Goal: Communication & Community: Ask a question

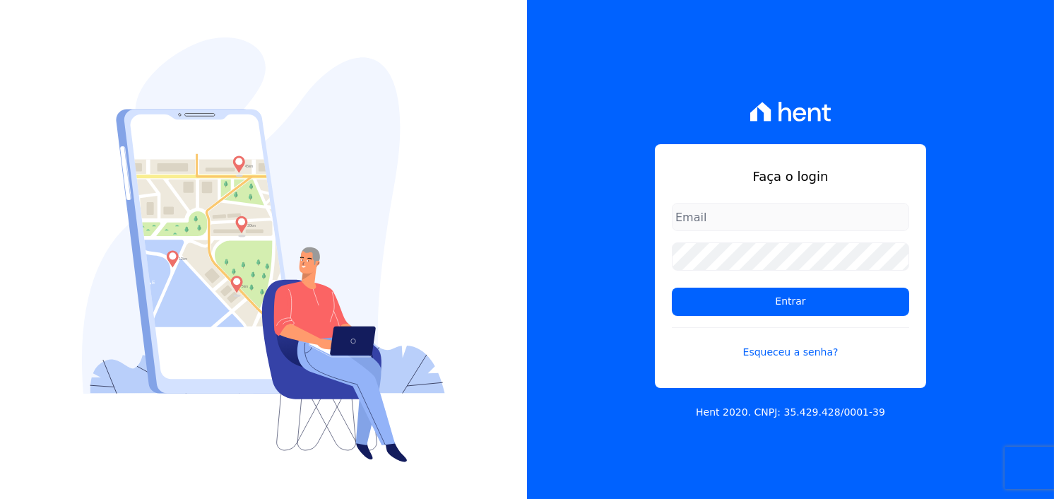
type input "[PERSON_NAME][EMAIL_ADDRESS][PERSON_NAME][DOMAIN_NAME]"
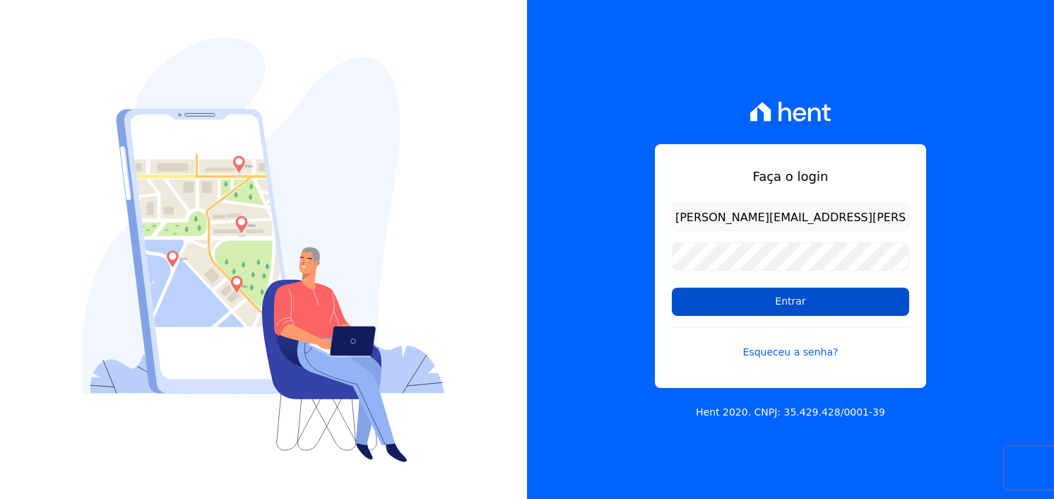
click at [763, 302] on input "Entrar" at bounding box center [790, 302] width 237 height 28
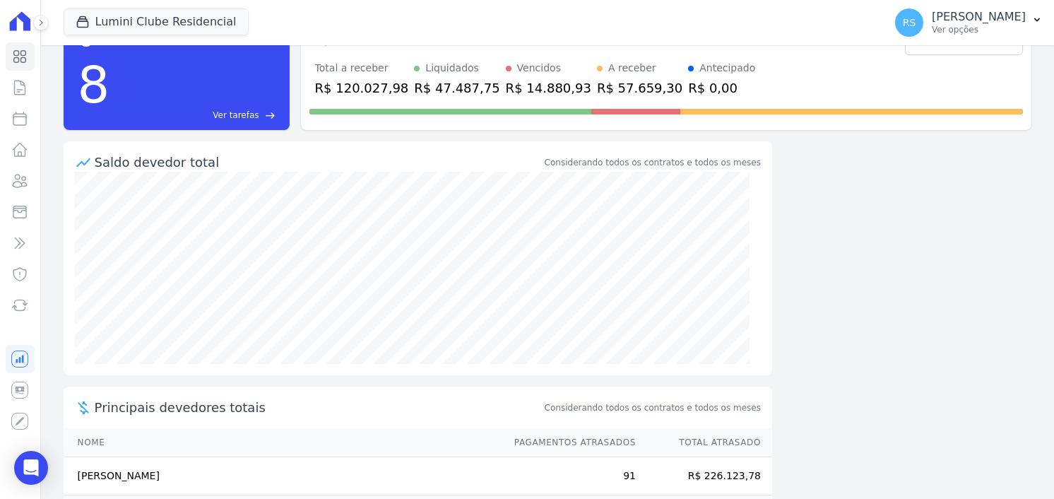
scroll to position [141, 0]
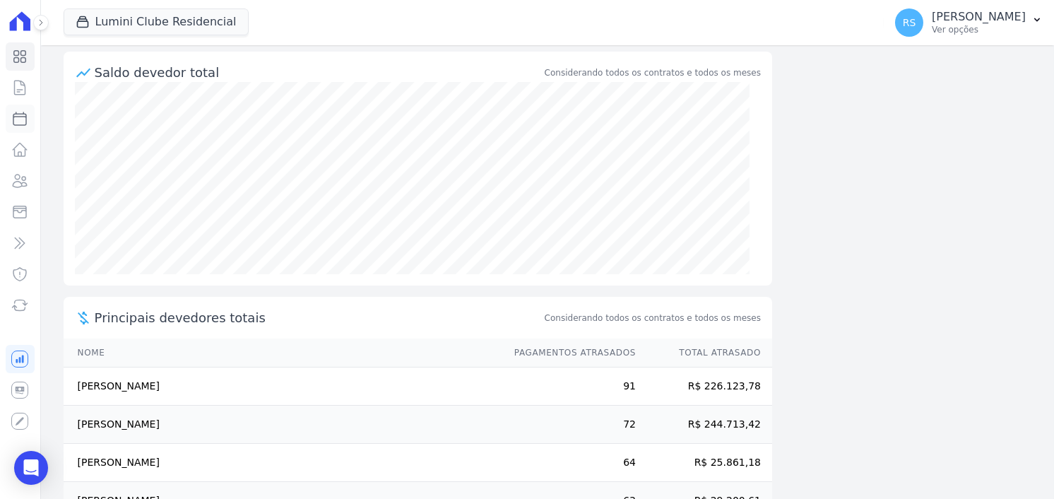
click at [14, 115] on icon at bounding box center [19, 118] width 17 height 17
select select
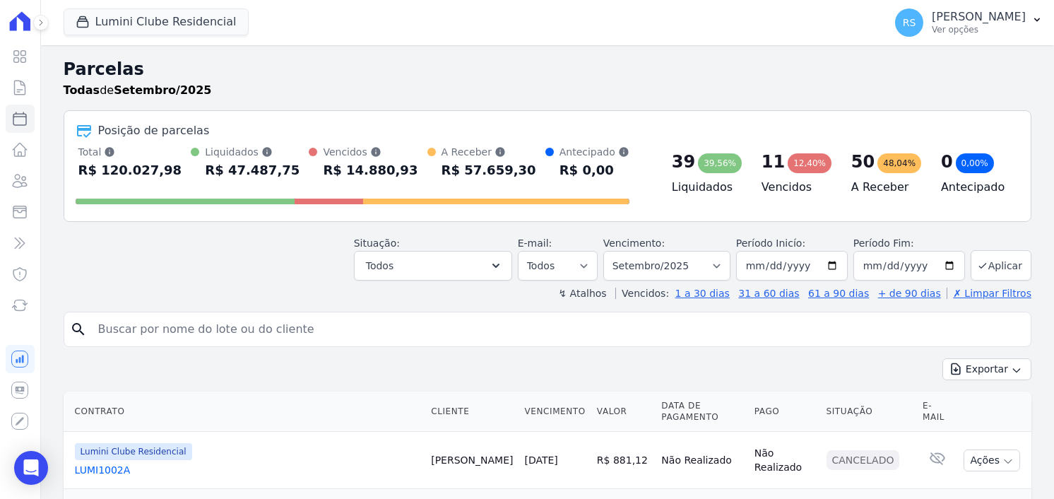
click at [353, 334] on input "search" at bounding box center [558, 329] width 936 height 28
paste input "[PERSON_NAME]"
type input "[PERSON_NAME]"
select select
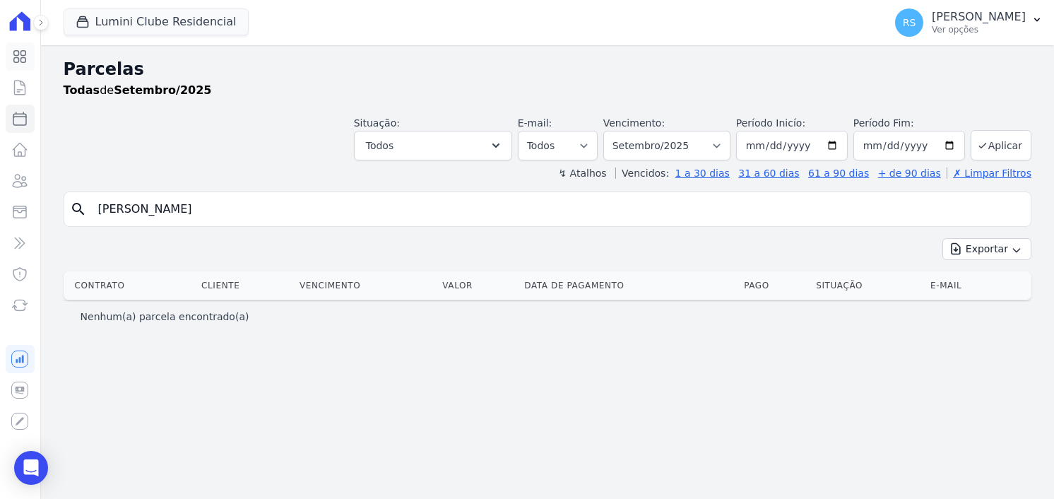
click at [17, 60] on icon at bounding box center [19, 56] width 17 height 17
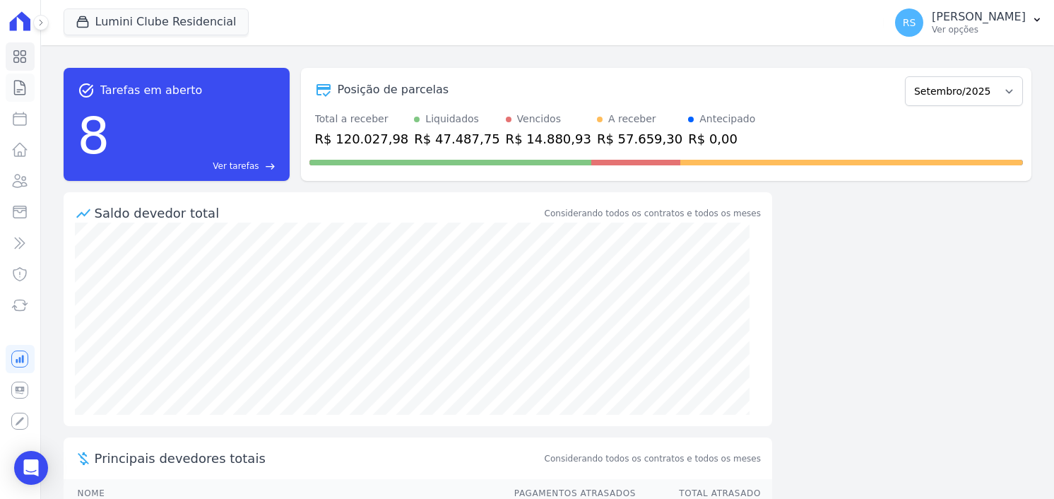
click at [15, 86] on icon at bounding box center [20, 88] width 11 height 14
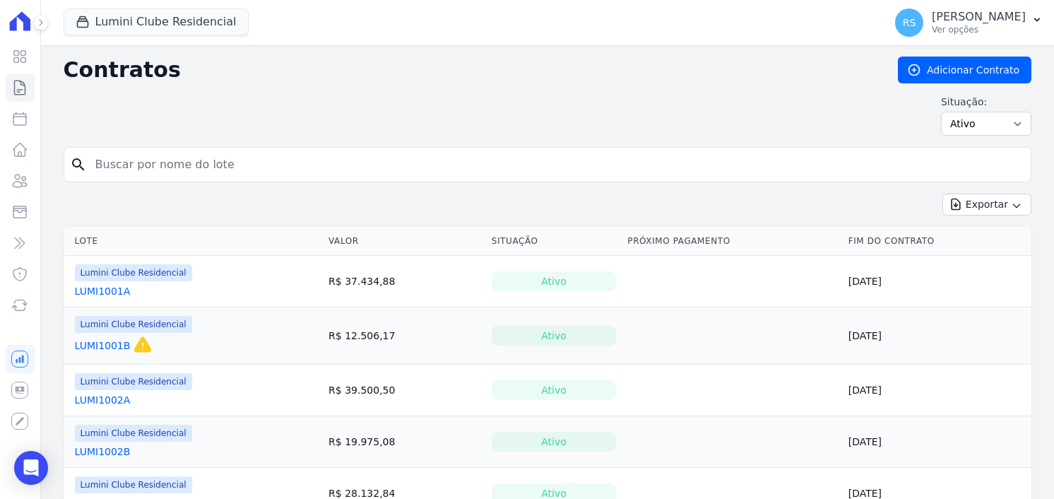
click at [474, 171] on input "search" at bounding box center [556, 165] width 939 height 28
type input "1909B"
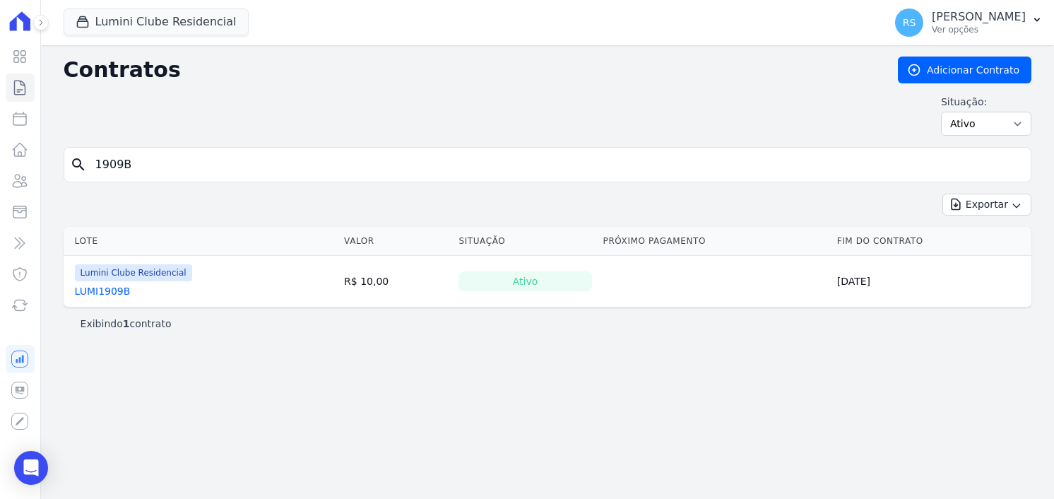
click at [117, 289] on link "LUMI1909B" at bounding box center [103, 291] width 56 height 14
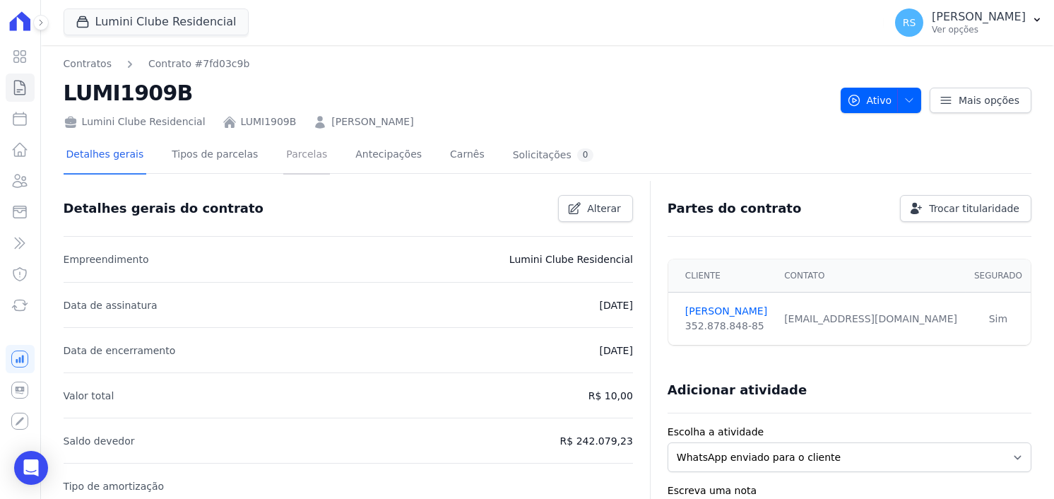
click at [283, 157] on link "Parcelas" at bounding box center [306, 155] width 47 height 37
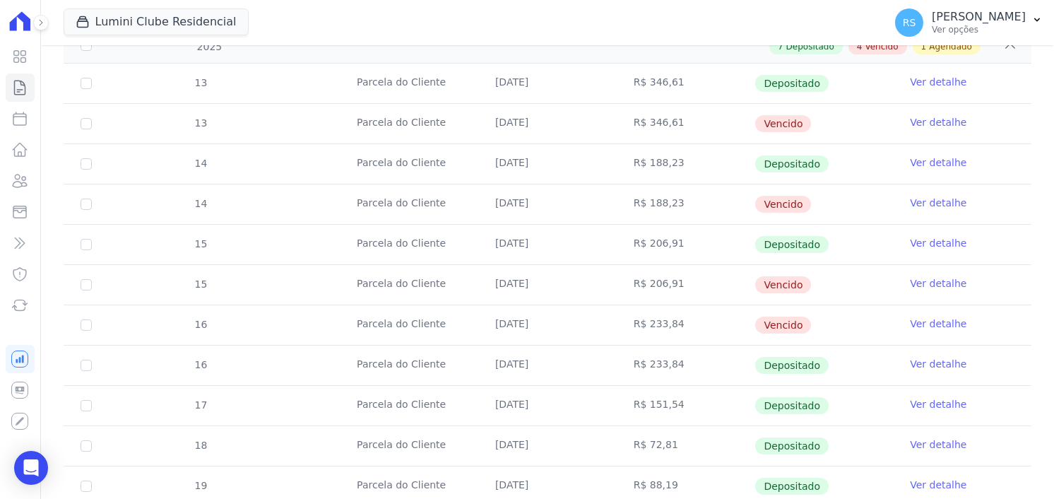
scroll to position [283, 0]
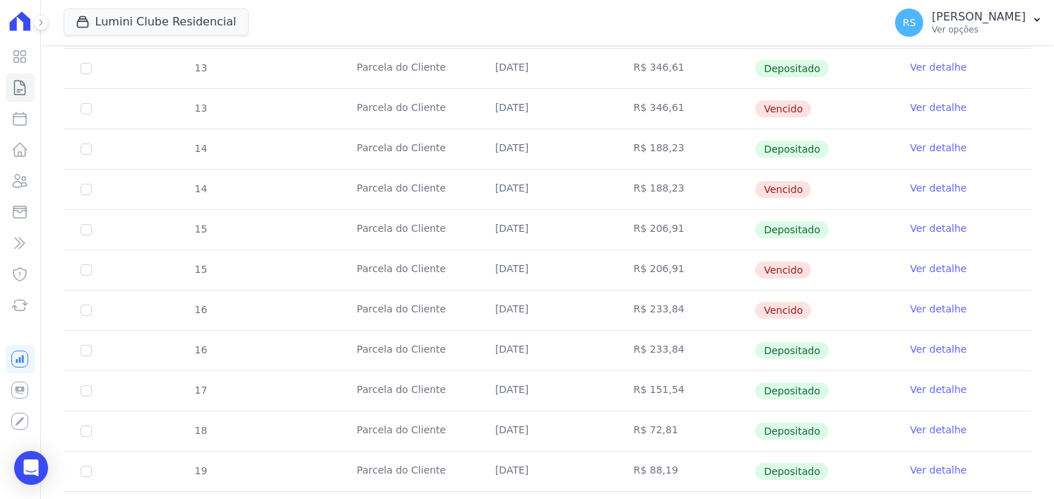
click at [512, 184] on td "[DATE]" at bounding box center [547, 190] width 139 height 40
click at [515, 148] on td "[DATE]" at bounding box center [547, 149] width 139 height 40
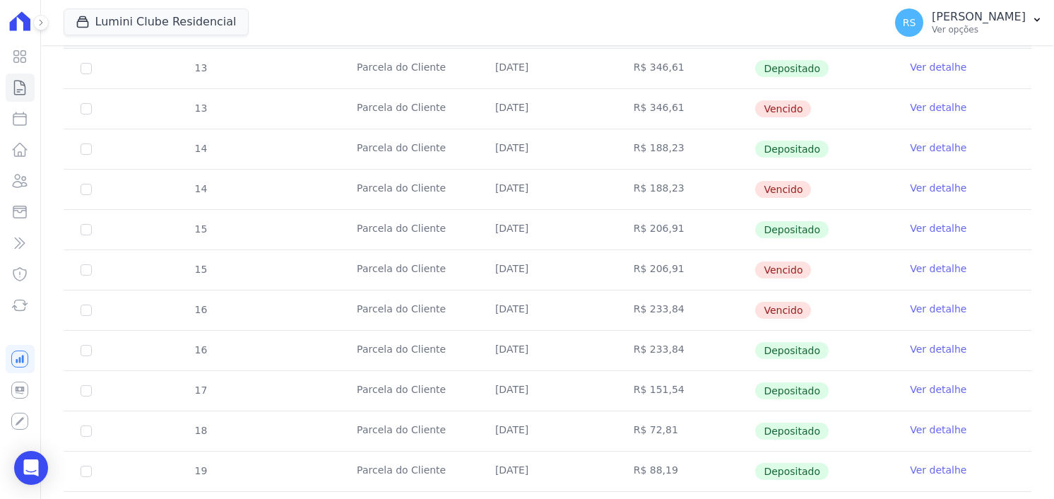
click at [515, 148] on td "[DATE]" at bounding box center [547, 149] width 139 height 40
click at [516, 187] on td "[DATE]" at bounding box center [547, 190] width 139 height 40
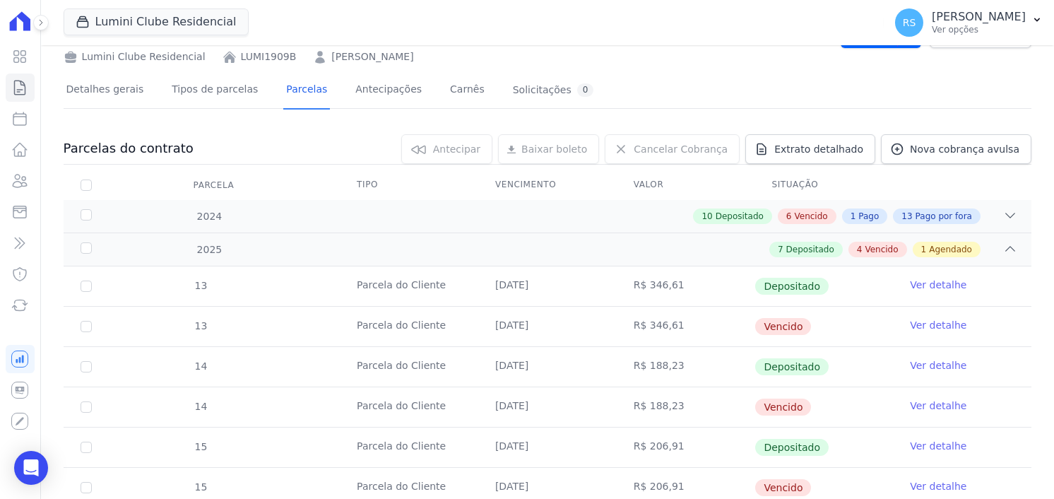
scroll to position [0, 0]
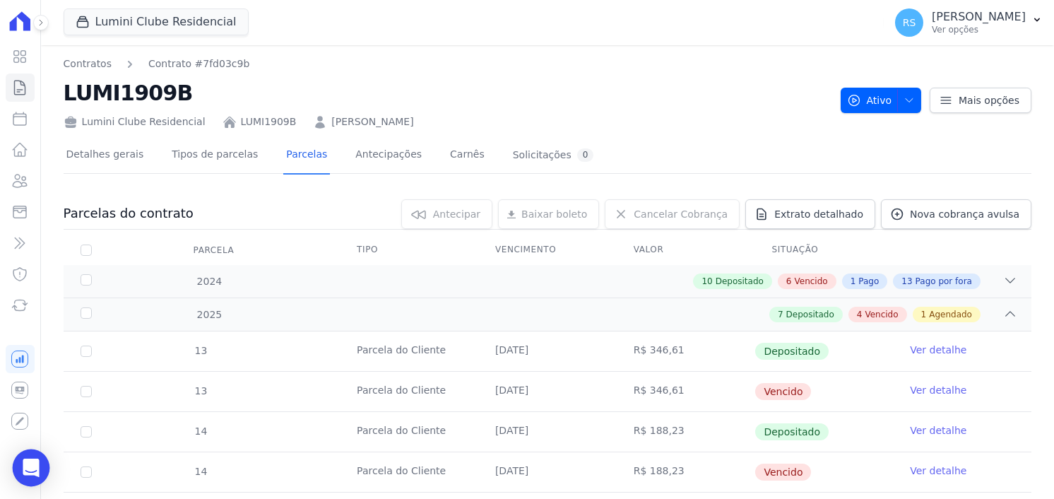
click at [21, 464] on div "Open Intercom Messenger" at bounding box center [31, 467] width 37 height 37
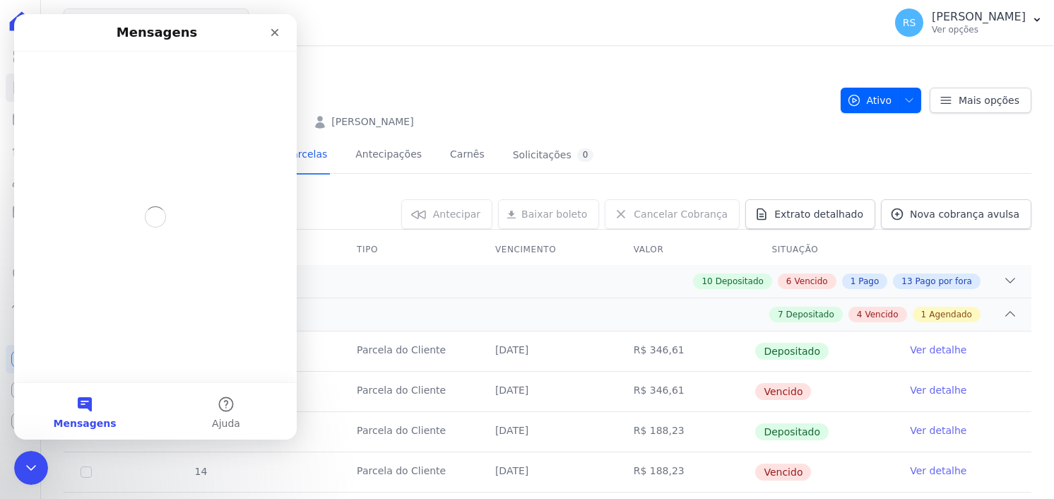
click at [604, 100] on h2 "LUMI1909B" at bounding box center [447, 93] width 766 height 32
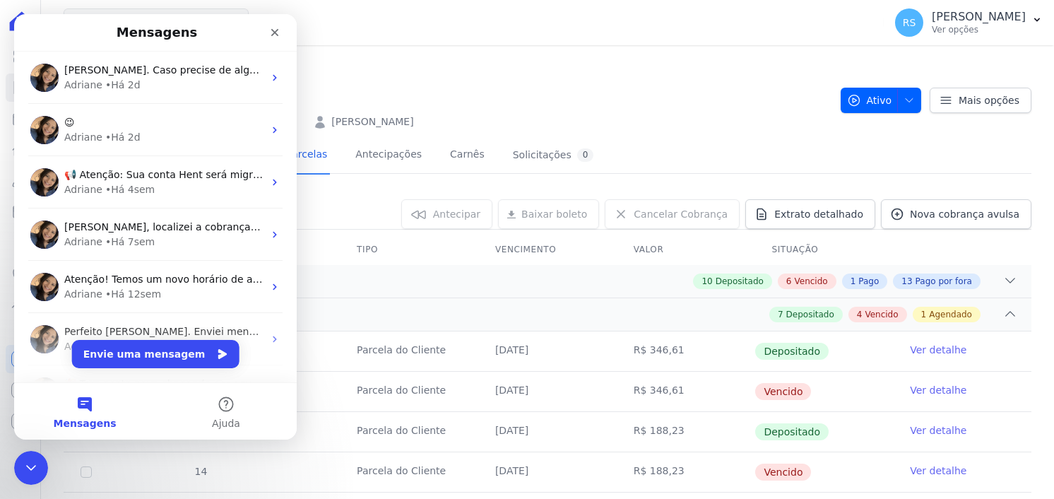
click at [654, 117] on div "Lumini Clube Residencial LUMI1909B [PERSON_NAME]" at bounding box center [447, 119] width 766 height 20
click at [26, 462] on icon "Encerramento do Messenger da Intercom" at bounding box center [28, 465] width 17 height 17
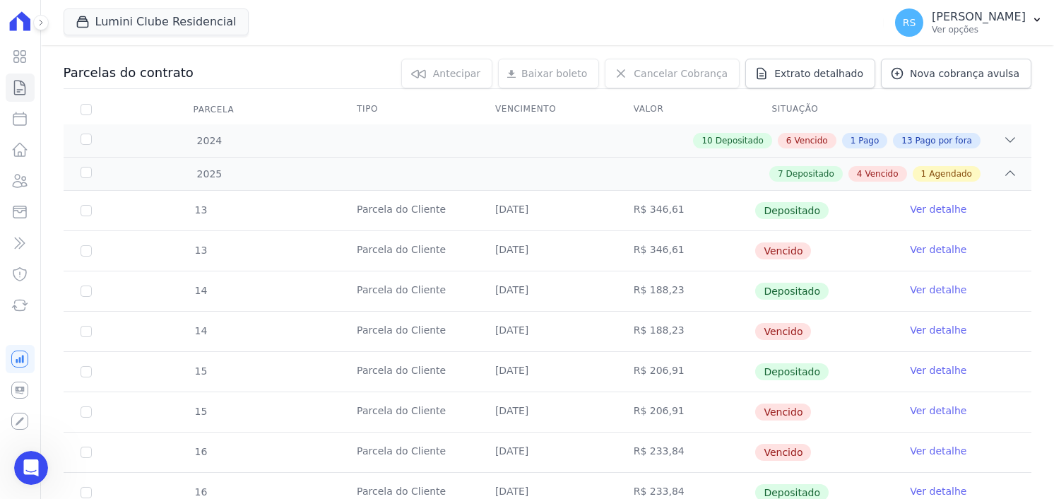
scroll to position [283, 0]
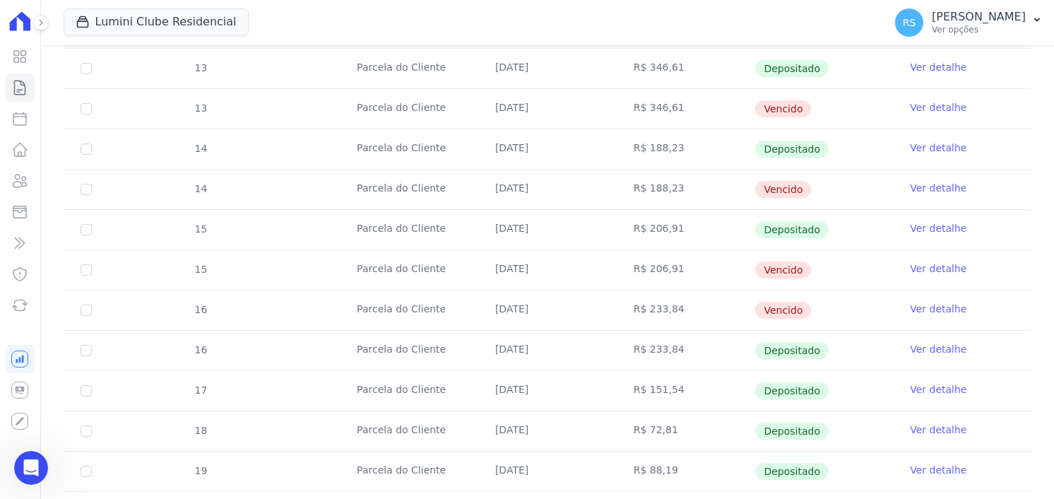
click at [934, 307] on link "Ver detalhe" at bounding box center [938, 309] width 57 height 14
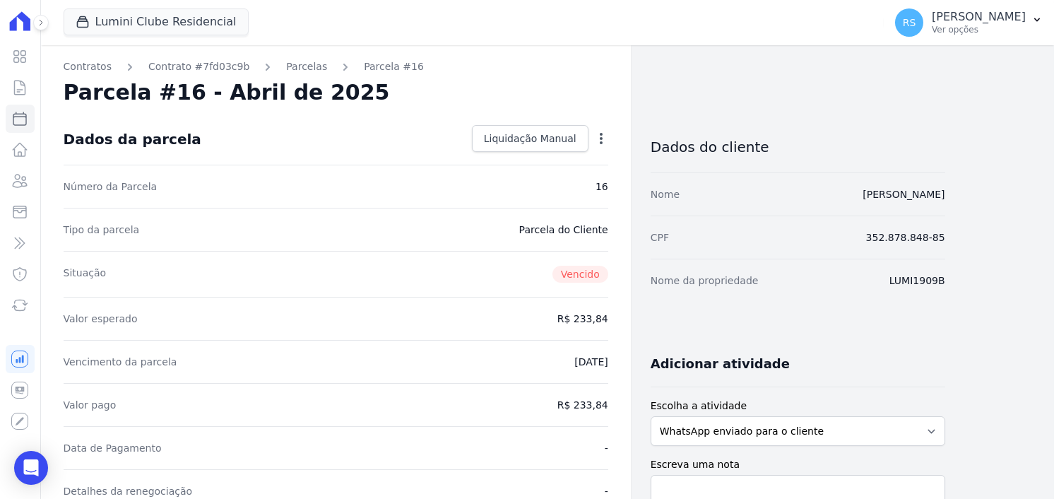
click at [601, 131] on icon "button" at bounding box center [601, 138] width 14 height 14
click at [513, 160] on link "Alterar" at bounding box center [540, 157] width 124 height 25
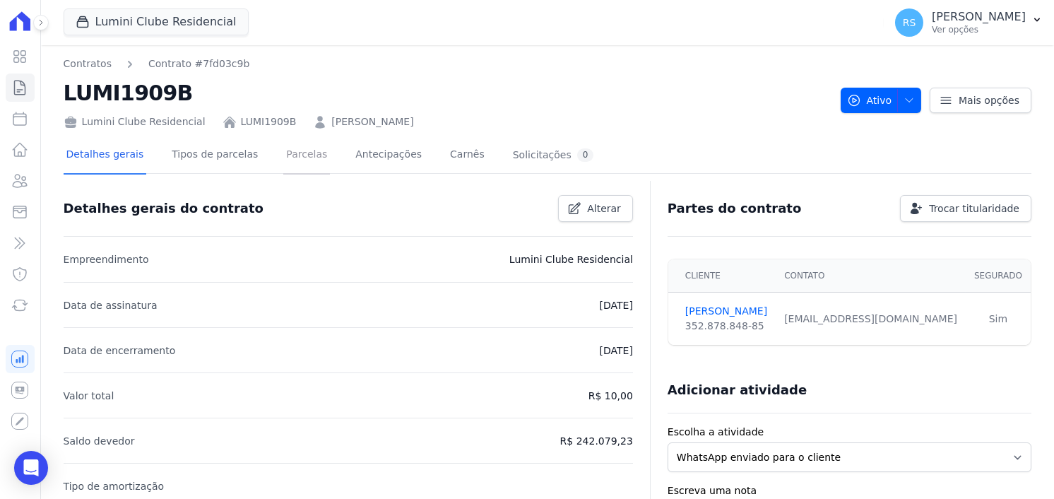
click at [294, 161] on link "Parcelas" at bounding box center [306, 155] width 47 height 37
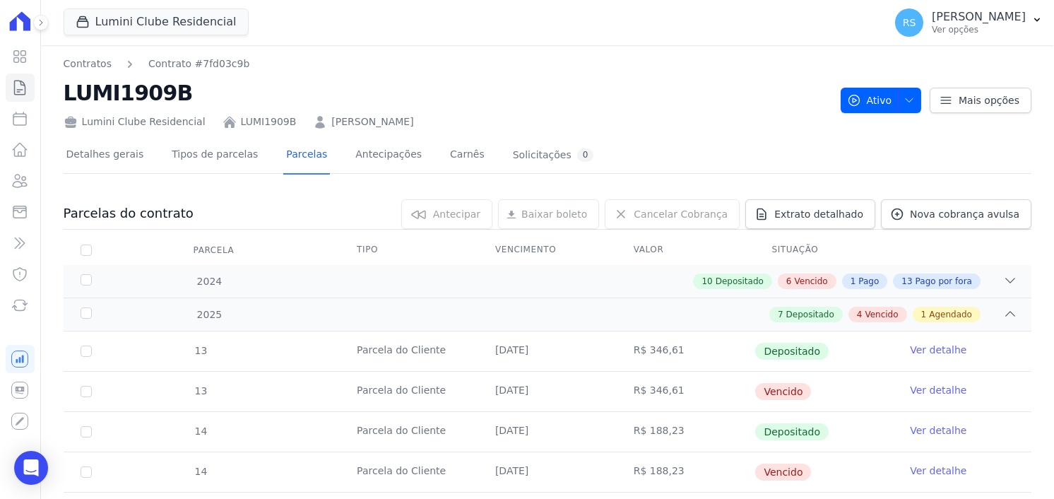
click at [674, 98] on h2 "LUMI1909B" at bounding box center [447, 93] width 766 height 32
click at [1004, 278] on icon at bounding box center [1011, 280] width 14 height 14
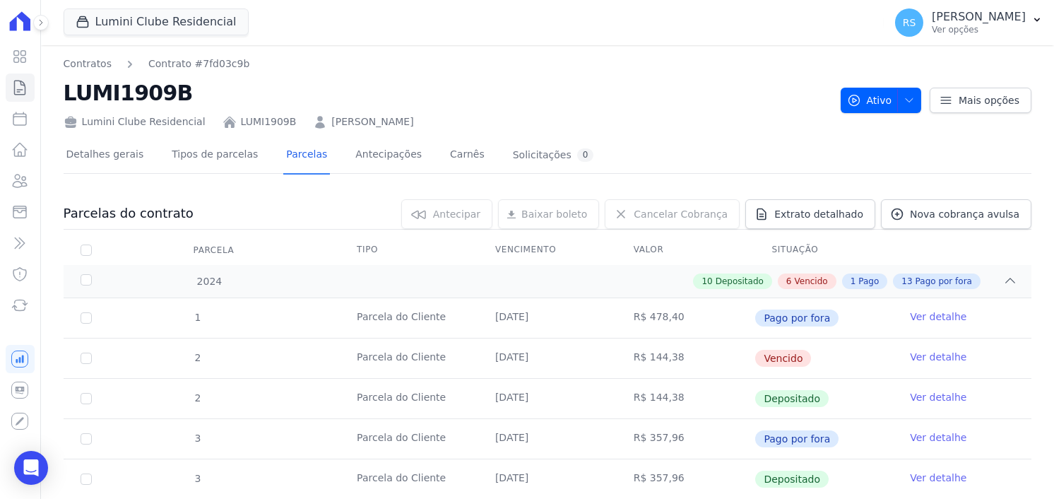
click at [631, 114] on div "Lumini Clube Residencial LUMI1909B [PERSON_NAME]" at bounding box center [447, 119] width 766 height 20
click at [766, 167] on div "Detalhes gerais Tipos de parcelas [GEOGRAPHIC_DATA] Antecipações Carnês Solicit…" at bounding box center [548, 155] width 968 height 35
click at [1004, 276] on icon at bounding box center [1011, 280] width 14 height 14
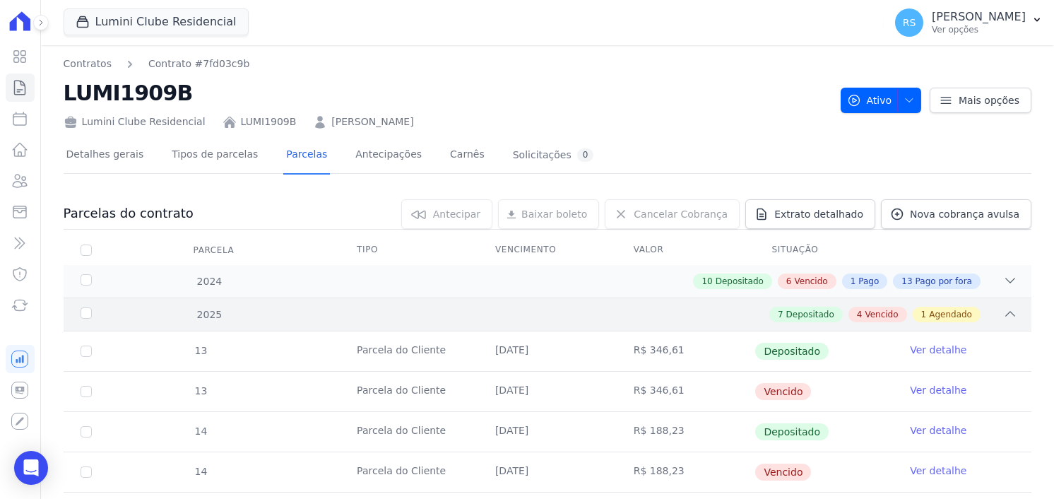
click at [1004, 307] on icon at bounding box center [1011, 314] width 14 height 14
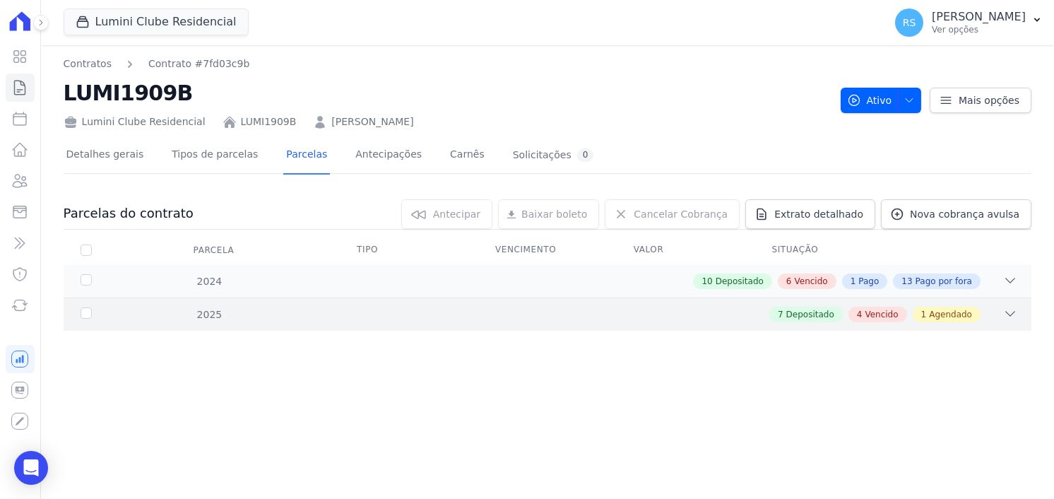
click at [1013, 313] on icon at bounding box center [1011, 314] width 14 height 14
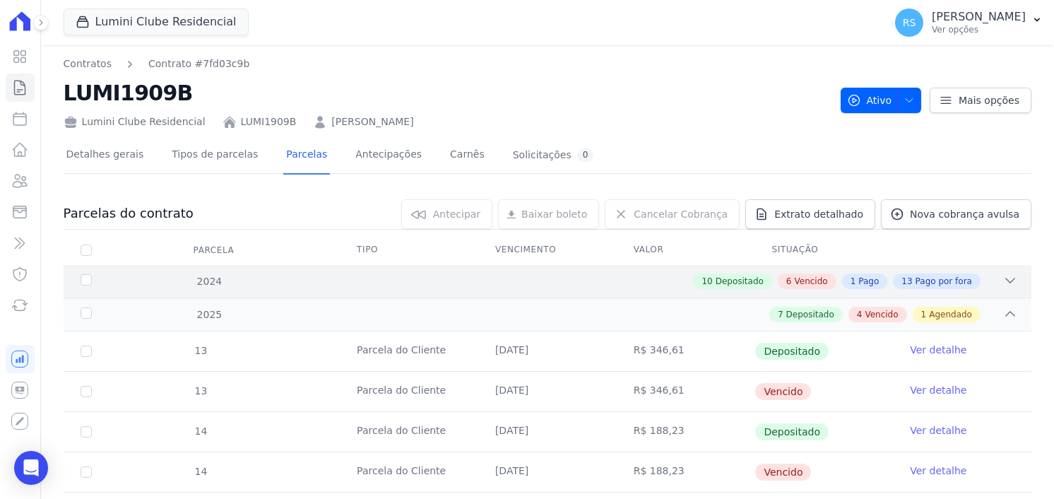
click at [1004, 278] on icon at bounding box center [1011, 280] width 14 height 14
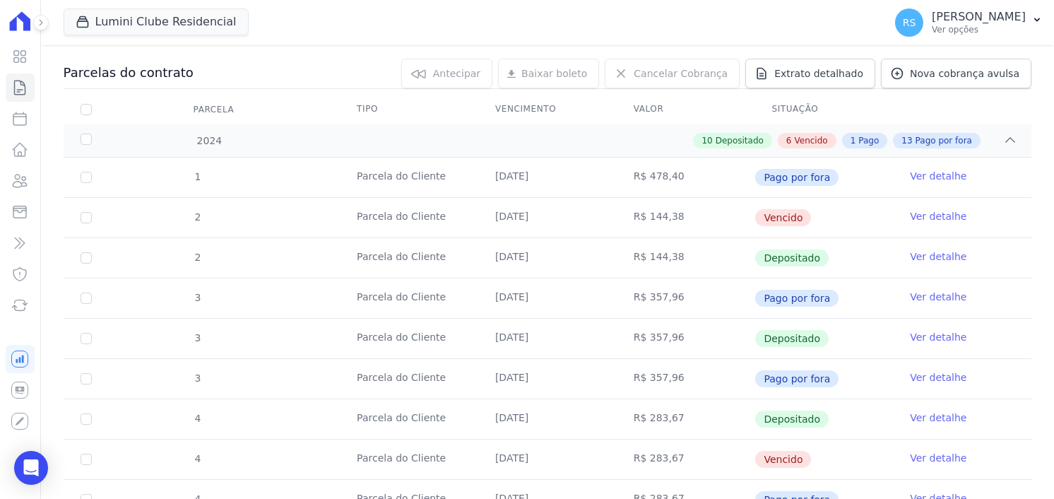
scroll to position [283, 0]
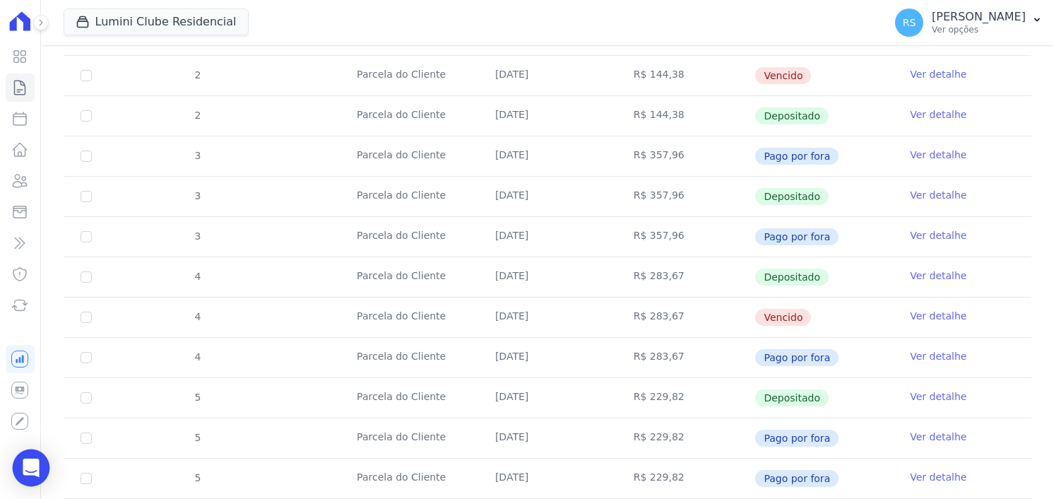
click at [40, 461] on div "Open Intercom Messenger" at bounding box center [31, 467] width 37 height 37
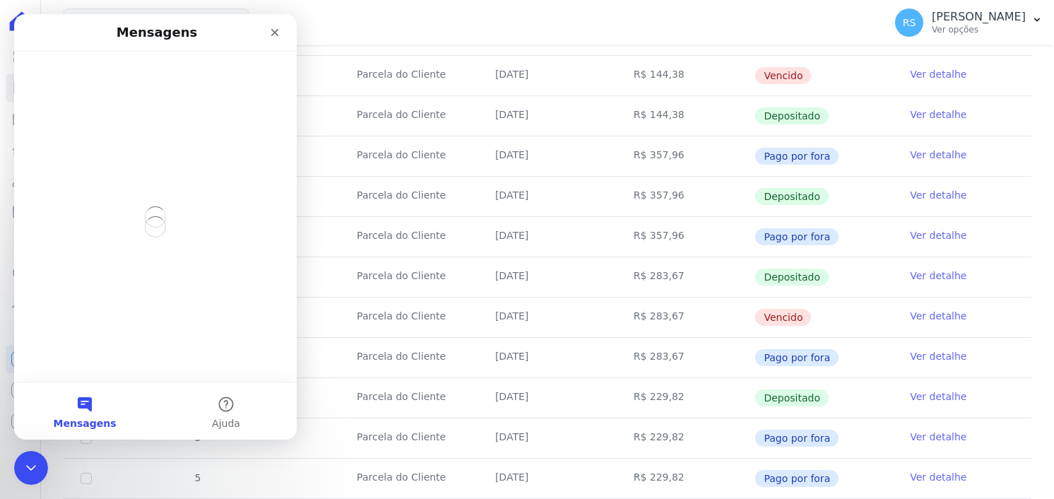
scroll to position [0, 0]
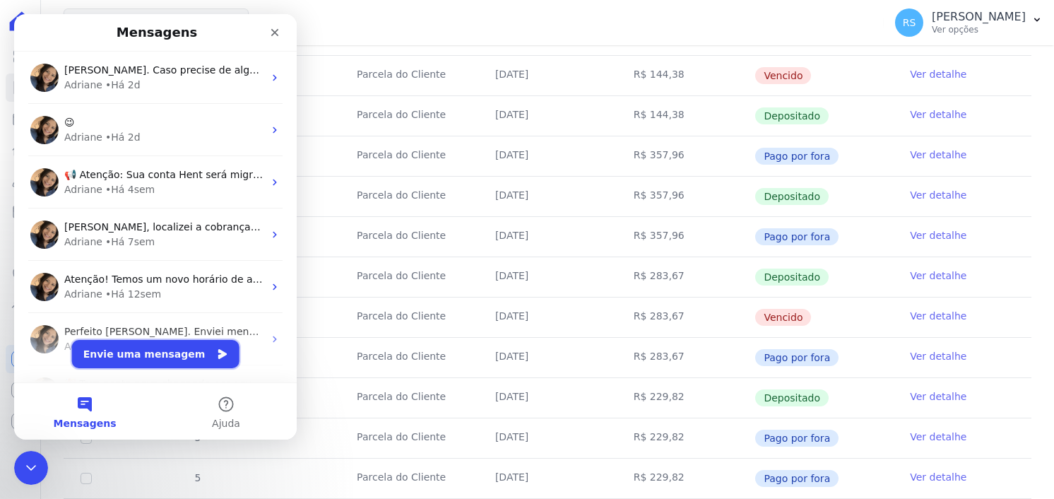
click at [150, 356] on button "Envie uma mensagem" at bounding box center [155, 354] width 167 height 28
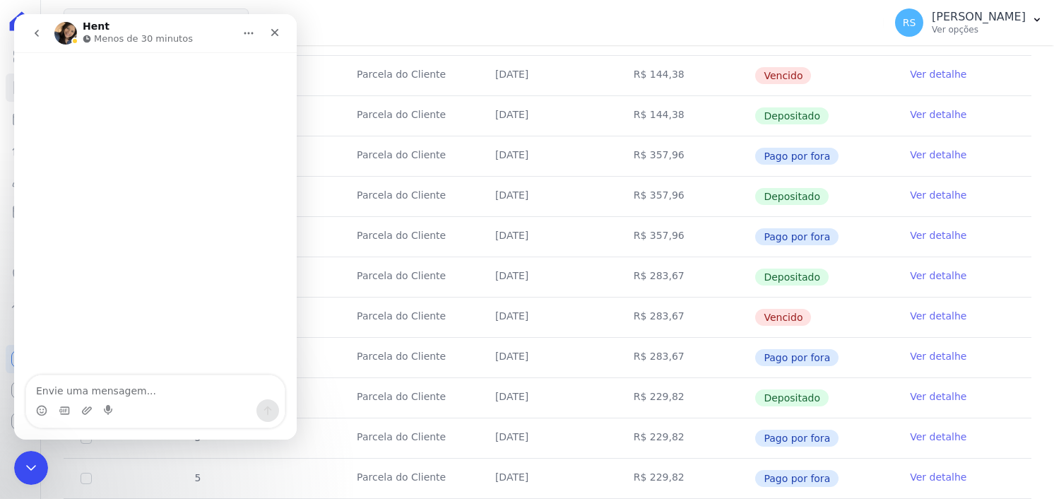
click at [127, 396] on textarea "Envie uma mensagem..." at bounding box center [155, 387] width 259 height 24
type textarea "Olá, tudo bem?"
type textarea "precismaos"
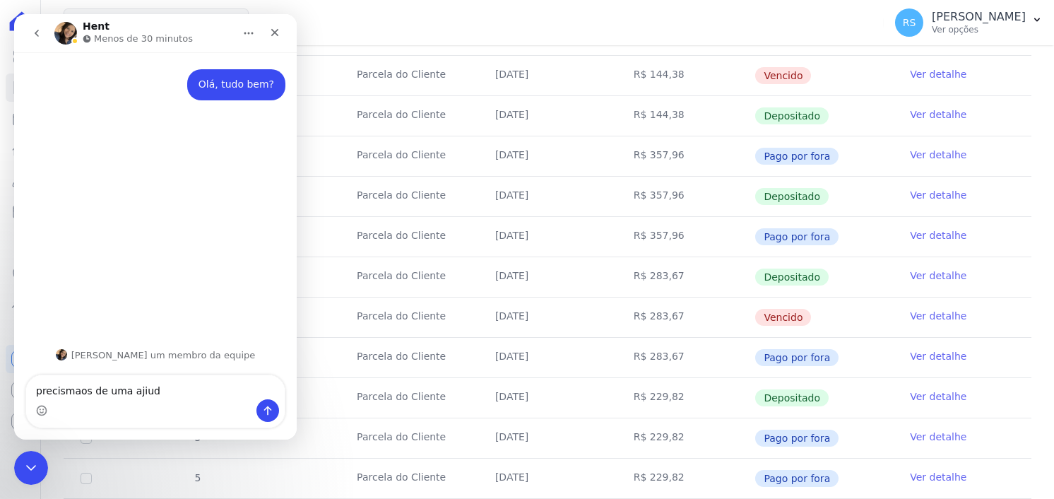
type textarea "precismaos de uma ajiuda"
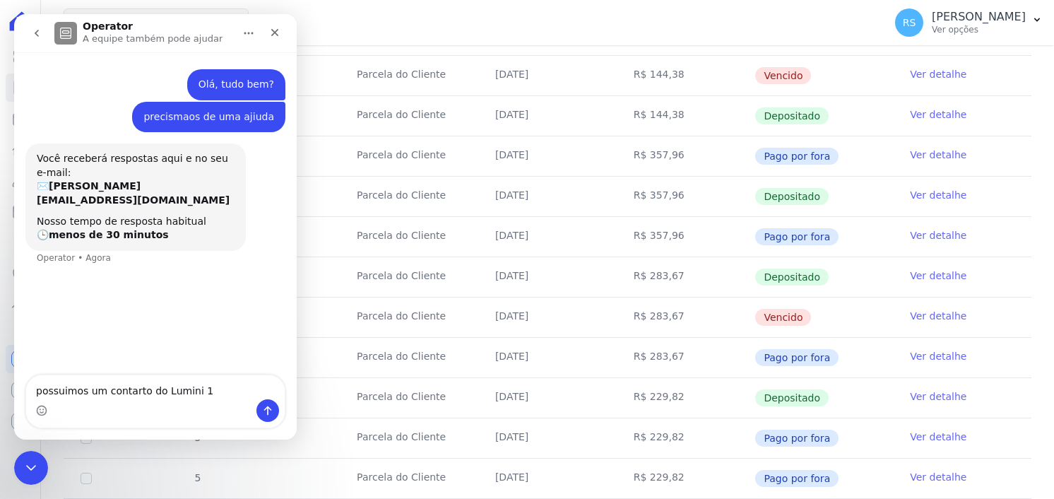
drag, startPoint x: 66, startPoint y: 392, endPoint x: 175, endPoint y: 430, distance: 115.1
click at [177, 430] on div "possuimos um contarto do Lumini 1 possuimos um contarto do Lumini 1" at bounding box center [155, 407] width 283 height 65
click at [204, 383] on textarea "possuimos um contrato do Lumini 1" at bounding box center [155, 387] width 259 height 24
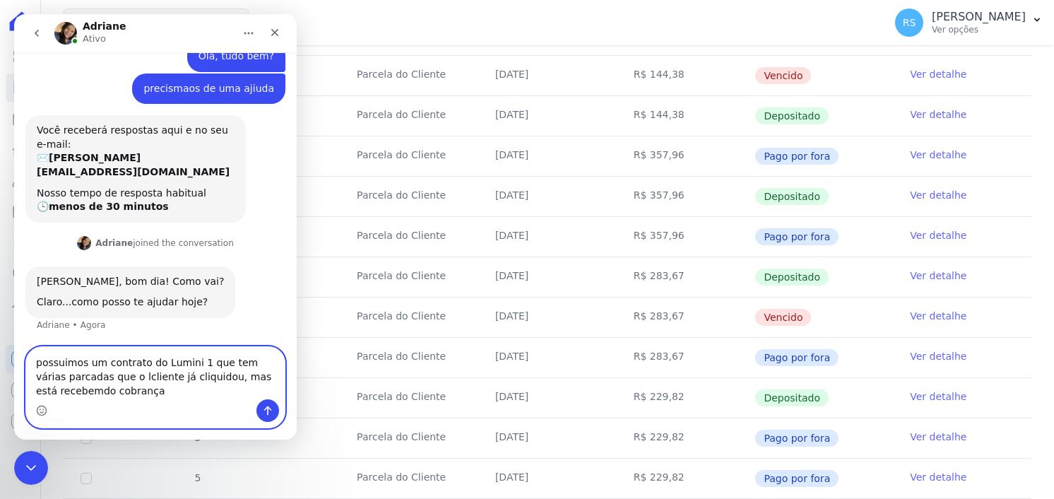
click at [110, 378] on textarea "possuimos um contrato do Lumini 1 que tem várias parcadas que o lcliente já cli…" at bounding box center [155, 373] width 259 height 52
click at [151, 378] on textarea "possuimos um contrato do Lumini 1 que tem várias parcadas que o cliente já cliq…" at bounding box center [155, 373] width 259 height 52
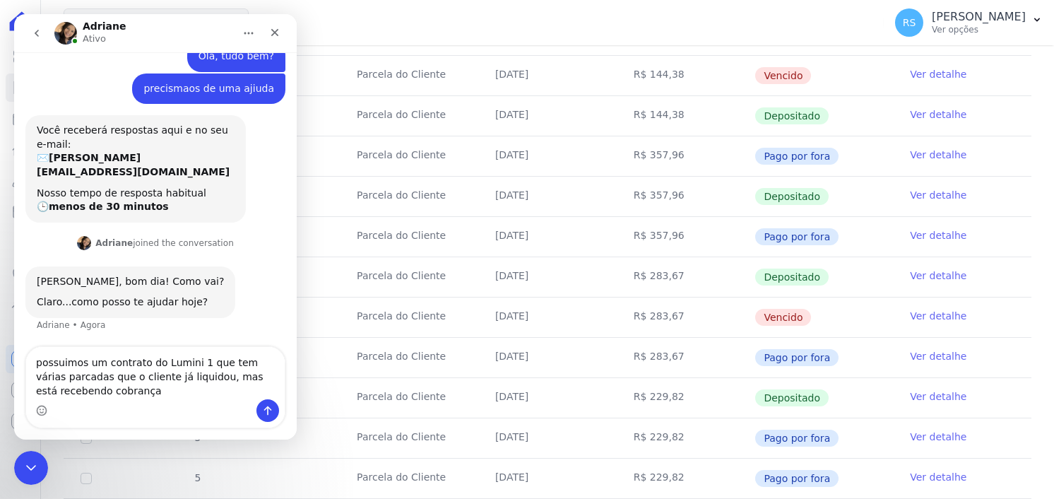
drag, startPoint x: 67, startPoint y: 378, endPoint x: 97, endPoint y: 410, distance: 43.5
click at [97, 410] on div "Messenger da Intercom" at bounding box center [155, 410] width 259 height 23
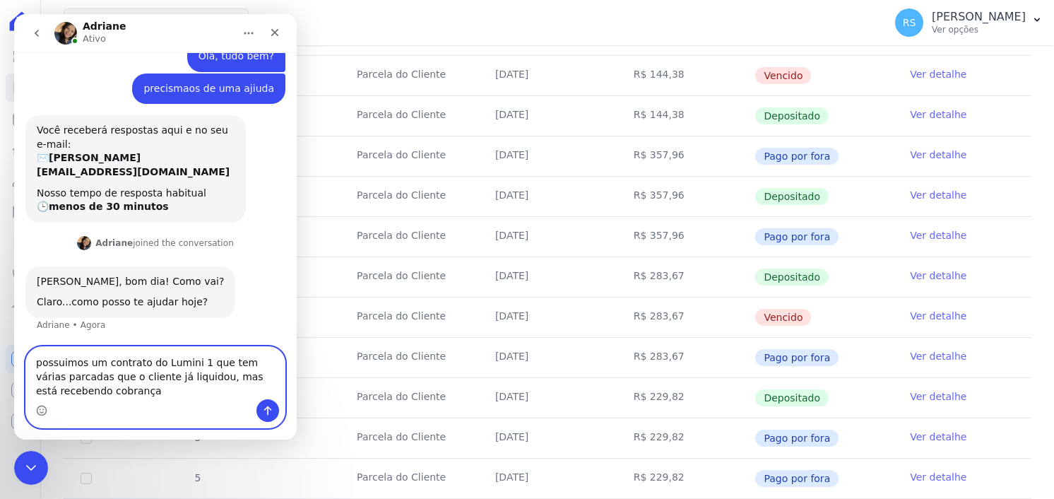
click at [61, 380] on textarea "possuimos um contrato do Lumini 1 que tem várias parcadas que o cliente já liqu…" at bounding box center [155, 373] width 259 height 52
type textarea "possuímos um contrato do Lumini 1 que tem várias parcelas que o cliente já liqu…"
click at [184, 382] on textarea "possuímos um contrato do Lumini 1 que tem várias parcelas que o cliente já liqu…" at bounding box center [155, 373] width 259 height 52
click at [113, 387] on textarea "possuímos um contrato do Lumini 1 que tem várias parcelas que o cliente já liqu…" at bounding box center [155, 373] width 259 height 52
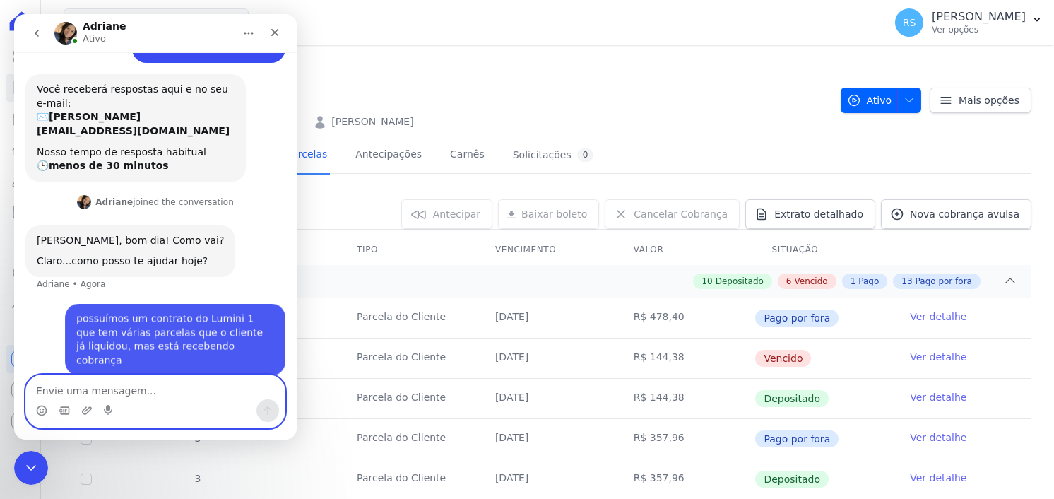
scroll to position [70, 0]
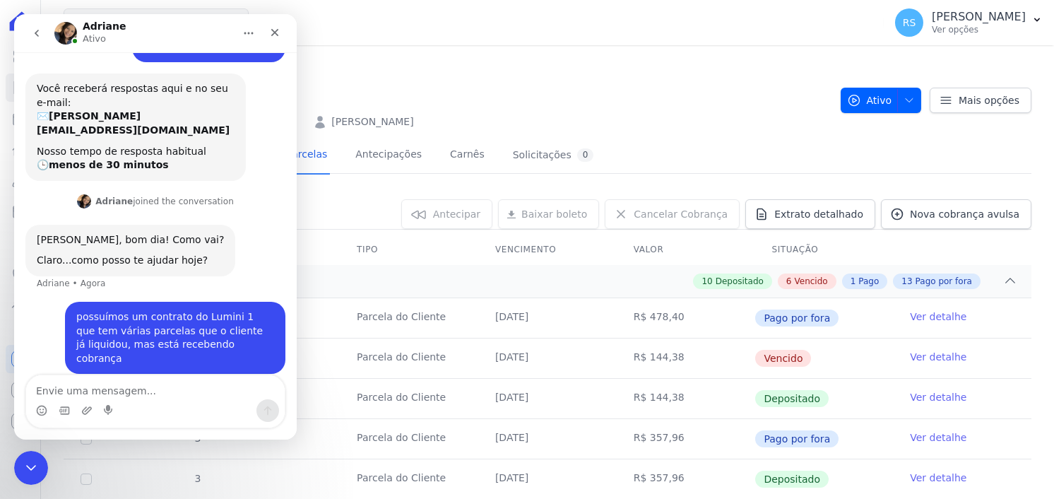
click at [543, 64] on nav "Contratos Contrato #7fd03c9b" at bounding box center [447, 64] width 766 height 15
click at [31, 464] on icon "Encerramento do Messenger da Intercom" at bounding box center [28, 465] width 17 height 17
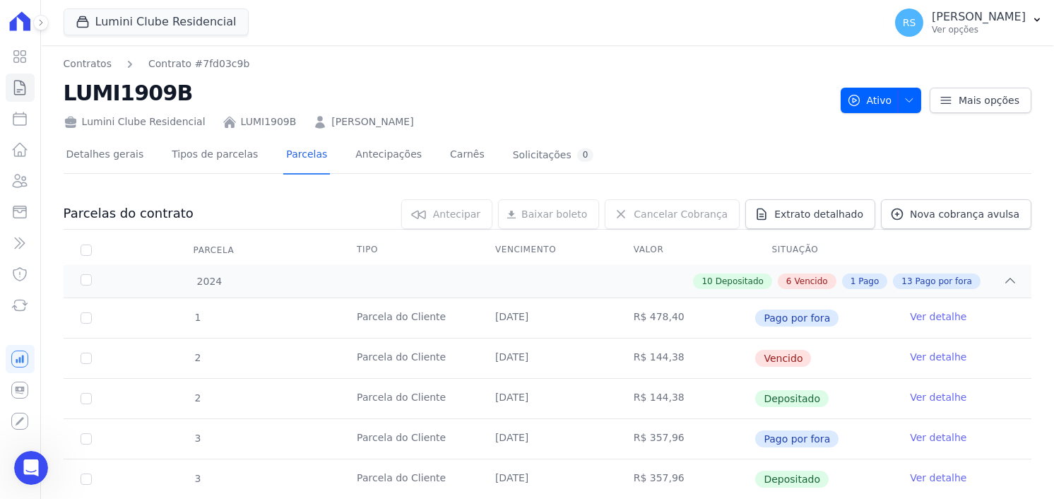
drag, startPoint x: 263, startPoint y: 123, endPoint x: 250, endPoint y: 78, distance: 47.0
click at [245, 73] on div "Contratos Contrato #7fd03c9b LUMI1909B Lumini Clube Residencial LUMI1909B [PERS…" at bounding box center [447, 93] width 766 height 73
drag, startPoint x: 280, startPoint y: 121, endPoint x: 227, endPoint y: 124, distance: 53.1
click at [227, 124] on div "Lumini Clube Residencial LUMI1909B [PERSON_NAME]" at bounding box center [447, 119] width 766 height 20
copy link "LUMI1909B"
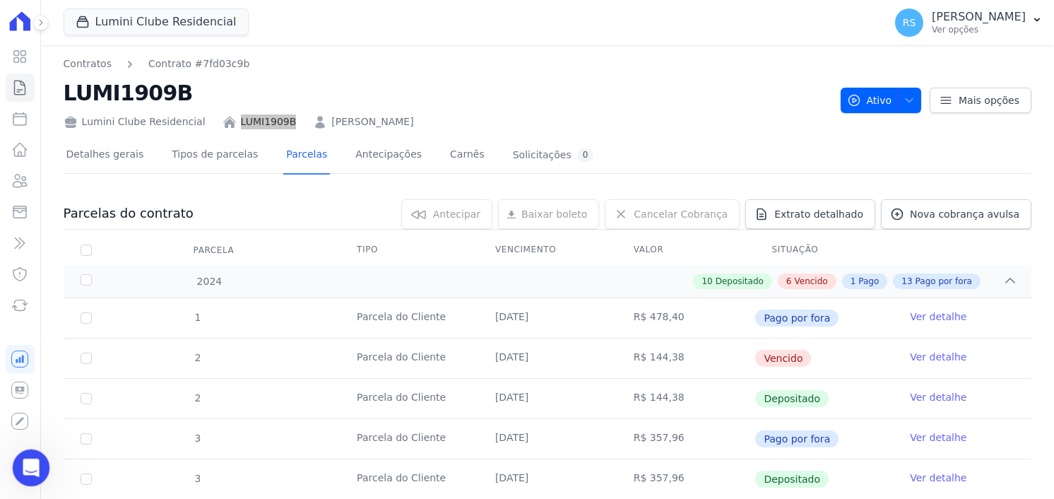
click at [31, 463] on icon "Abertura do Messenger da Intercom" at bounding box center [29, 465] width 23 height 23
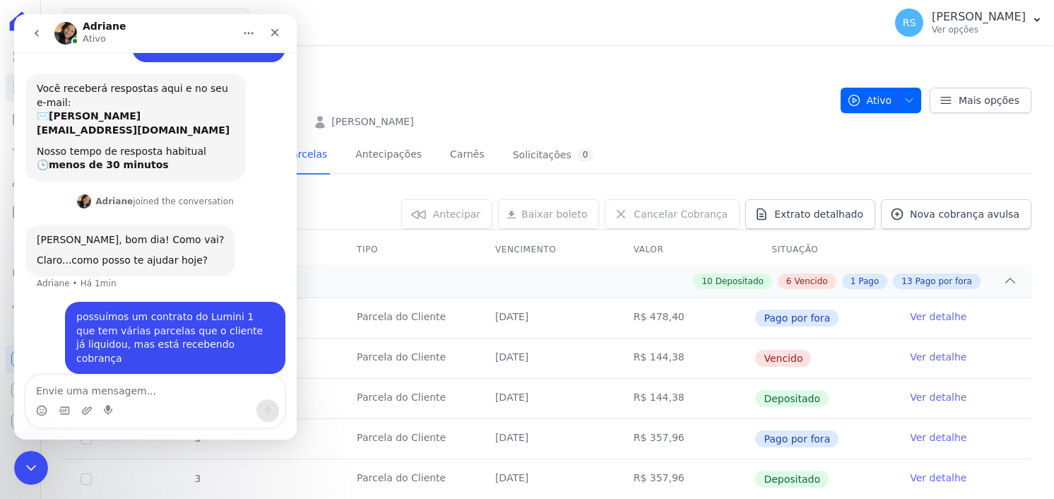
type textarea "LUMI1909B"
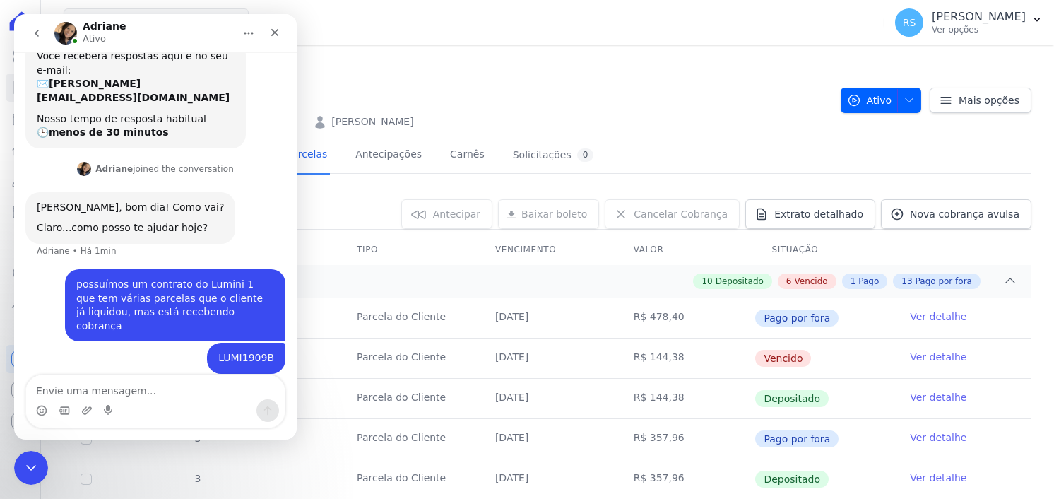
scroll to position [102, 0]
click at [490, 117] on div "Lumini Clube Residencial LUMI1909B [PERSON_NAME]" at bounding box center [447, 119] width 766 height 20
click at [485, 121] on div "Lumini Clube Residencial LUMI1909B [PERSON_NAME]" at bounding box center [447, 119] width 766 height 20
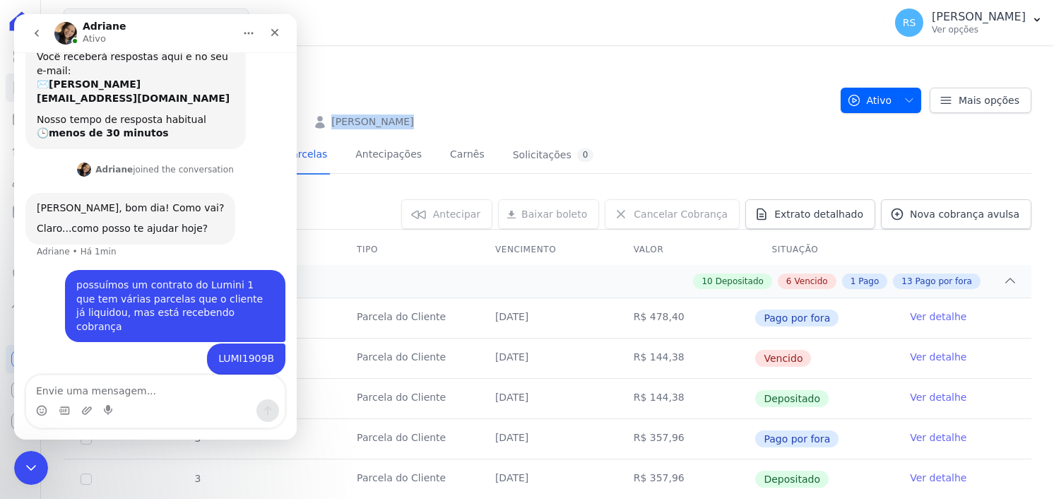
copy div "[PERSON_NAME]"
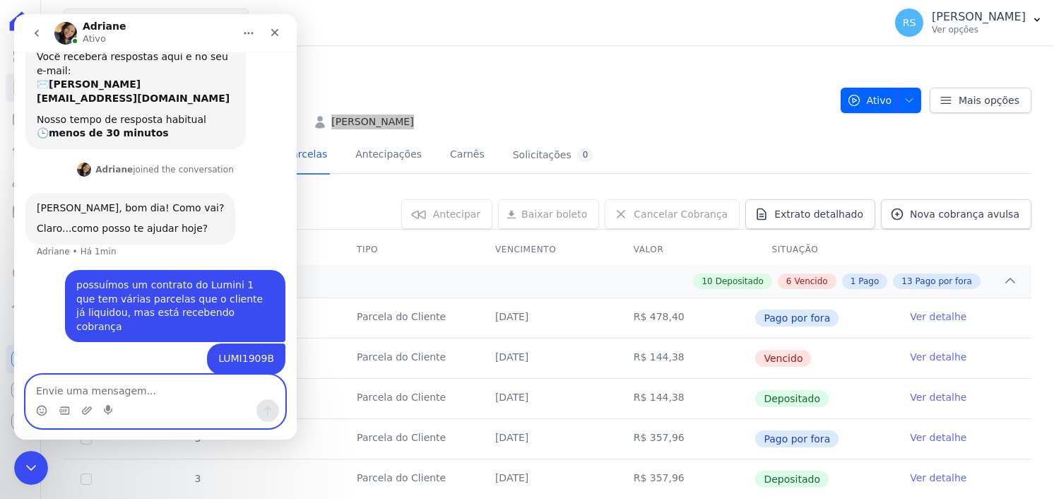
click at [120, 392] on textarea "Envie uma mensagem..." at bounding box center [155, 387] width 259 height 24
type textarea "[PERSON_NAME]"
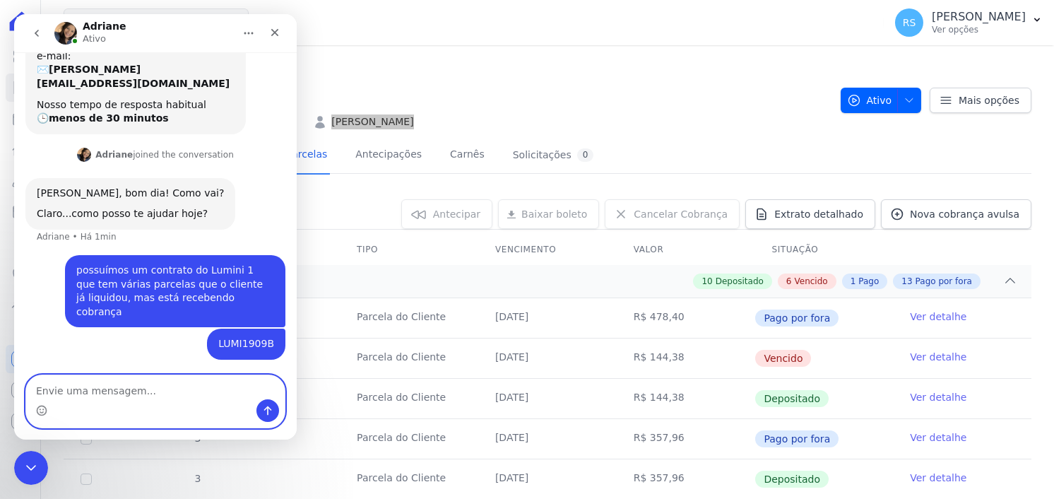
scroll to position [134, 0]
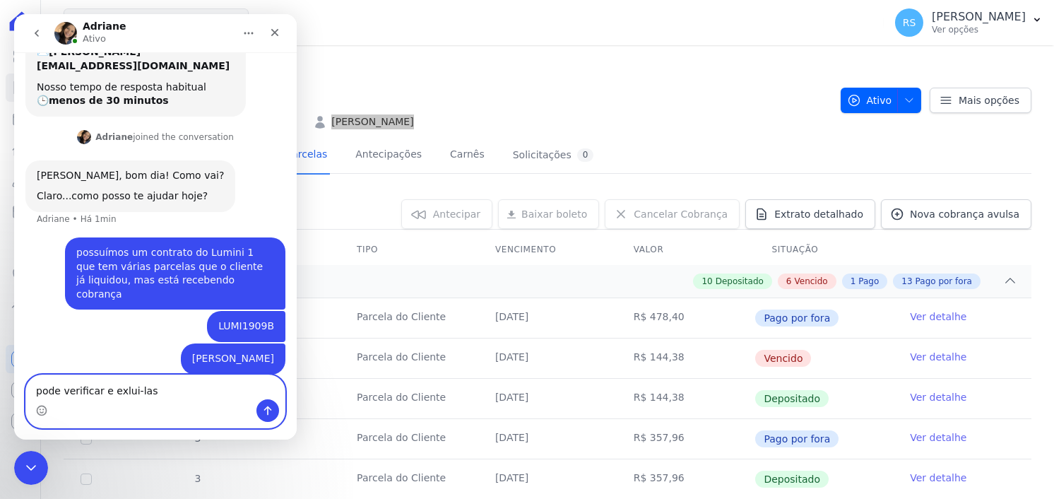
drag, startPoint x: 114, startPoint y: 384, endPoint x: 127, endPoint y: 411, distance: 29.7
click at [114, 384] on textarea "pode verificar e exlui-las" at bounding box center [155, 387] width 259 height 24
type textarea "pode verificar e exclui-las"
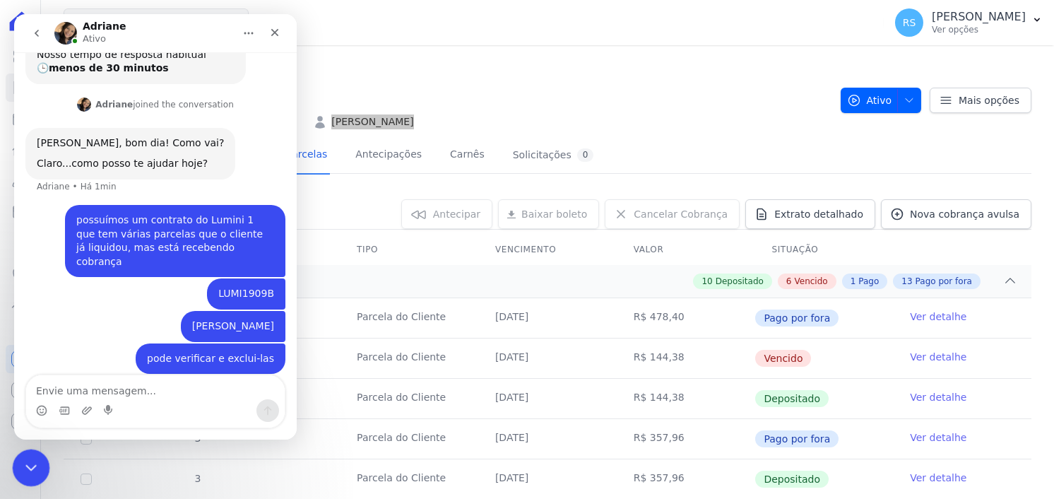
drag, startPoint x: 23, startPoint y: 465, endPoint x: 92, endPoint y: 941, distance: 481.2
click at [22, 465] on icon "Encerramento do Messenger da Intercom" at bounding box center [28, 465] width 17 height 17
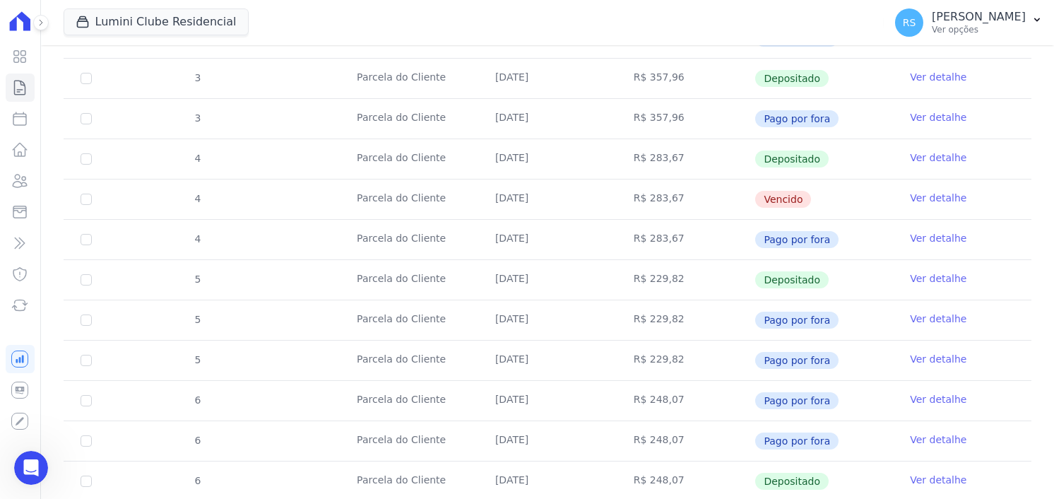
scroll to position [423, 0]
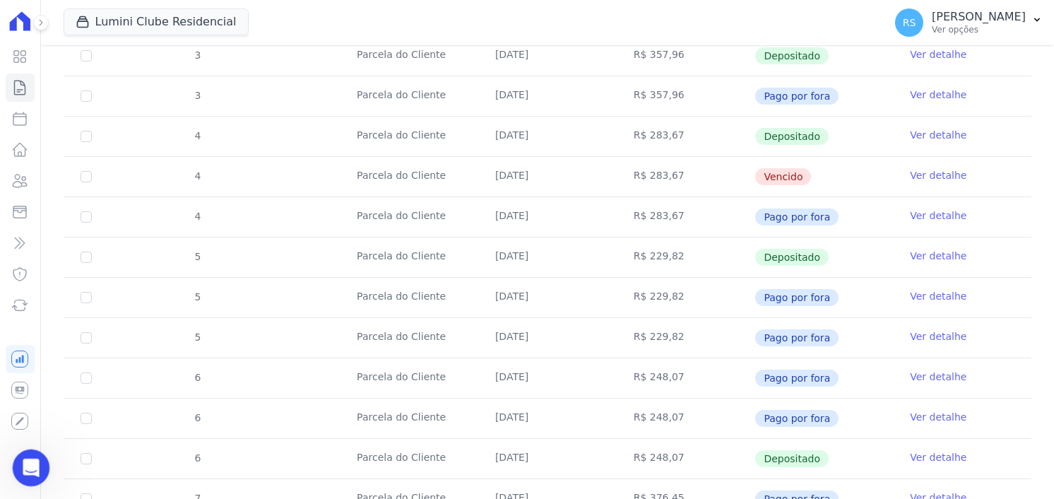
click at [42, 464] on div "Abertura do Messenger da Intercom" at bounding box center [29, 465] width 47 height 47
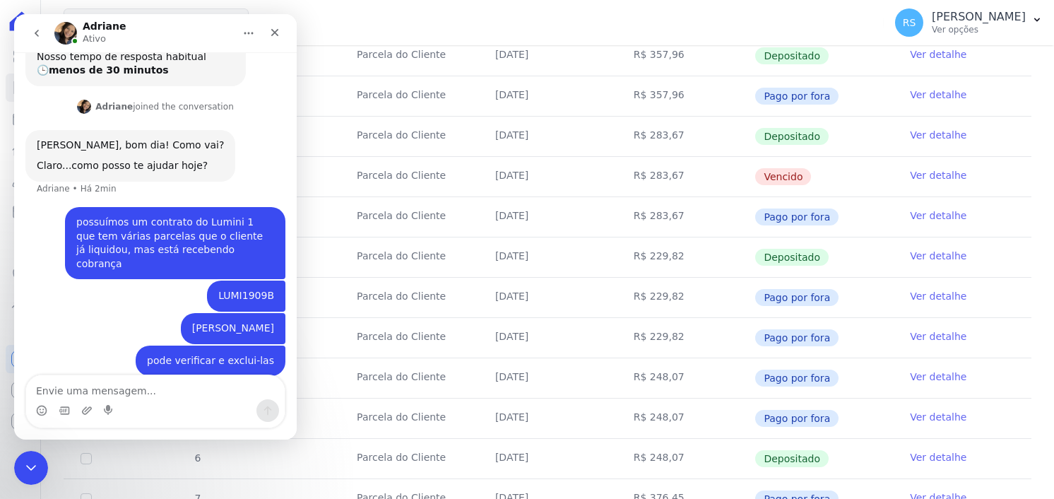
scroll to position [167, 0]
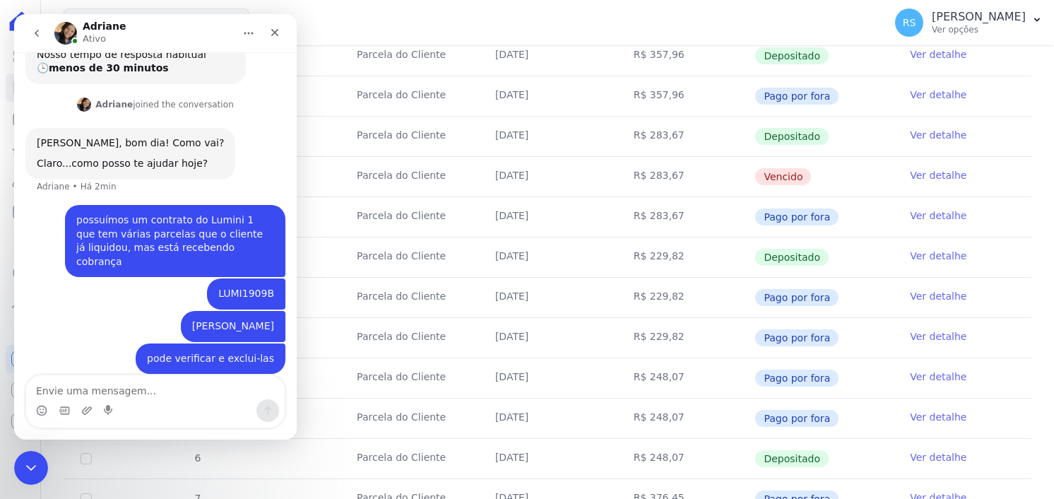
click at [137, 395] on textarea "Envie uma mensagem..." at bounding box center [155, 387] width 259 height 24
type textarea "são 10 duplicadsa ao total"
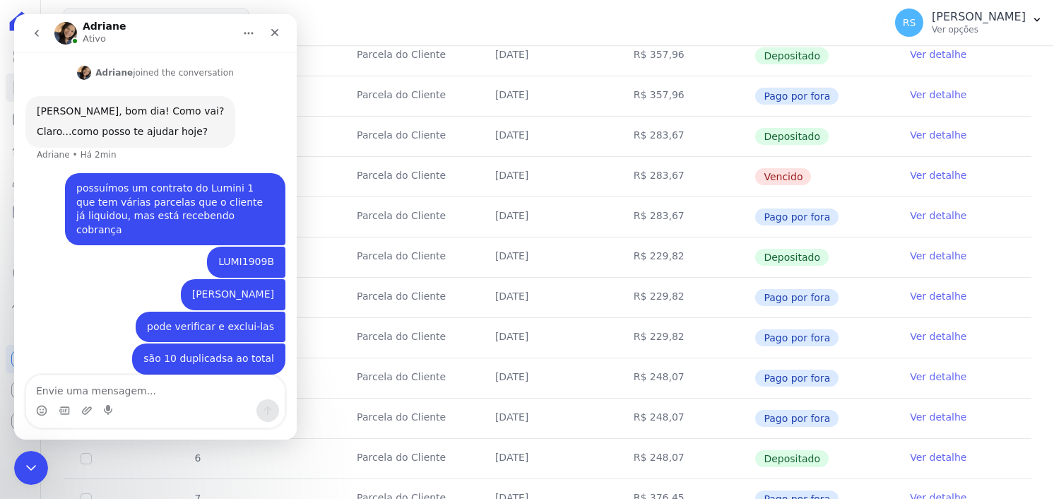
scroll to position [199, 0]
click at [42, 464] on div "Encerramento do Messenger da Intercom" at bounding box center [29, 466] width 34 height 34
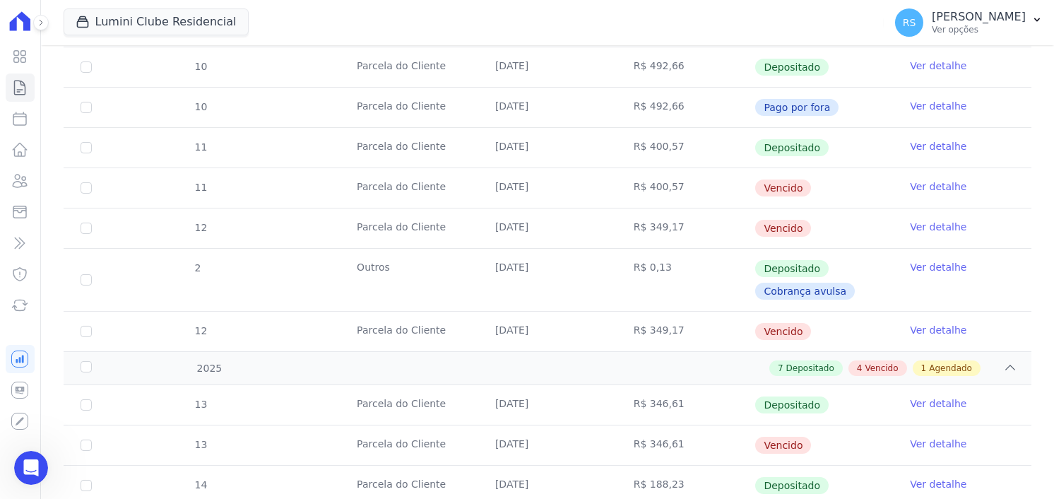
scroll to position [1155, 0]
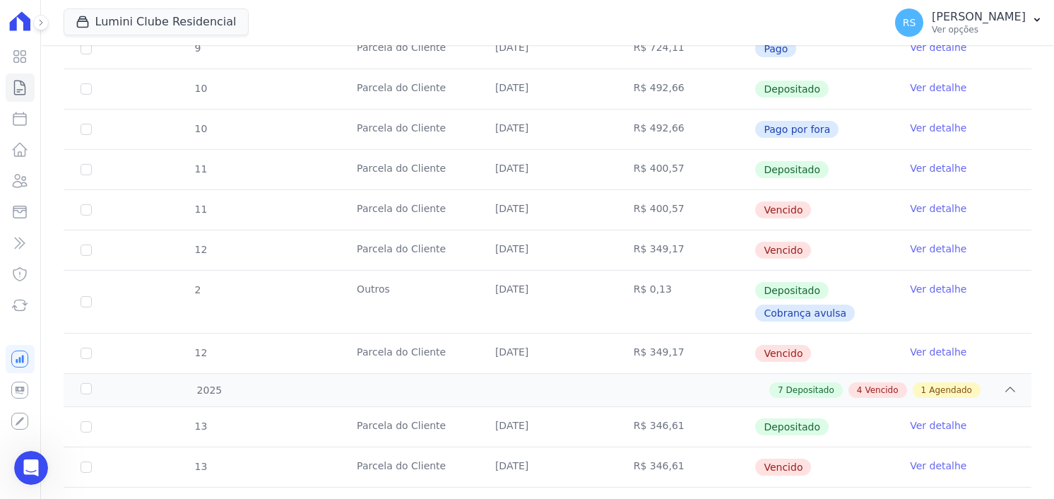
click at [822, 307] on span "Cobrança avulsa" at bounding box center [805, 313] width 100 height 17
click at [649, 242] on td "R$ 349,17" at bounding box center [686, 250] width 139 height 40
click at [649, 241] on td "R$ 349,17" at bounding box center [686, 250] width 139 height 40
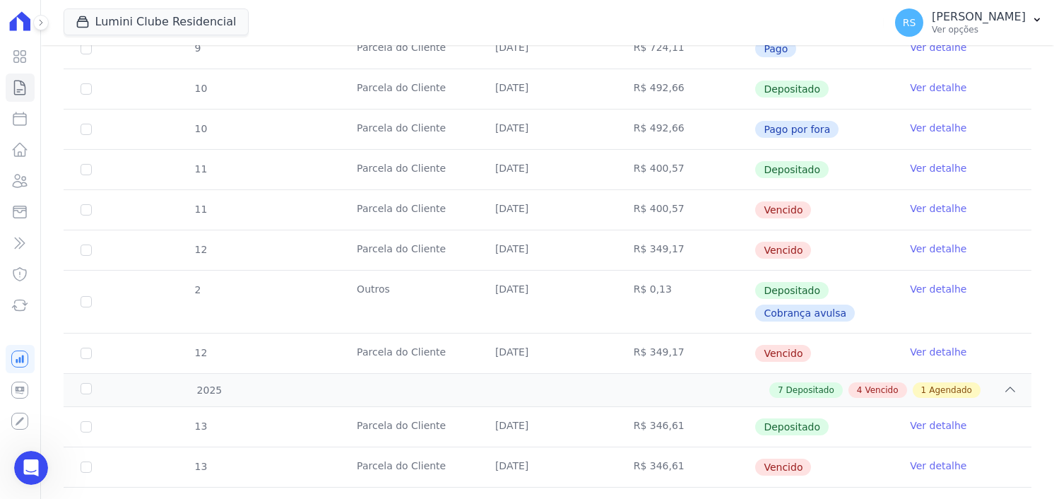
click at [649, 241] on td "R$ 349,17" at bounding box center [686, 250] width 139 height 40
click at [985, 250] on td "Ver detalhe" at bounding box center [962, 250] width 139 height 40
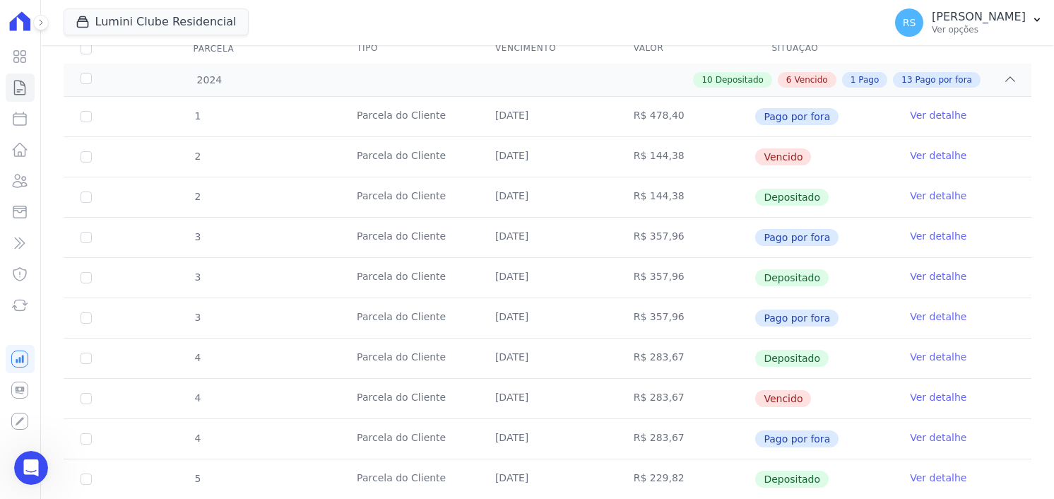
scroll to position [166, 0]
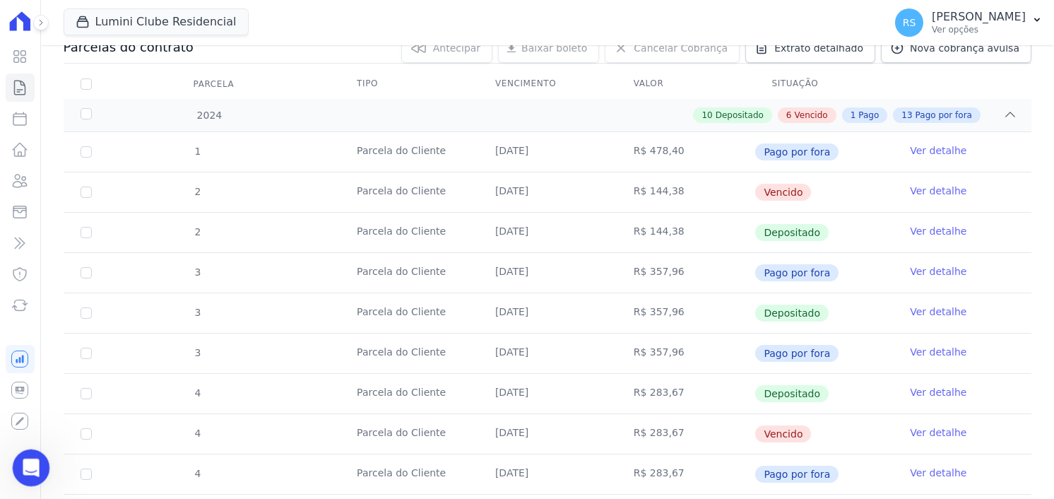
click at [36, 466] on icon "Abertura do Messenger da Intercom" at bounding box center [29, 465] width 23 height 23
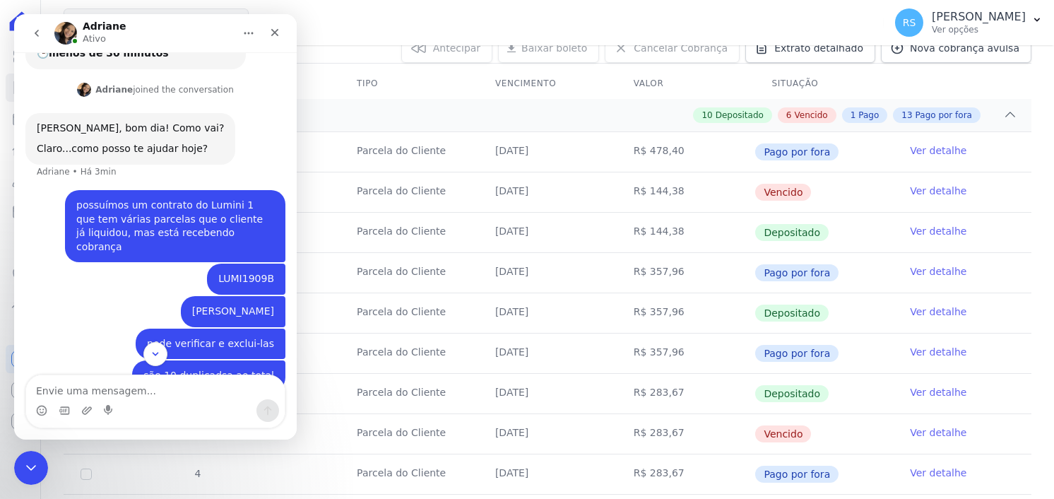
scroll to position [199, 0]
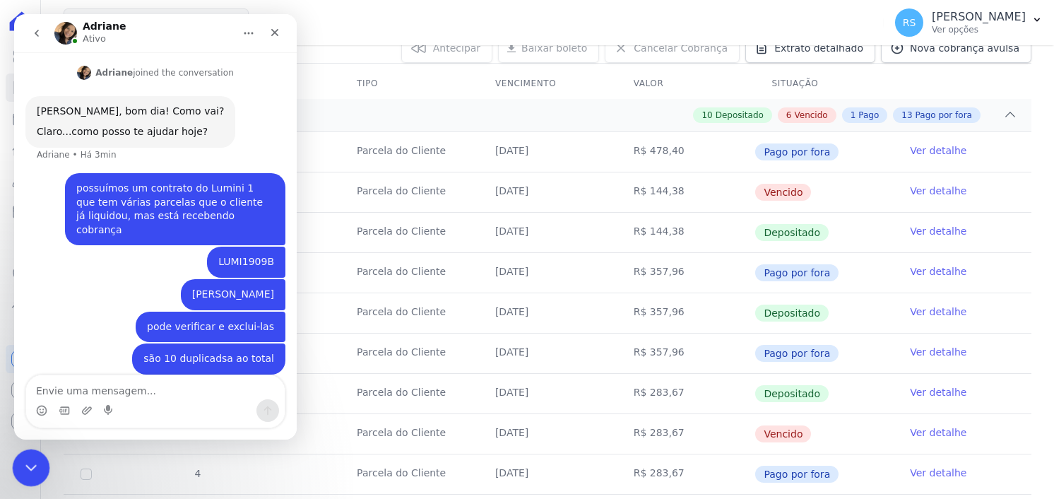
click at [40, 464] on div "Encerramento do Messenger da Intercom" at bounding box center [29, 466] width 34 height 34
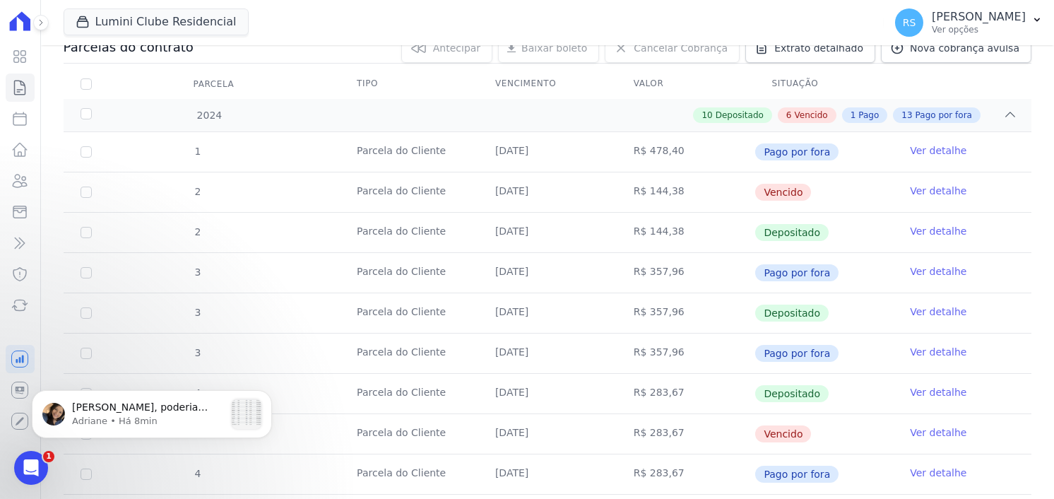
scroll to position [407, 0]
click at [25, 459] on icon "Abertura do Messenger da Intercom" at bounding box center [29, 465] width 23 height 23
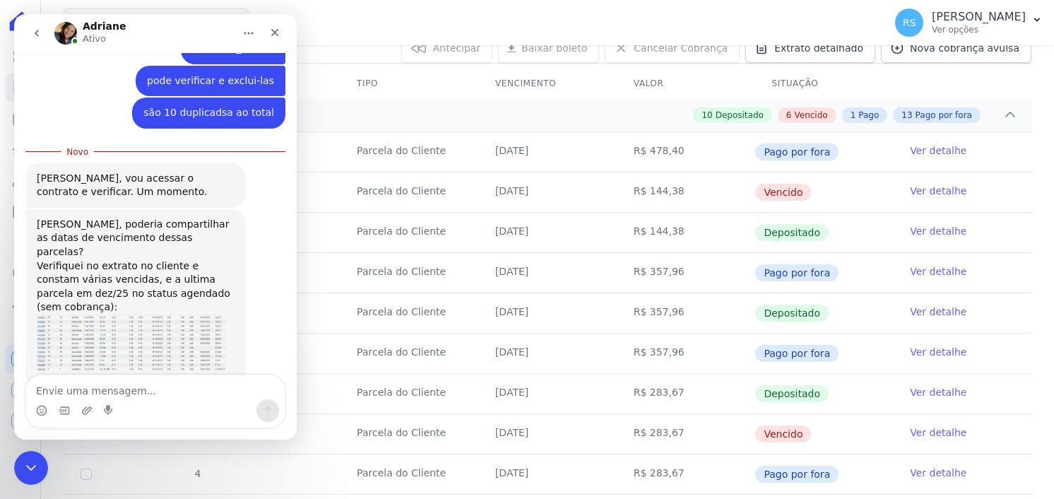
scroll to position [430, 0]
click at [145, 265] on div "[PERSON_NAME], poderia compartilhar as datas de vencimento dessas parcelas? Ver…" at bounding box center [136, 264] width 198 height 97
click at [167, 312] on img "Adriane diz…" at bounding box center [131, 344] width 189 height 65
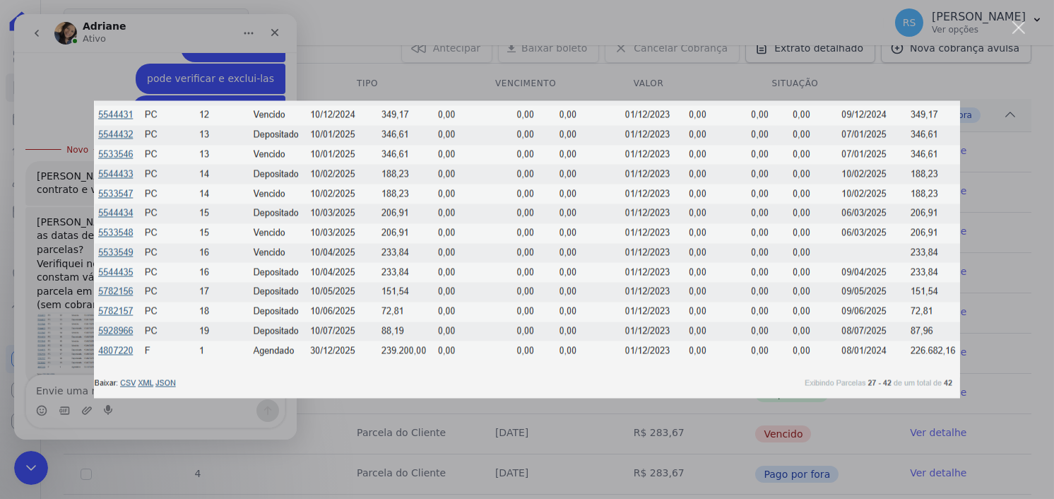
scroll to position [0, 0]
click at [993, 221] on div "Messenger da Intercom" at bounding box center [527, 249] width 1054 height 499
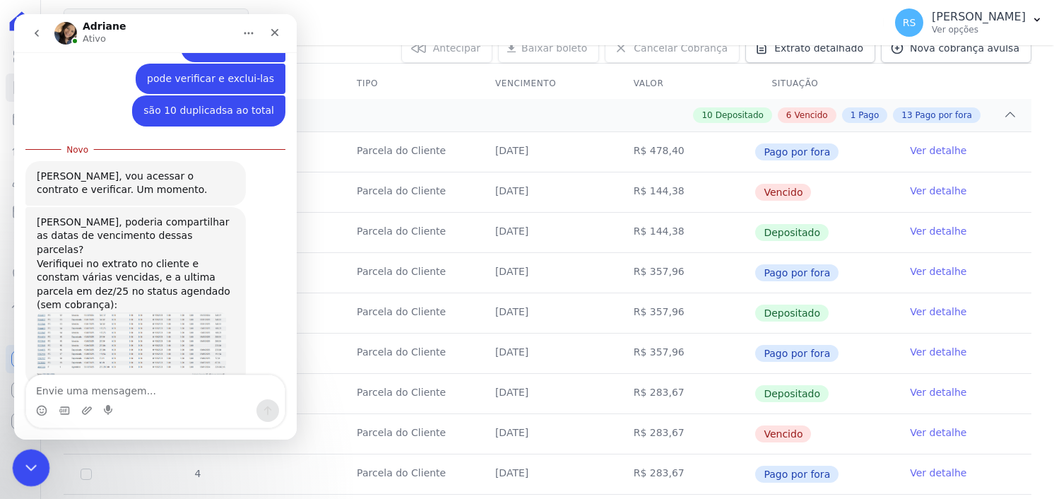
click at [30, 457] on icon "Encerramento do Messenger da Intercom" at bounding box center [28, 465] width 17 height 17
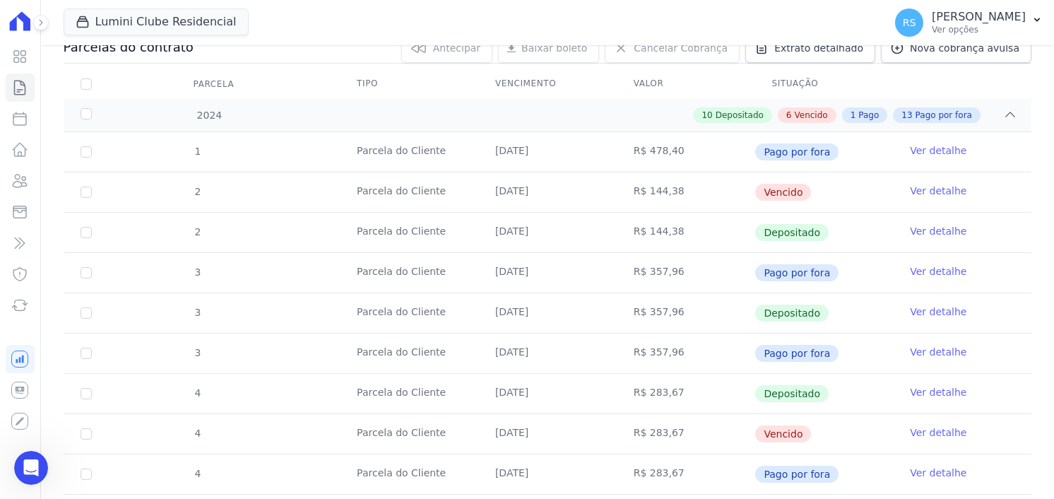
scroll to position [25, 0]
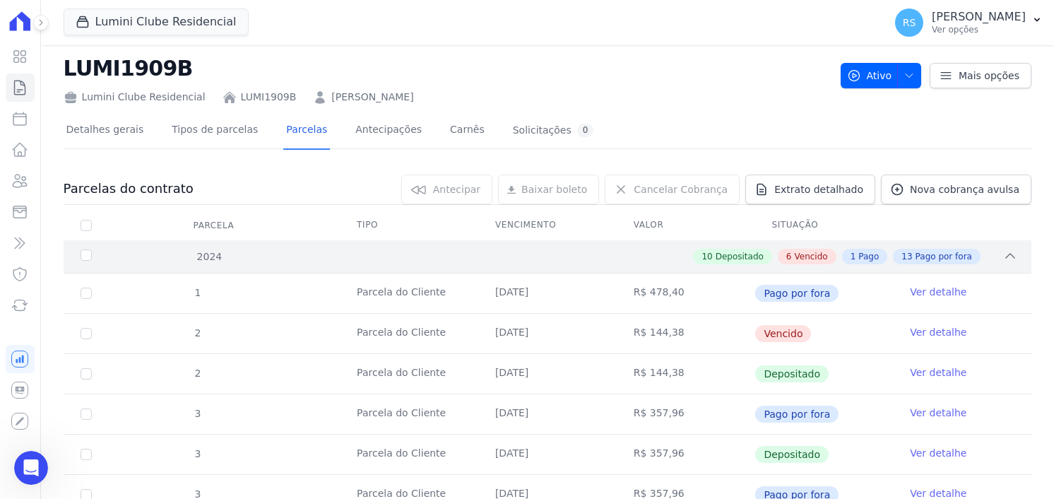
click at [1006, 254] on icon at bounding box center [1010, 256] width 9 height 4
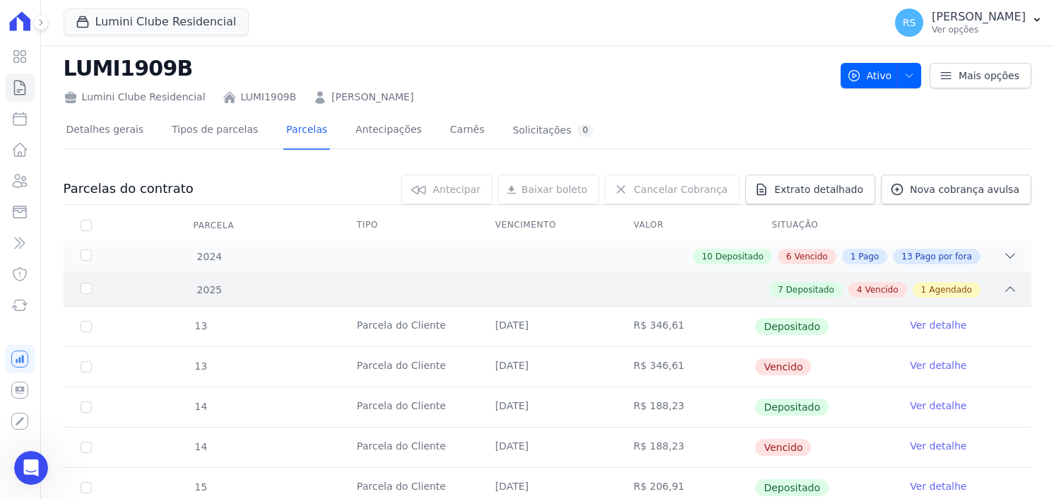
click at [1004, 285] on icon at bounding box center [1011, 289] width 14 height 14
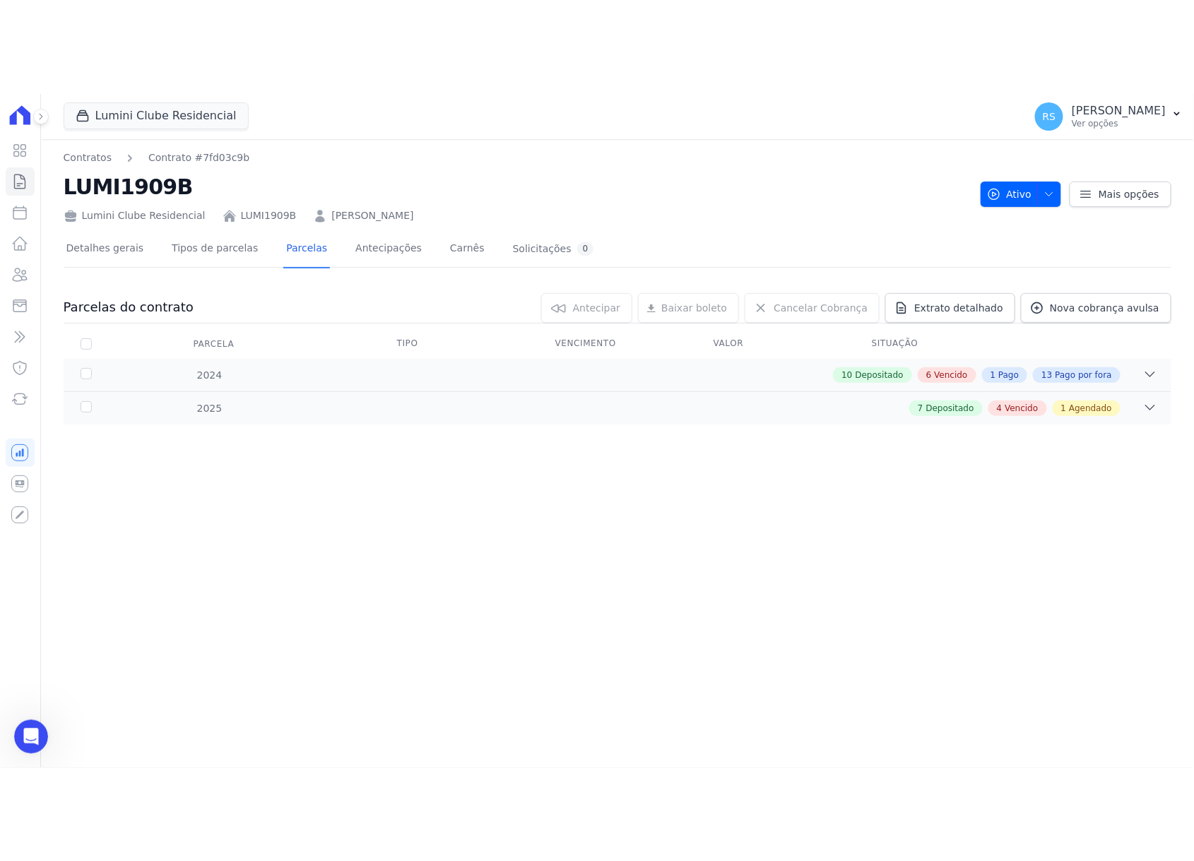
scroll to position [358, 0]
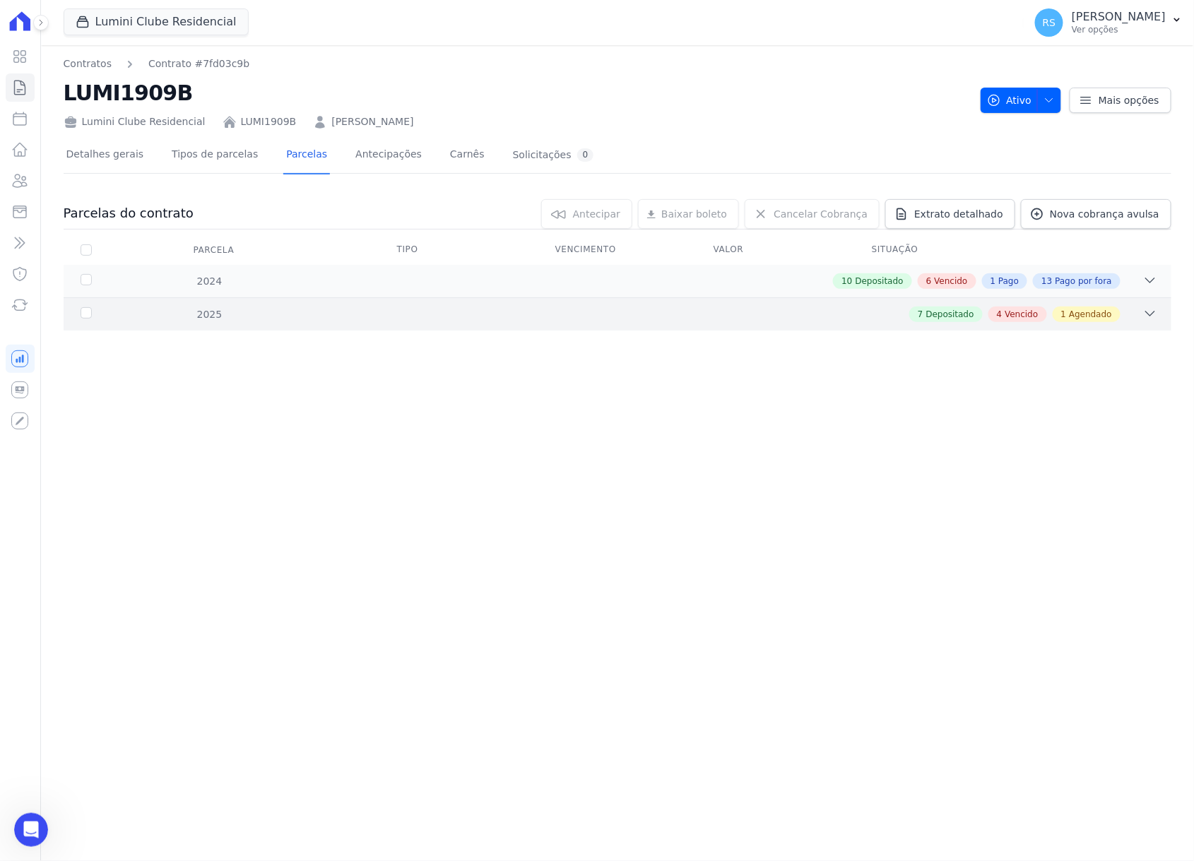
click at [1054, 310] on icon at bounding box center [1150, 314] width 14 height 14
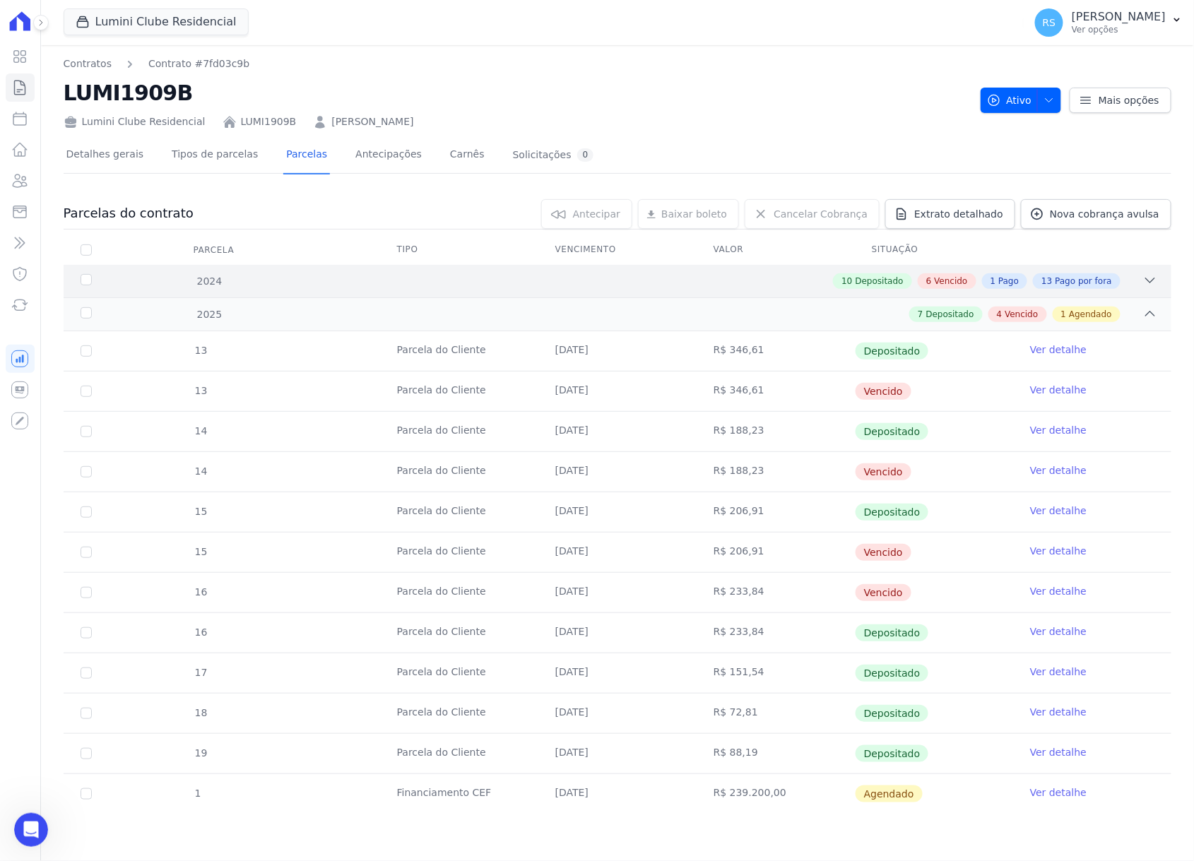
click at [1054, 281] on icon at bounding box center [1150, 280] width 14 height 14
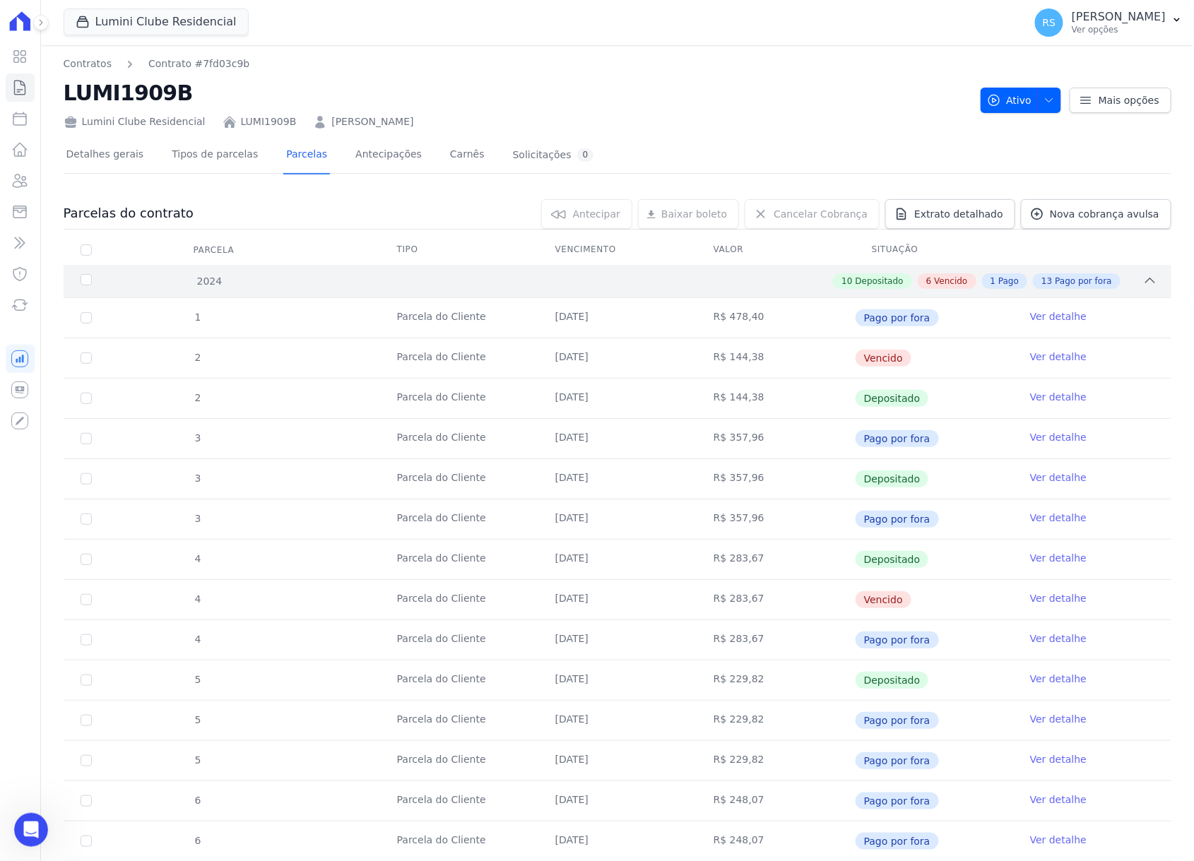
click at [1054, 281] on div "2024 10 Depositado 6 Vencido 1 Pago 13 Pago por fora" at bounding box center [618, 281] width 1108 height 33
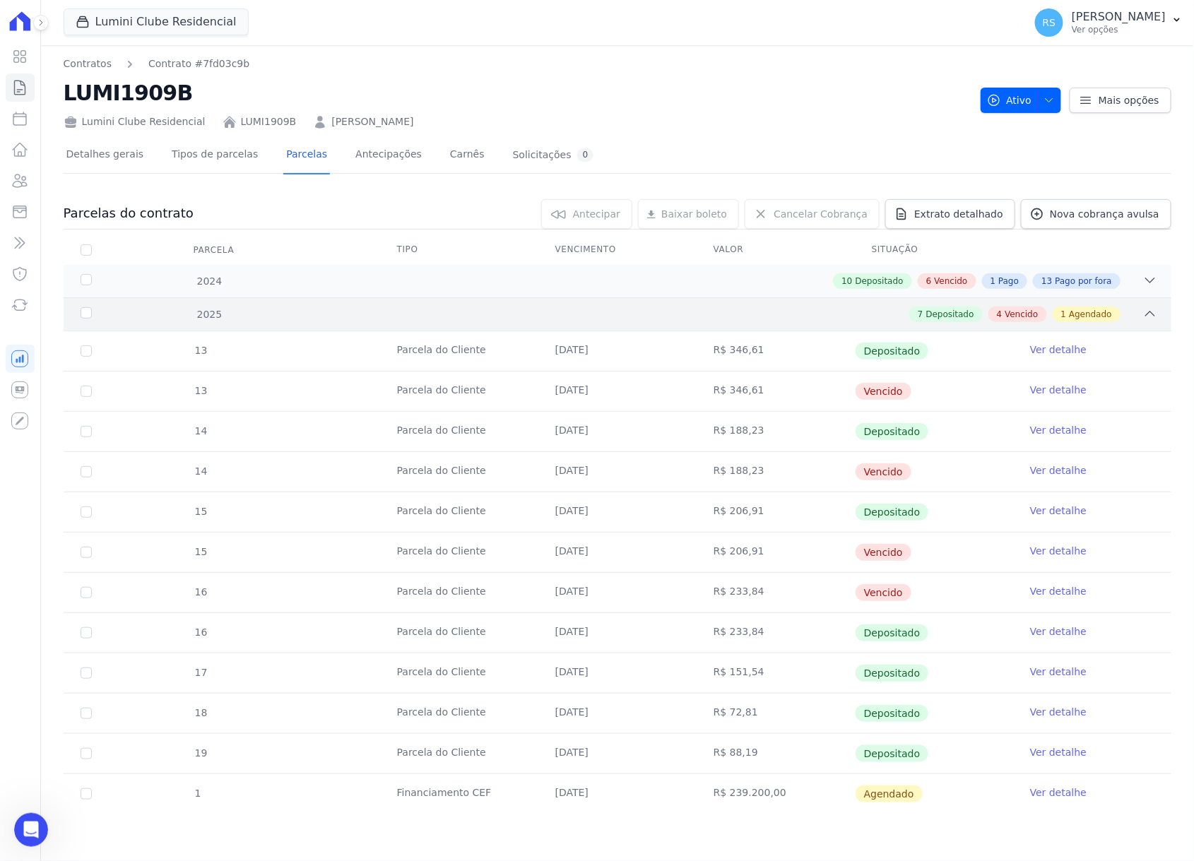
click at [1054, 313] on div "7 Depositado 4 Vencido 1 Agendado" at bounding box center [672, 315] width 971 height 16
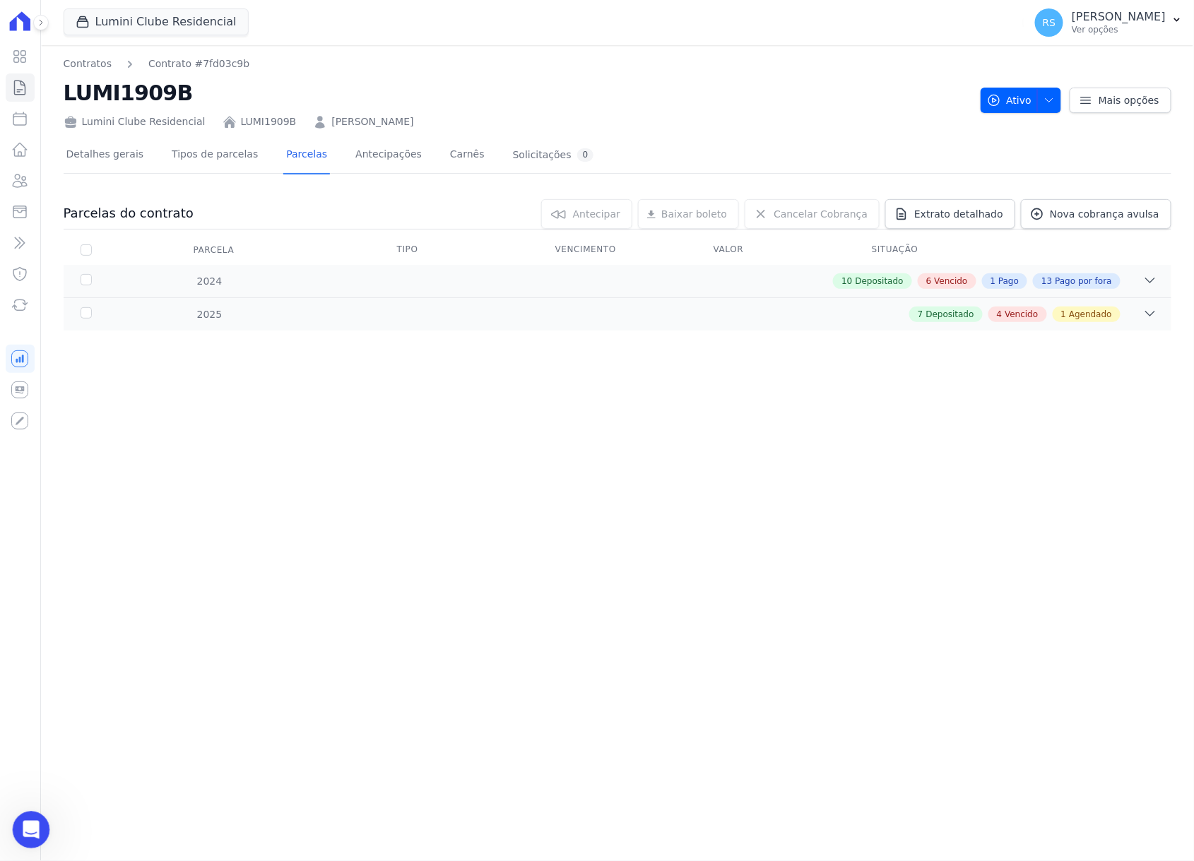
click at [32, 498] on icon "Abertura do Messenger da Intercom" at bounding box center [29, 828] width 23 height 23
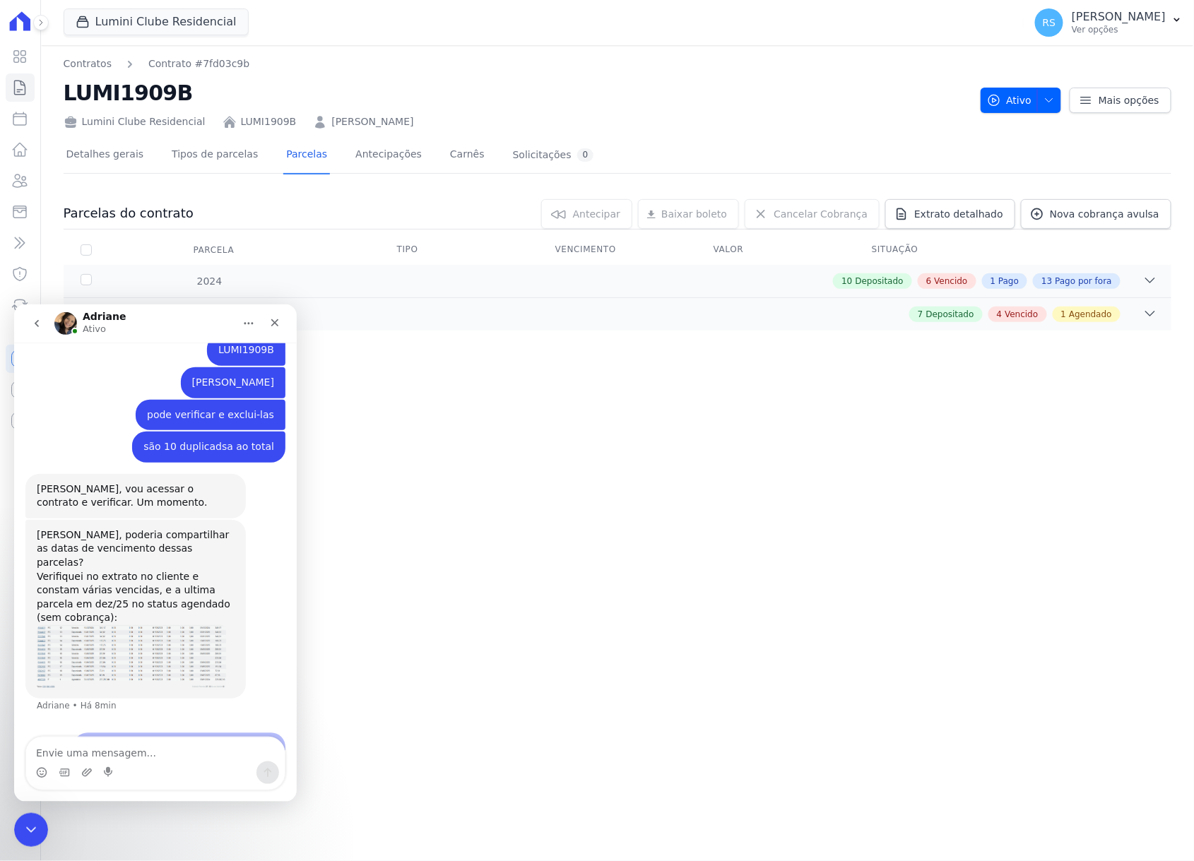
scroll to position [415, 0]
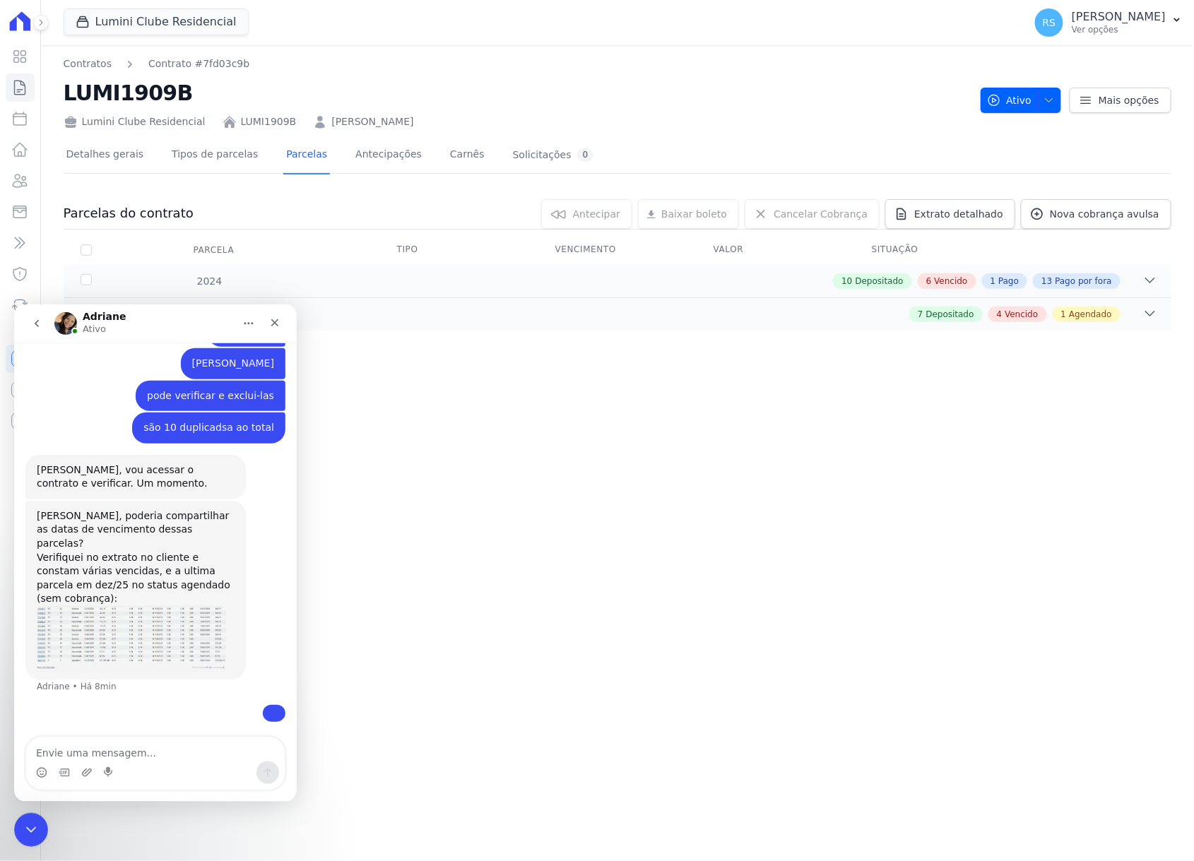
click at [839, 498] on div "Contratos Contrato #7fd03c9b LUMI1909B Lumini Clube Residencial LUMI1909B [PERS…" at bounding box center [617, 453] width 1153 height 816
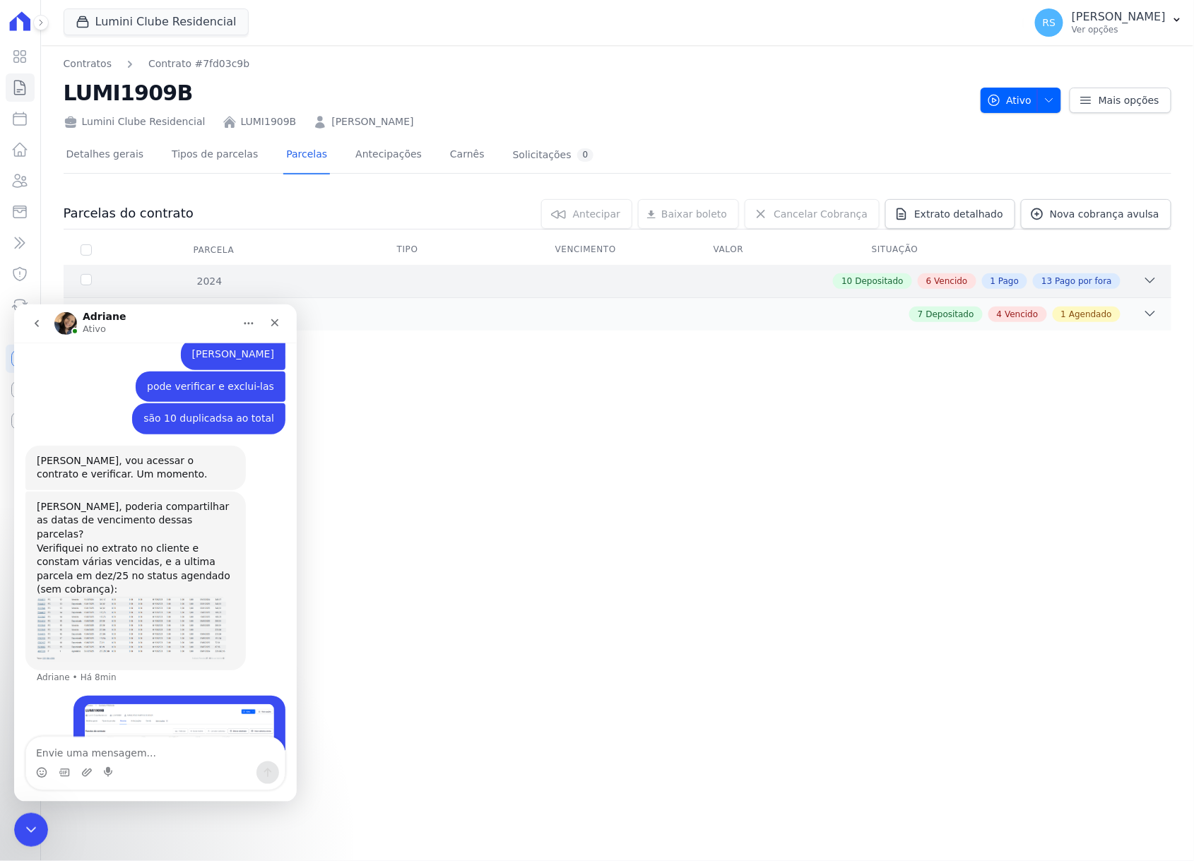
click at [1054, 276] on div "2024 10 Depositado 6 Vencido 1 Pago 13 Pago por fora" at bounding box center [618, 281] width 1108 height 33
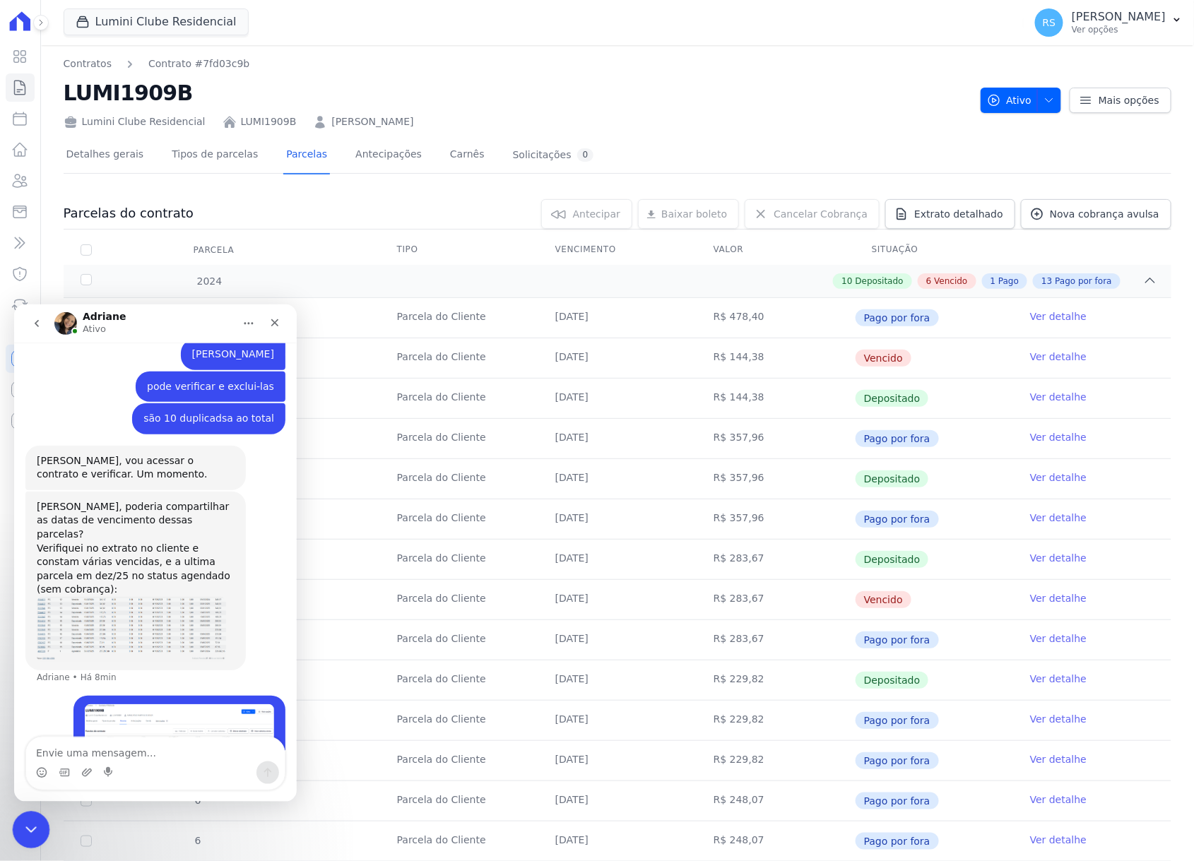
click at [27, 498] on icon "Encerramento do Messenger da Intercom" at bounding box center [28, 828] width 17 height 17
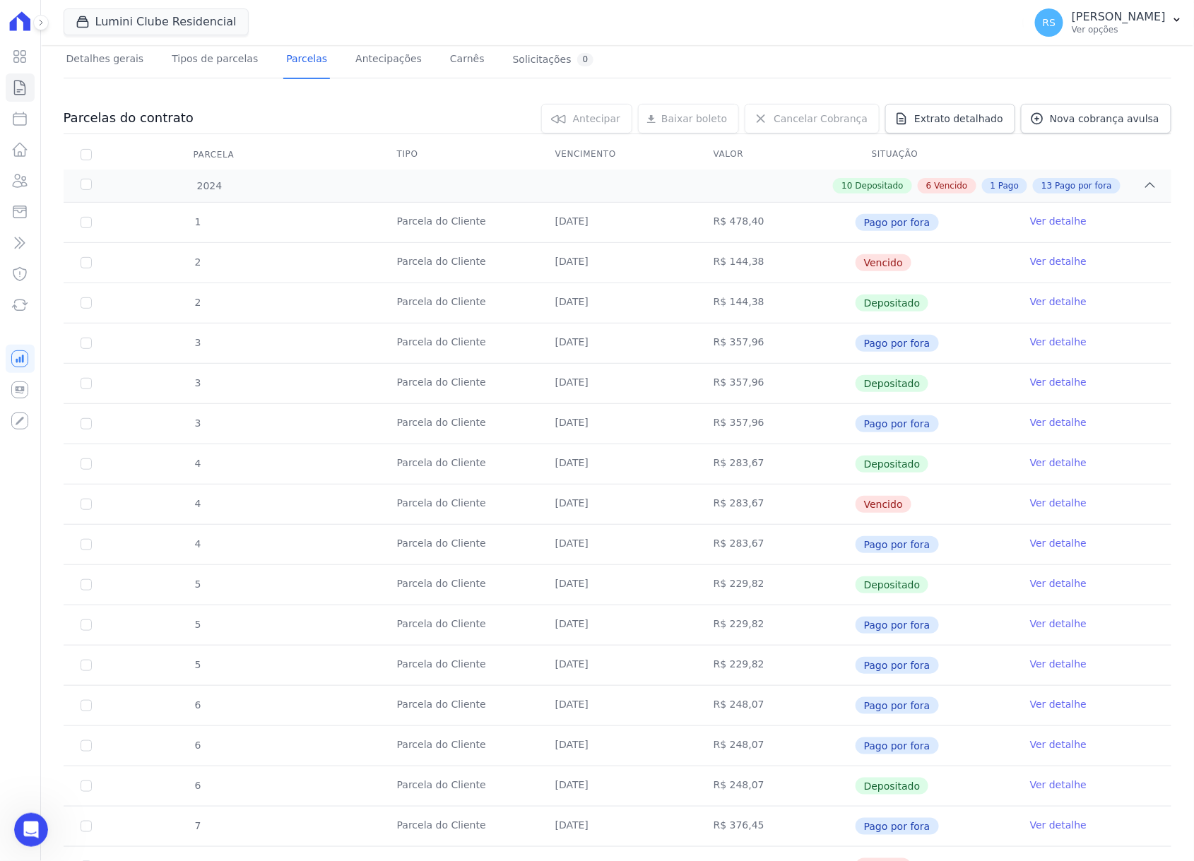
scroll to position [0, 0]
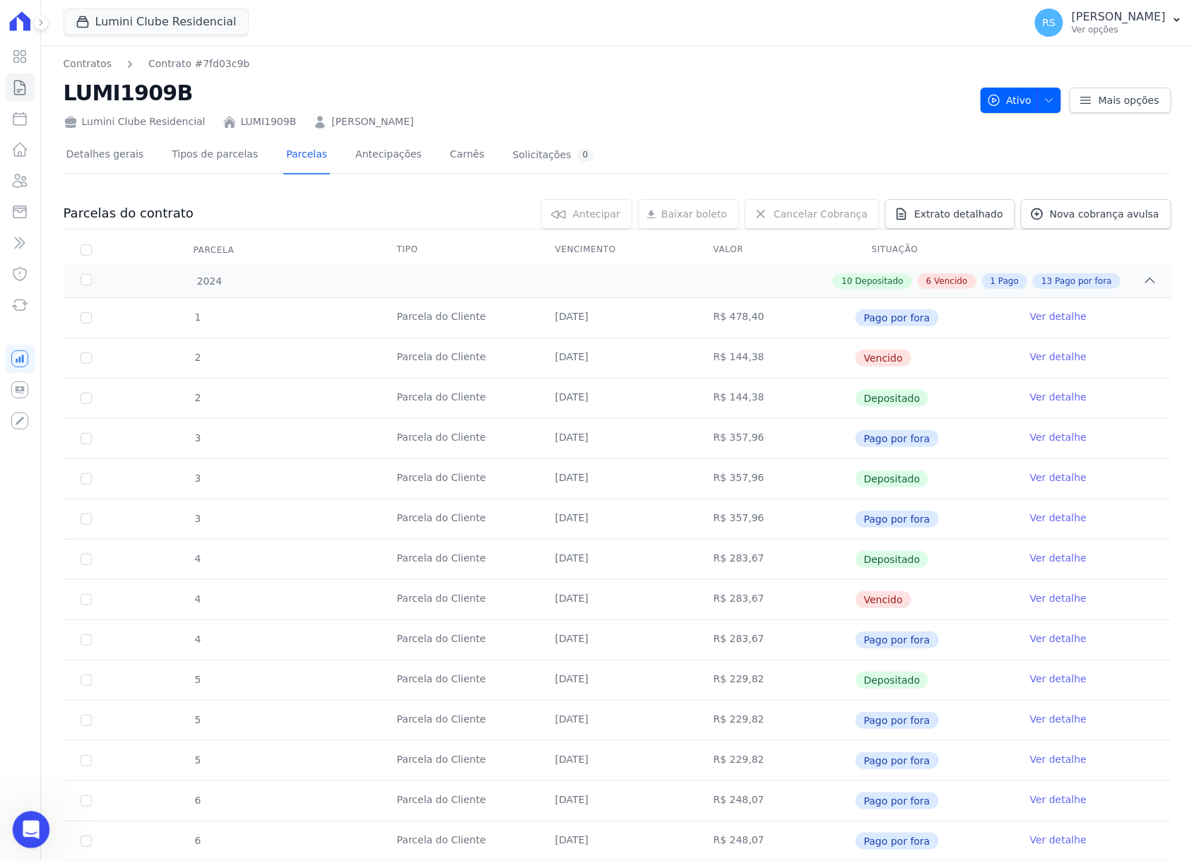
click at [34, 498] on icon "Abertura do Messenger da Intercom" at bounding box center [29, 828] width 23 height 23
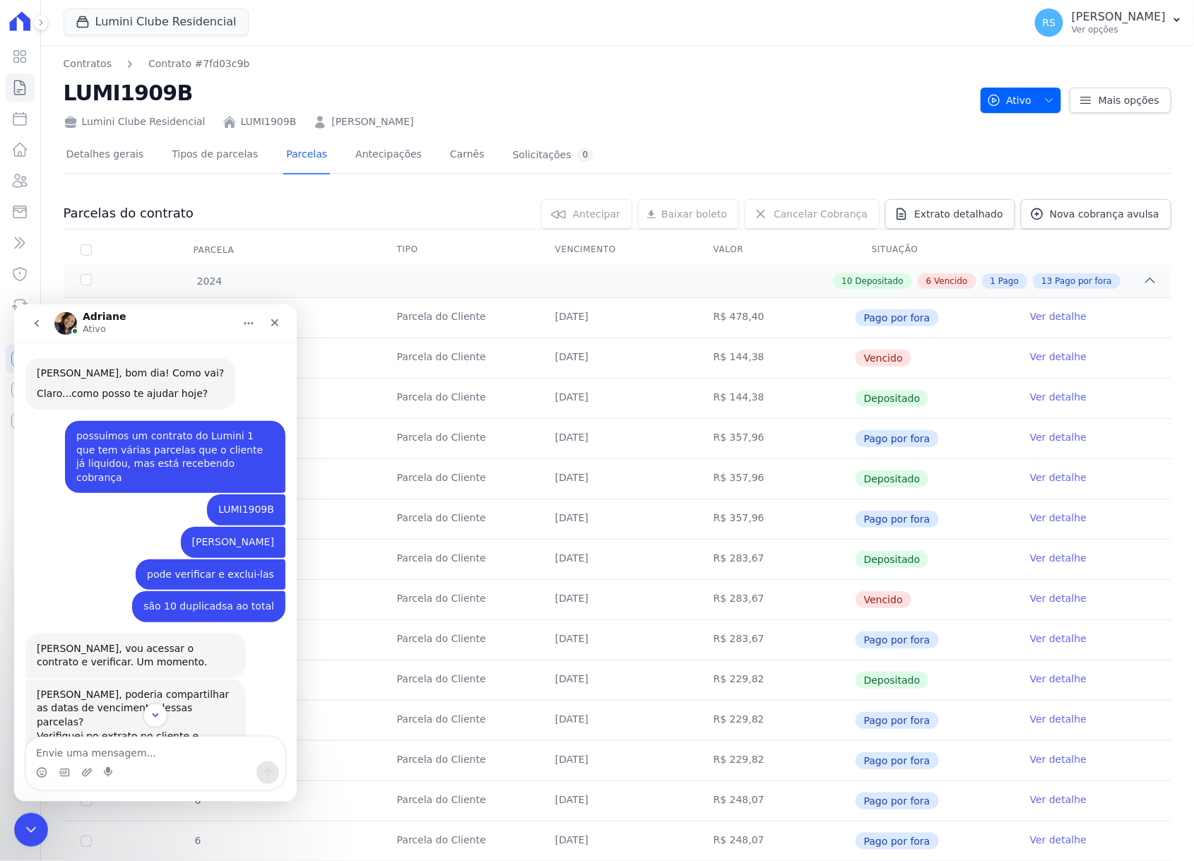
scroll to position [415, 0]
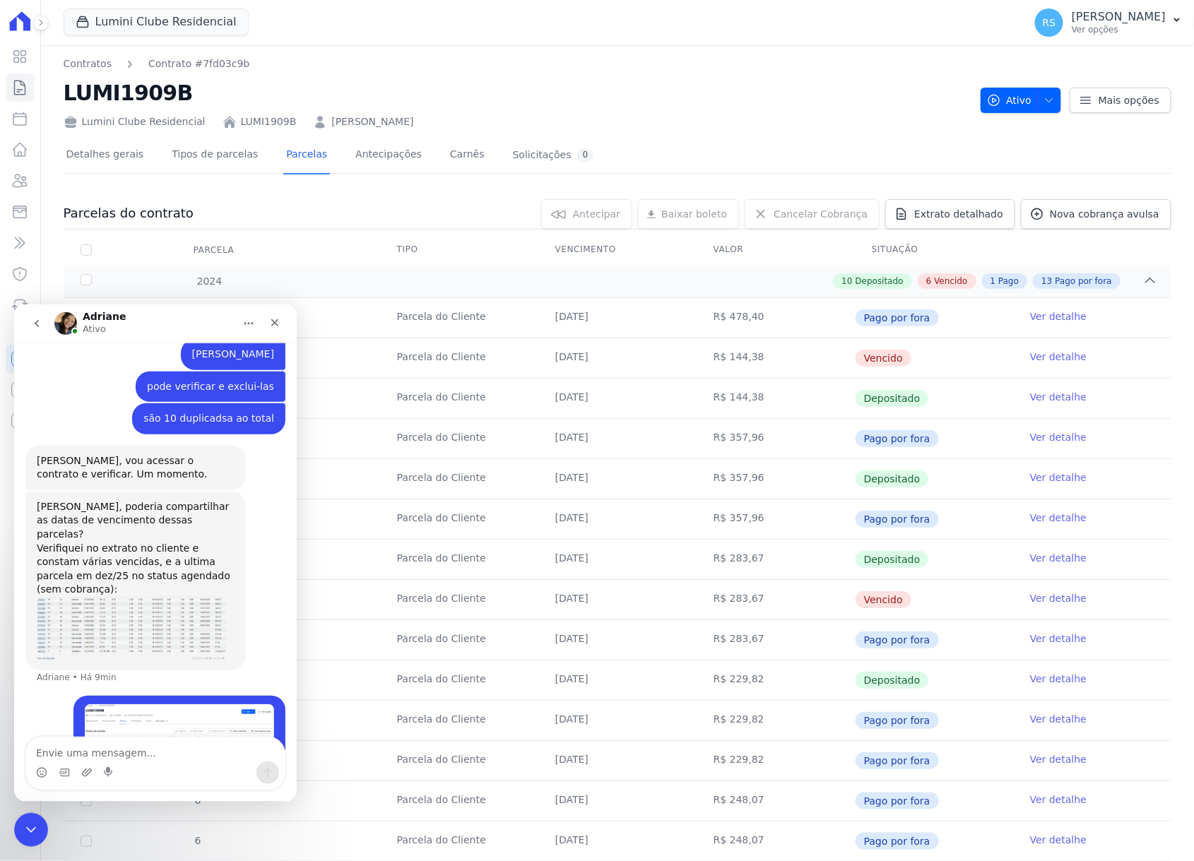
click at [141, 498] on textarea "Envie uma mensagem..." at bounding box center [155, 749] width 259 height 24
type textarea "pode cancelar as 10"
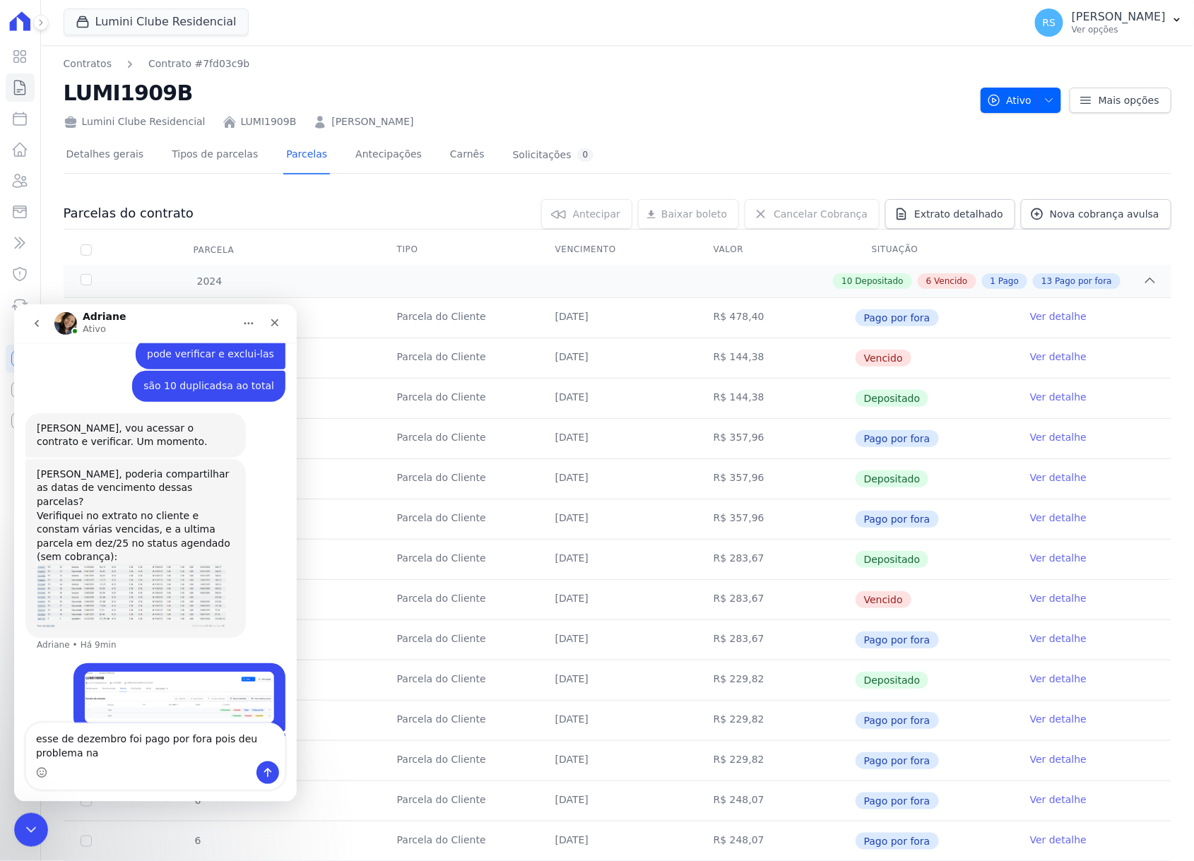
scroll to position [461, 0]
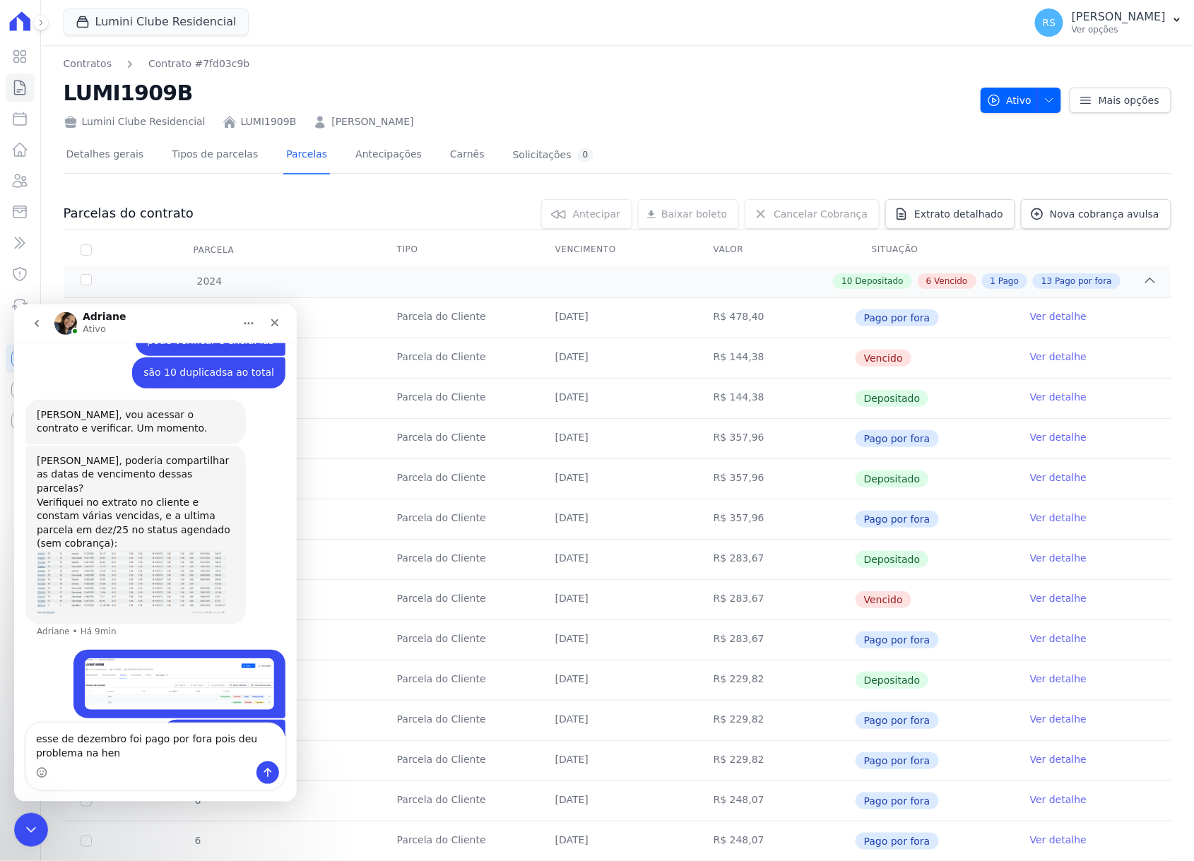
type textarea "esse de dezembro foi pago por fora pois deu problema na hent"
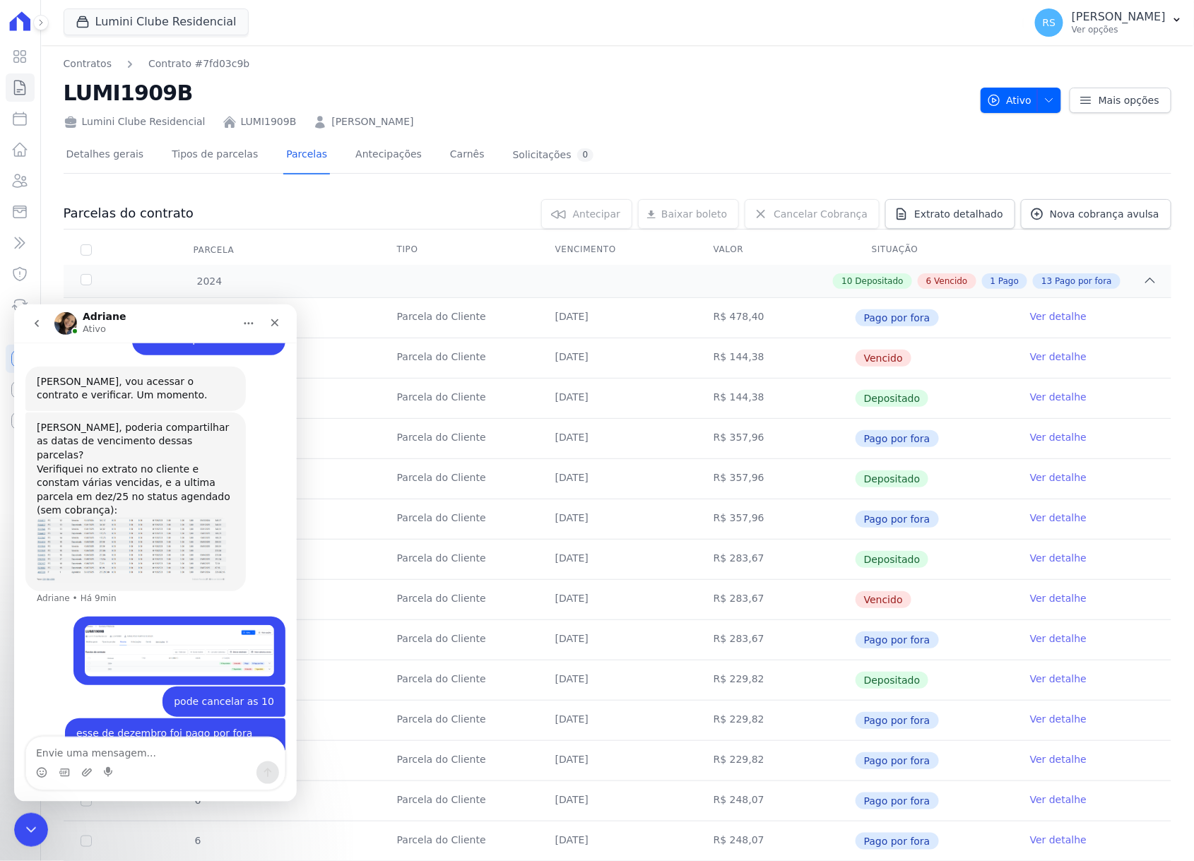
scroll to position [493, 0]
type textarea "na época"
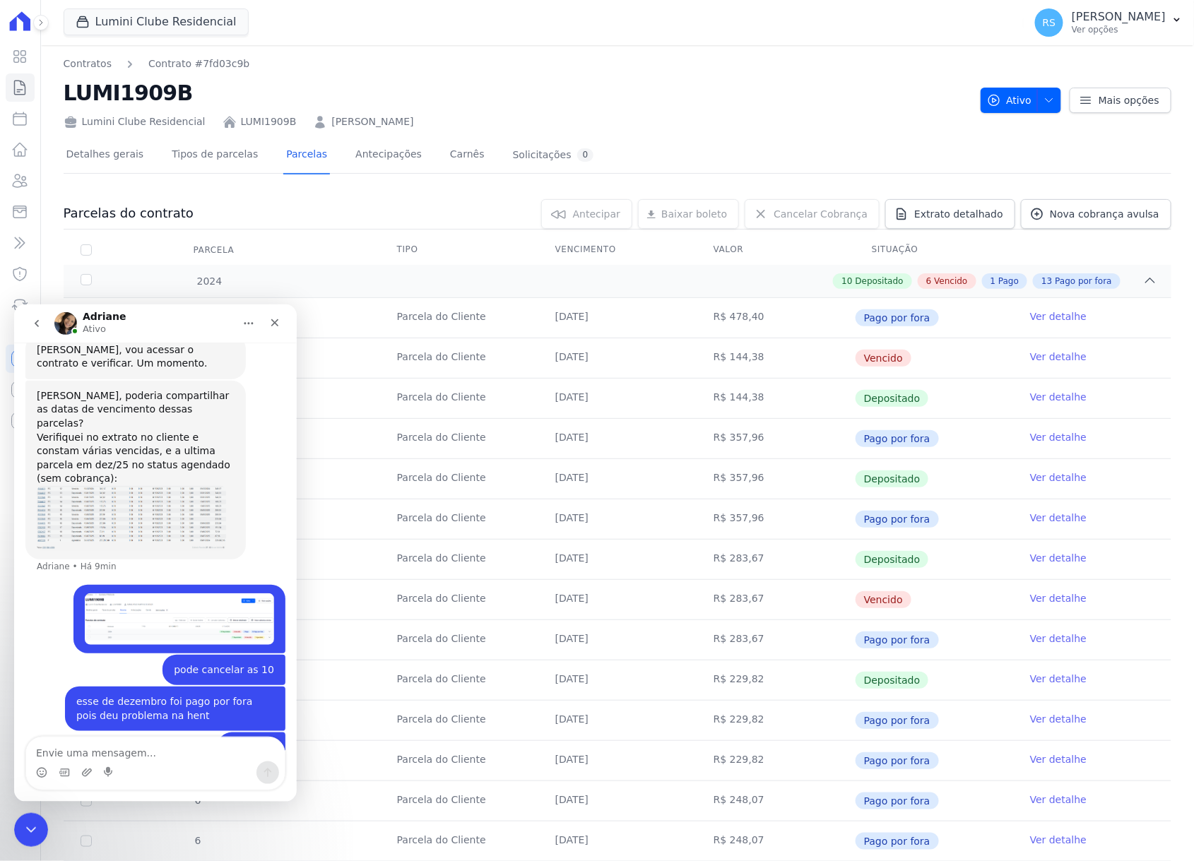
scroll to position [525, 0]
type textarea "ah..."
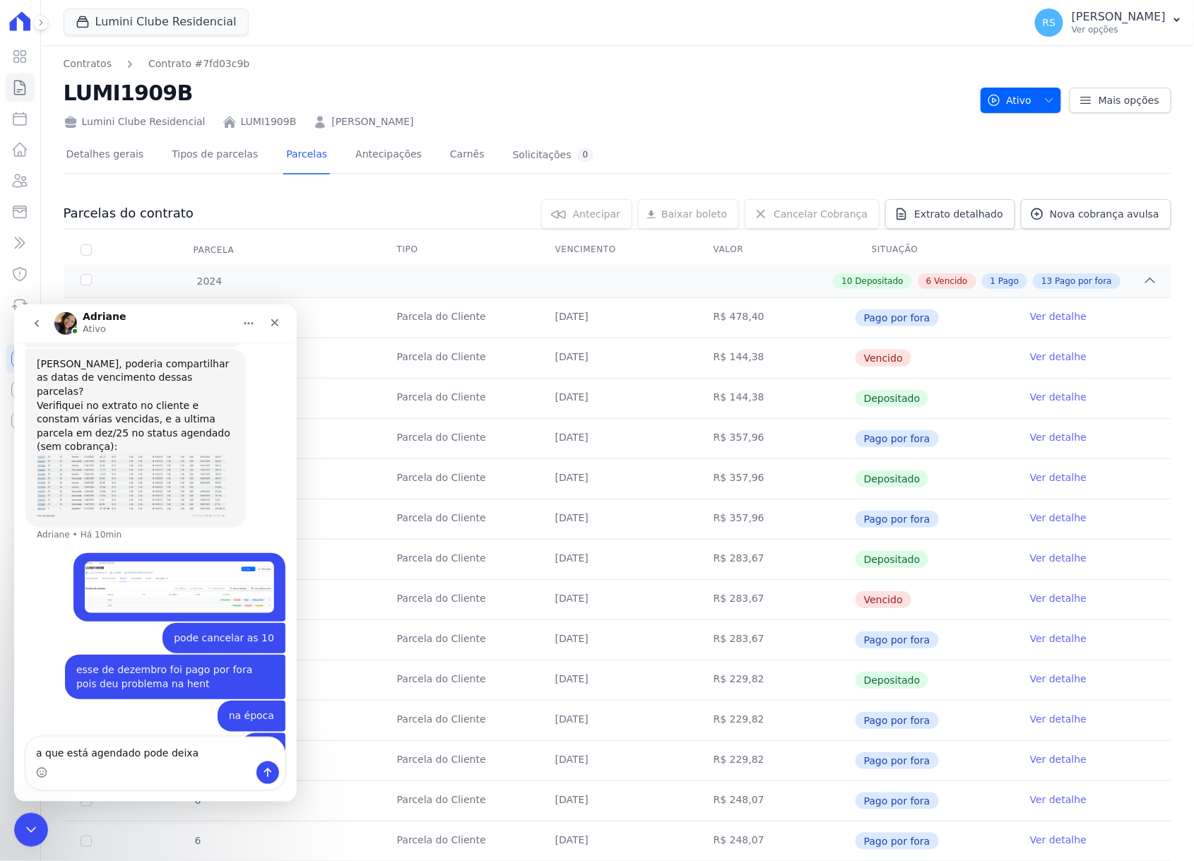
type textarea "a que está agendado pode deixar"
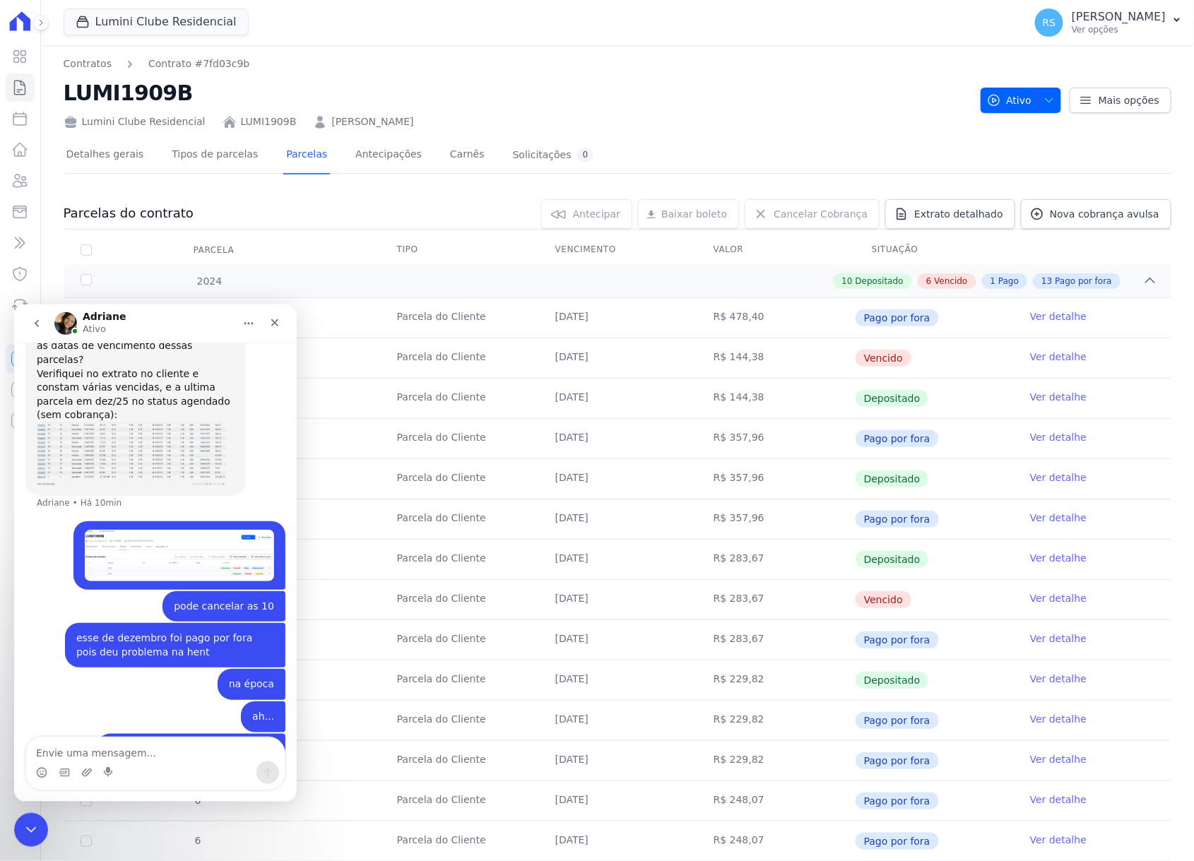
type textarea "é"
type textarea "é do financiamento"
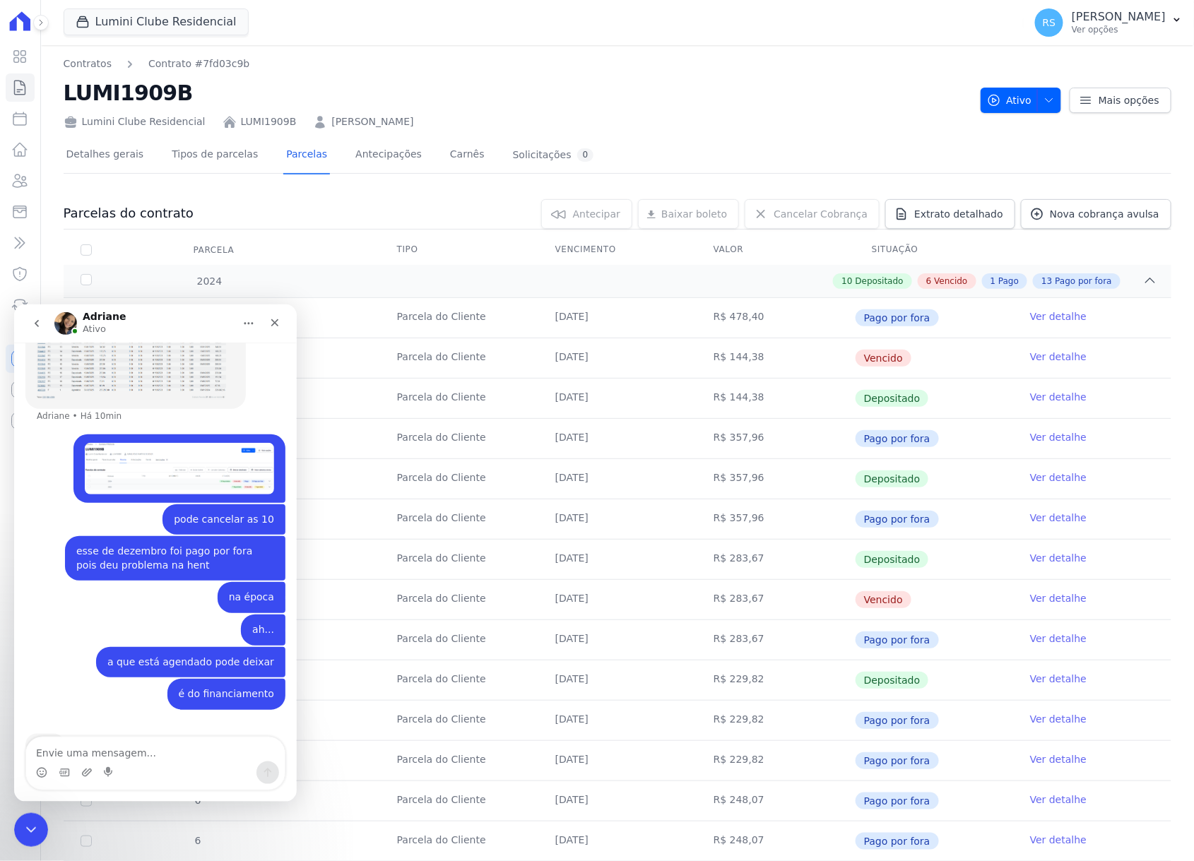
scroll to position [676, 0]
click at [123, 498] on textarea "Envie uma mensagem..." at bounding box center [155, 749] width 259 height 24
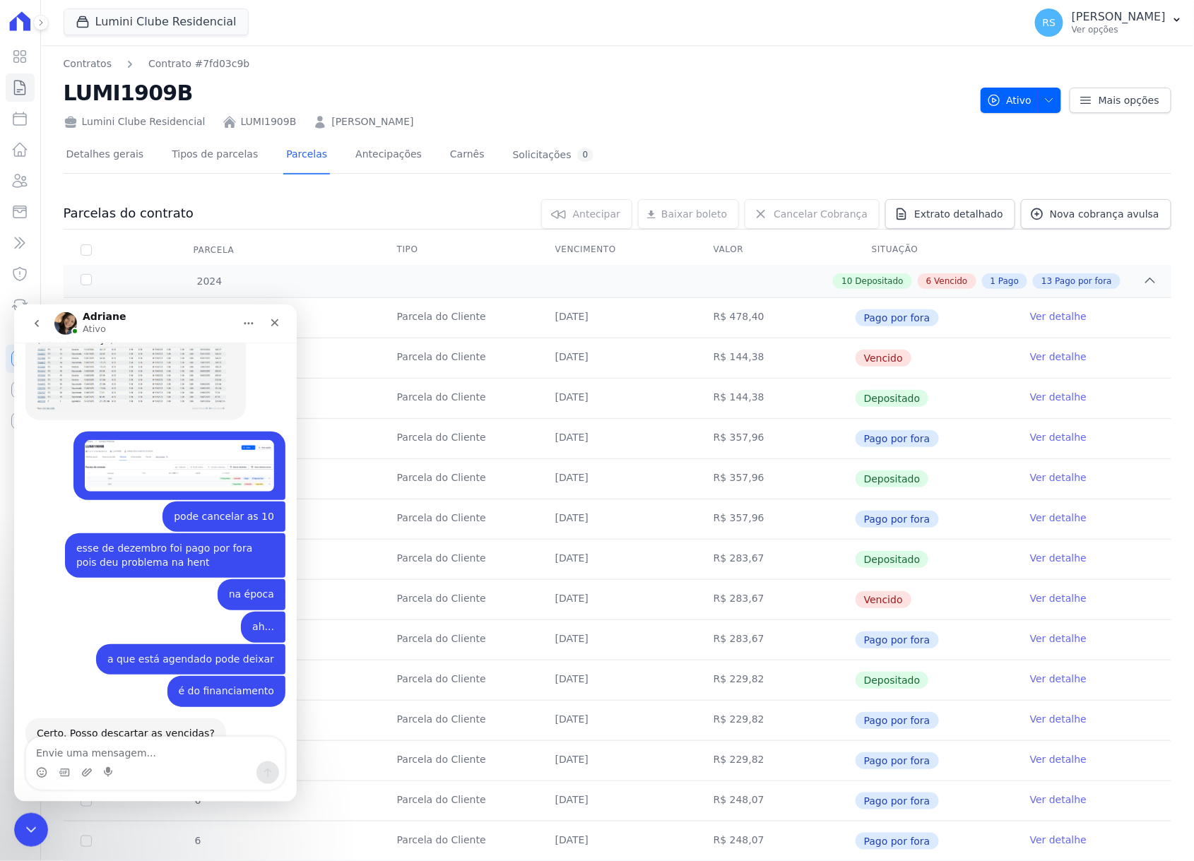
scroll to position [664, 0]
click at [113, 498] on textarea "Envie uma mensagem..." at bounding box center [155, 749] width 259 height 24
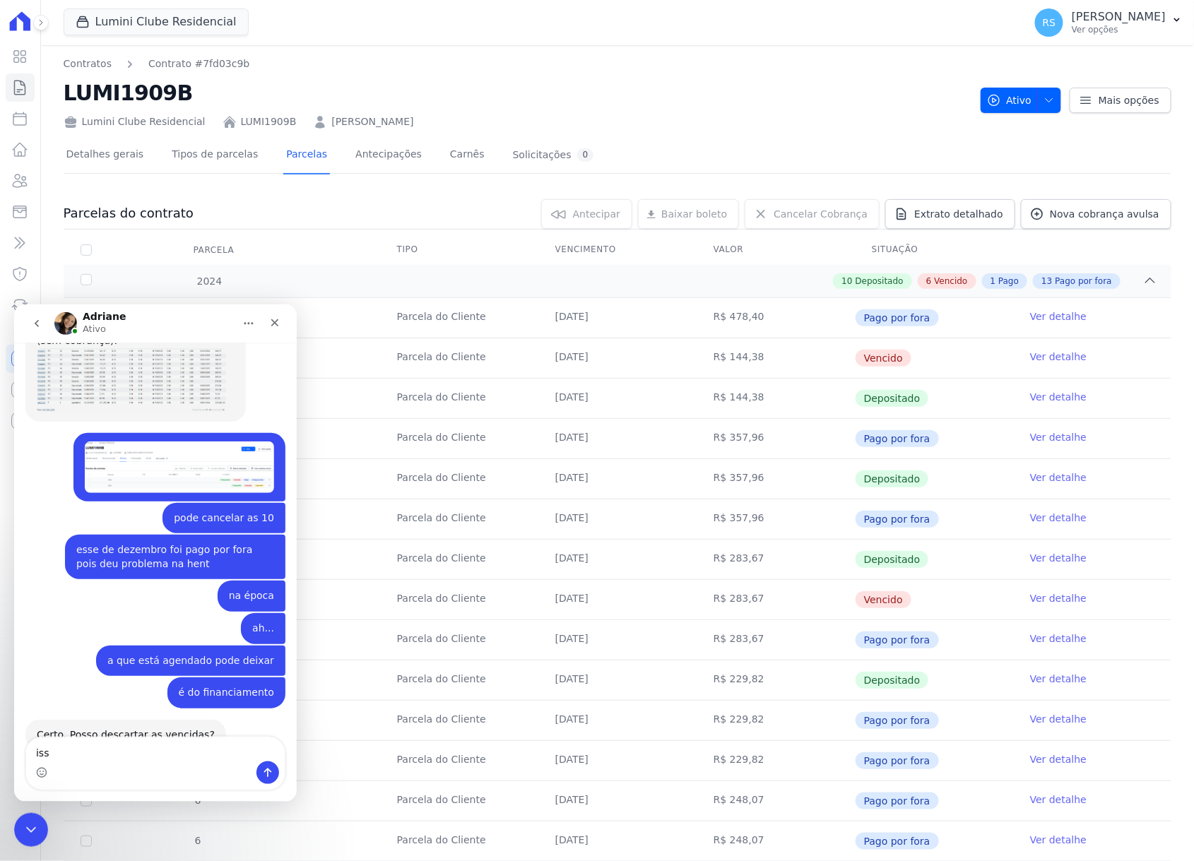
type textarea "isso"
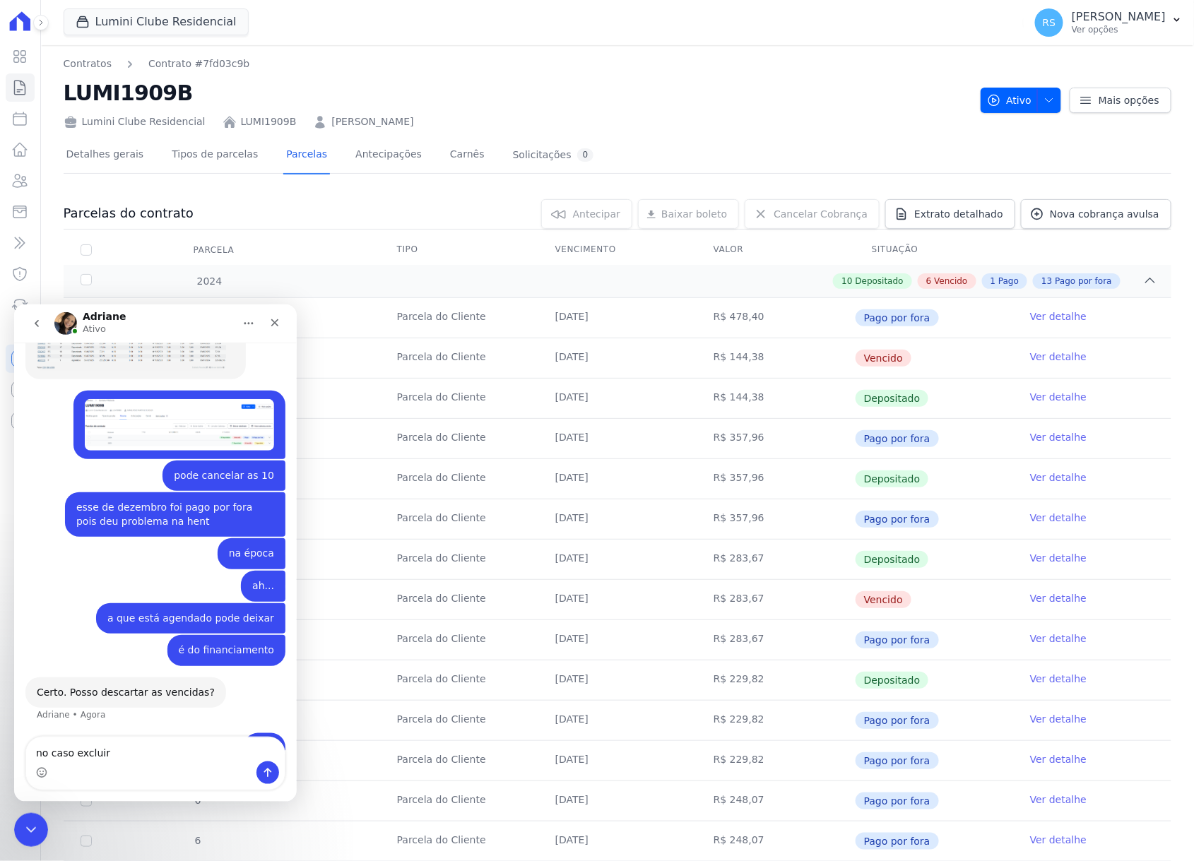
type textarea "no caso excluir"
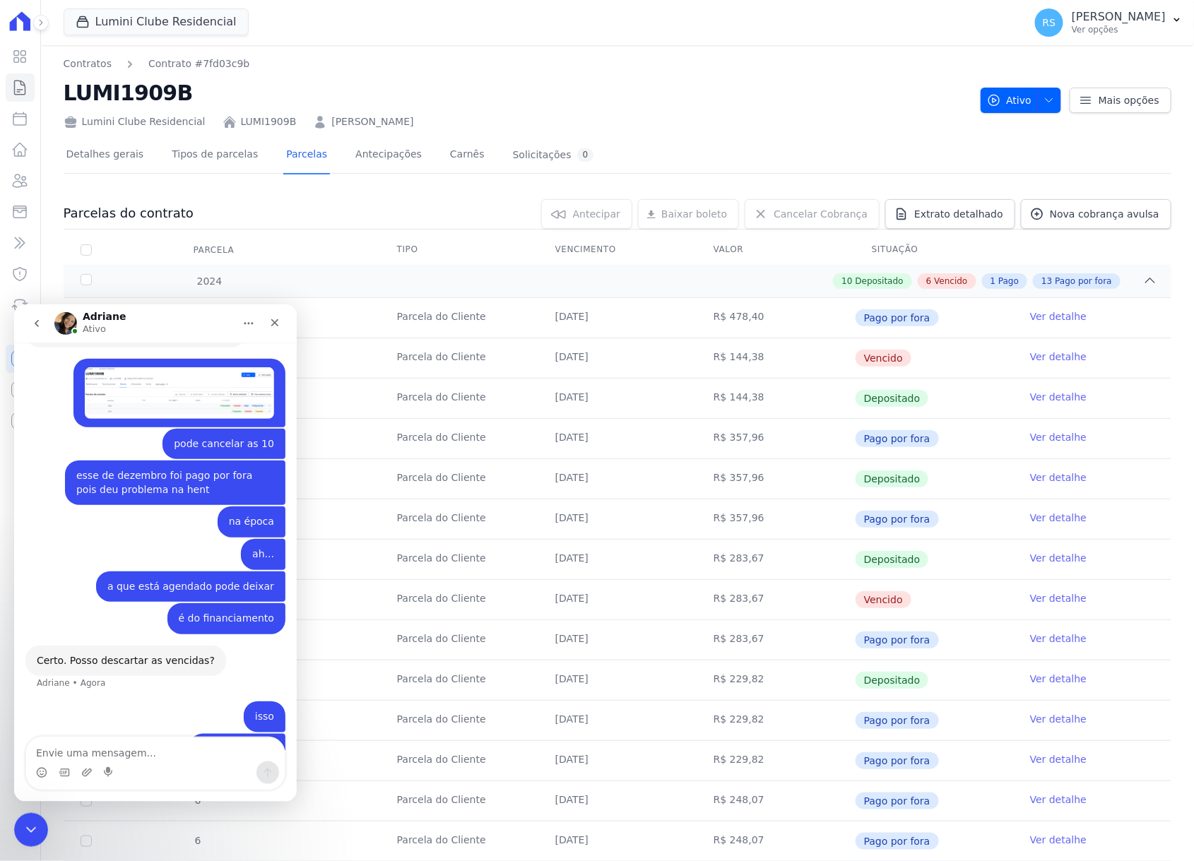
click at [189, 498] on textarea "Envie uma mensagem..." at bounding box center [155, 749] width 259 height 24
type textarea "ou descartar"
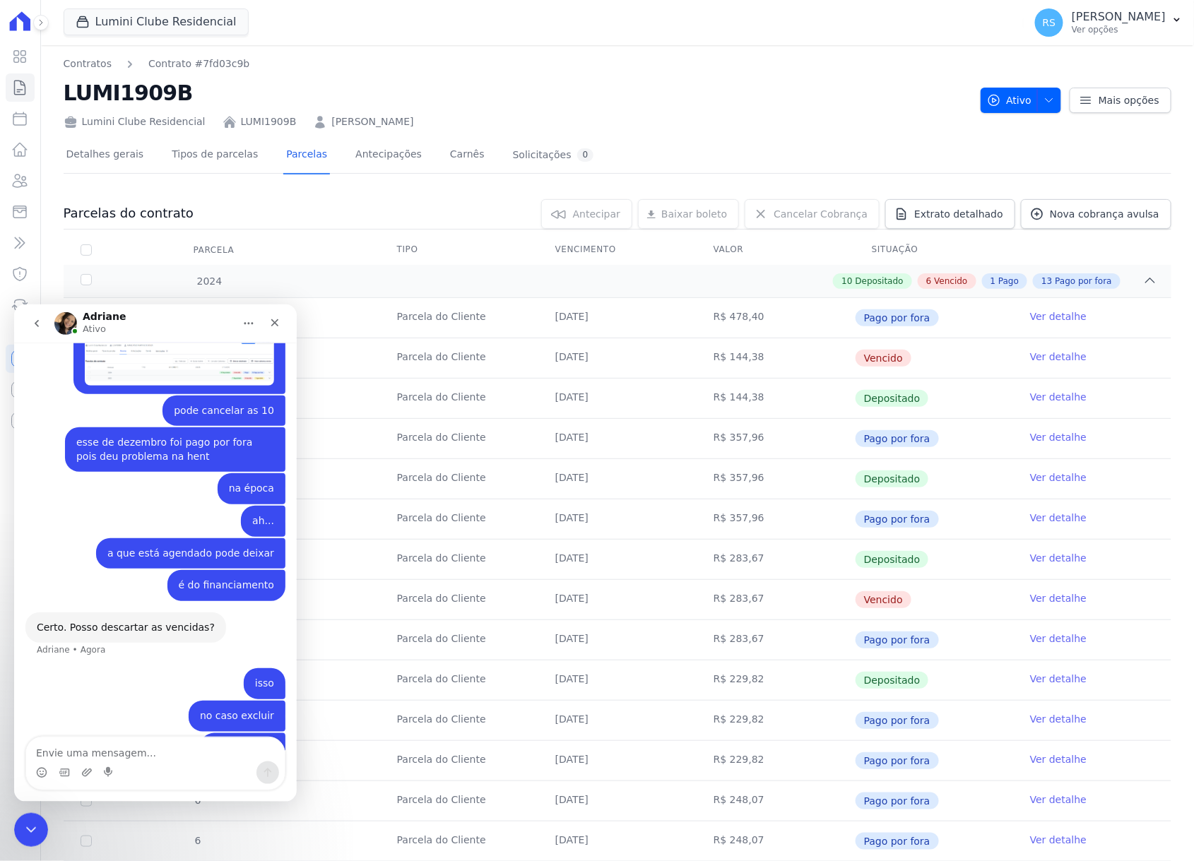
scroll to position [770, 0]
click at [40, 498] on div "Encerramento do Messenger da Intercom" at bounding box center [29, 828] width 34 height 34
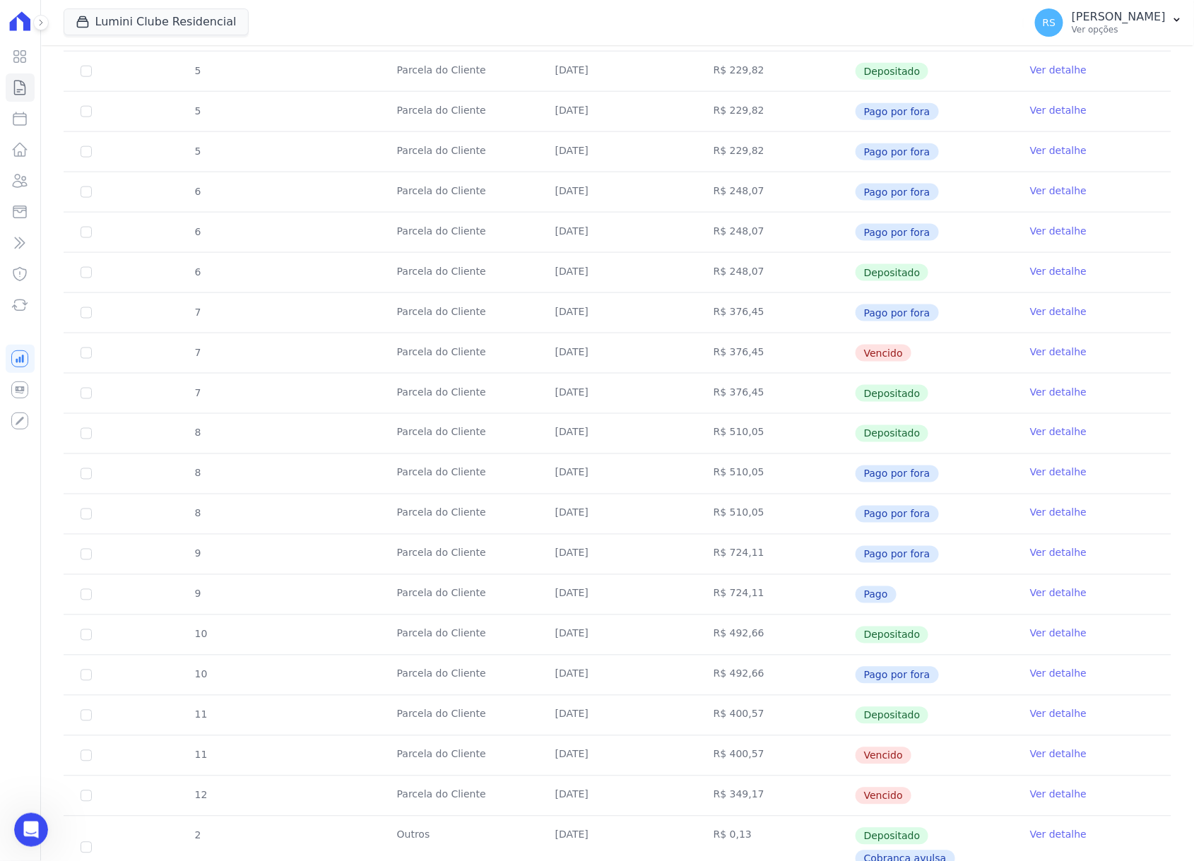
scroll to position [748, 0]
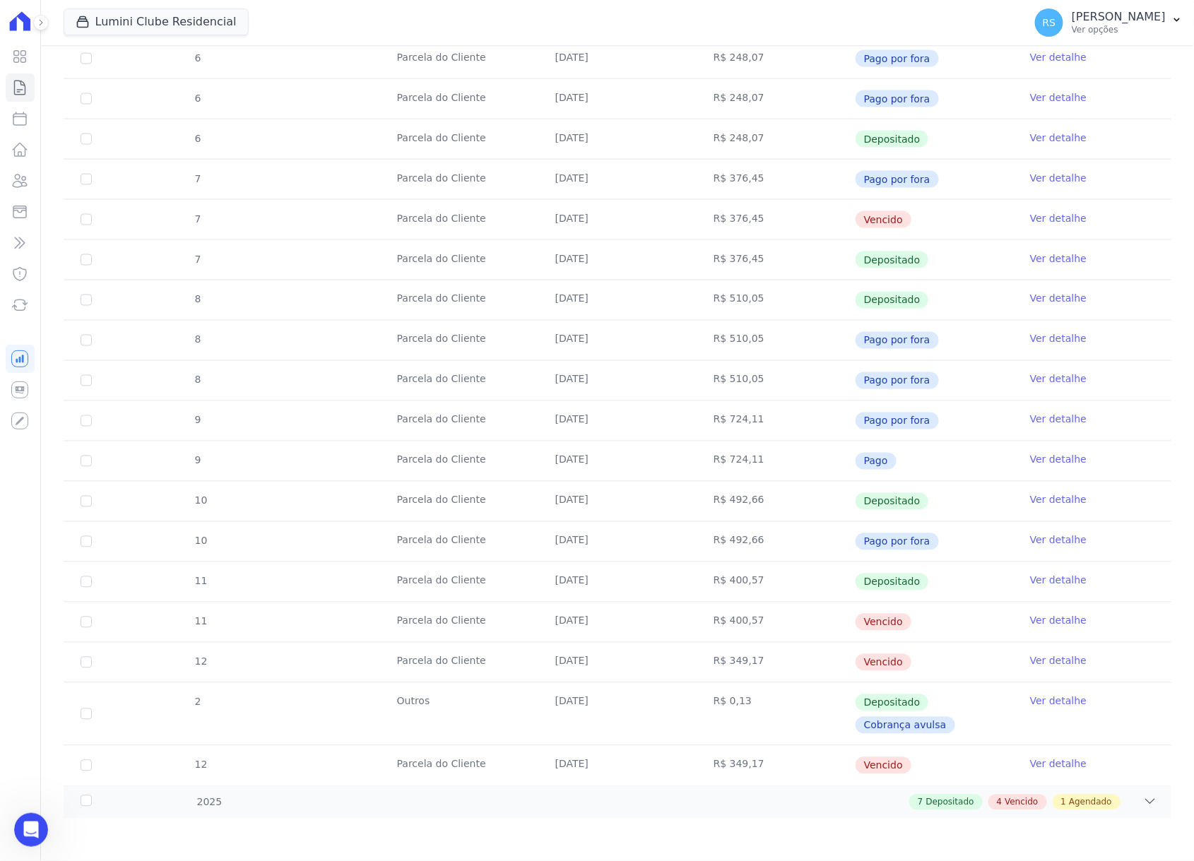
click at [750, 498] on td "R$ 349,17" at bounding box center [776, 663] width 158 height 40
click at [731, 498] on td "R$ 349,17" at bounding box center [776, 766] width 158 height 40
click at [586, 498] on td "[DATE]" at bounding box center [618, 714] width 158 height 62
click at [734, 498] on td "R$ 349,17" at bounding box center [776, 663] width 158 height 40
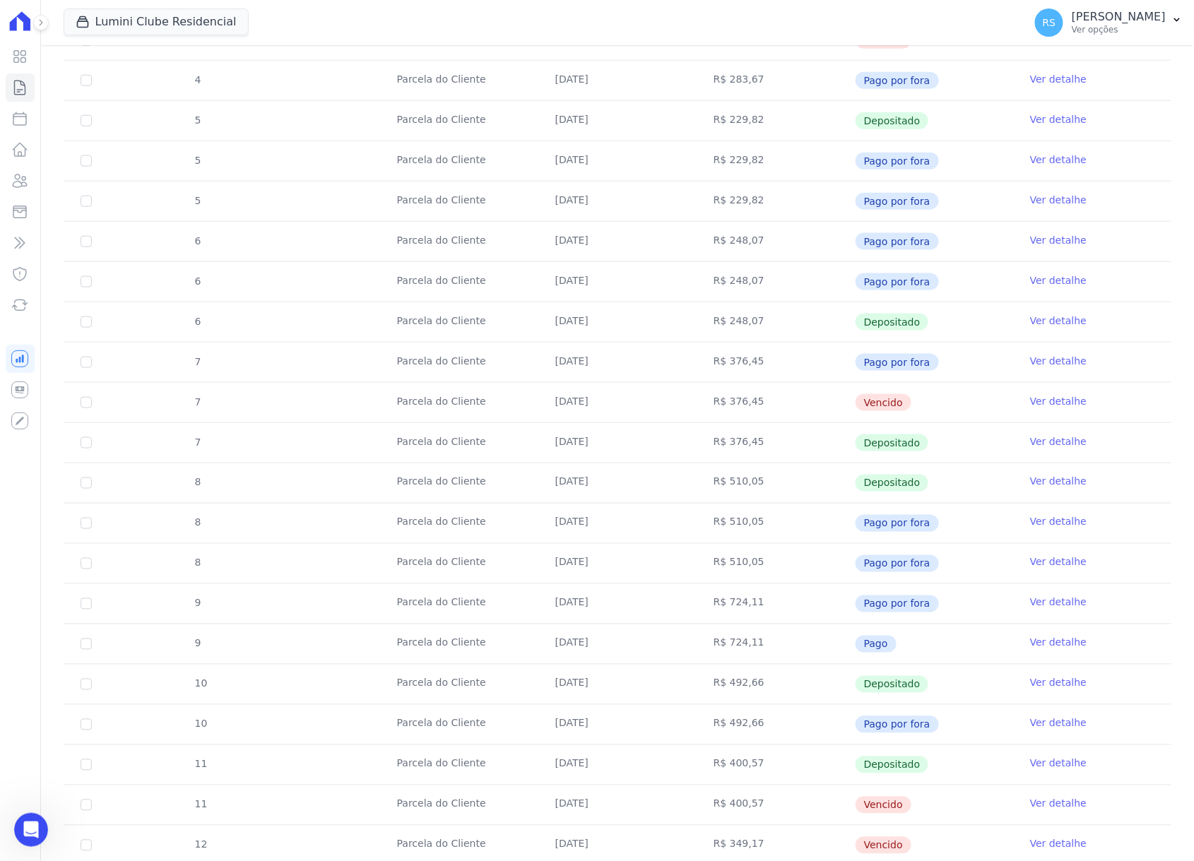
click at [743, 414] on td "R$ 376,45" at bounding box center [776, 403] width 158 height 40
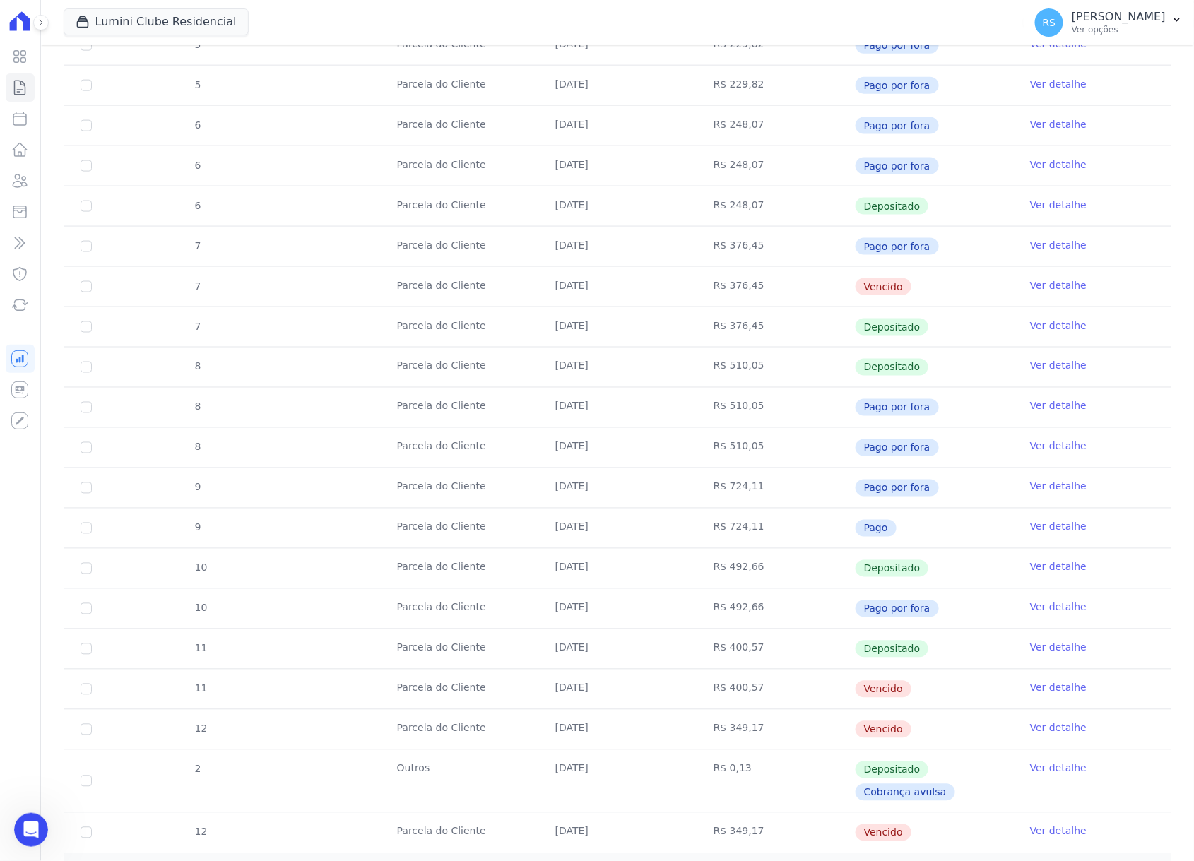
scroll to position [748, 0]
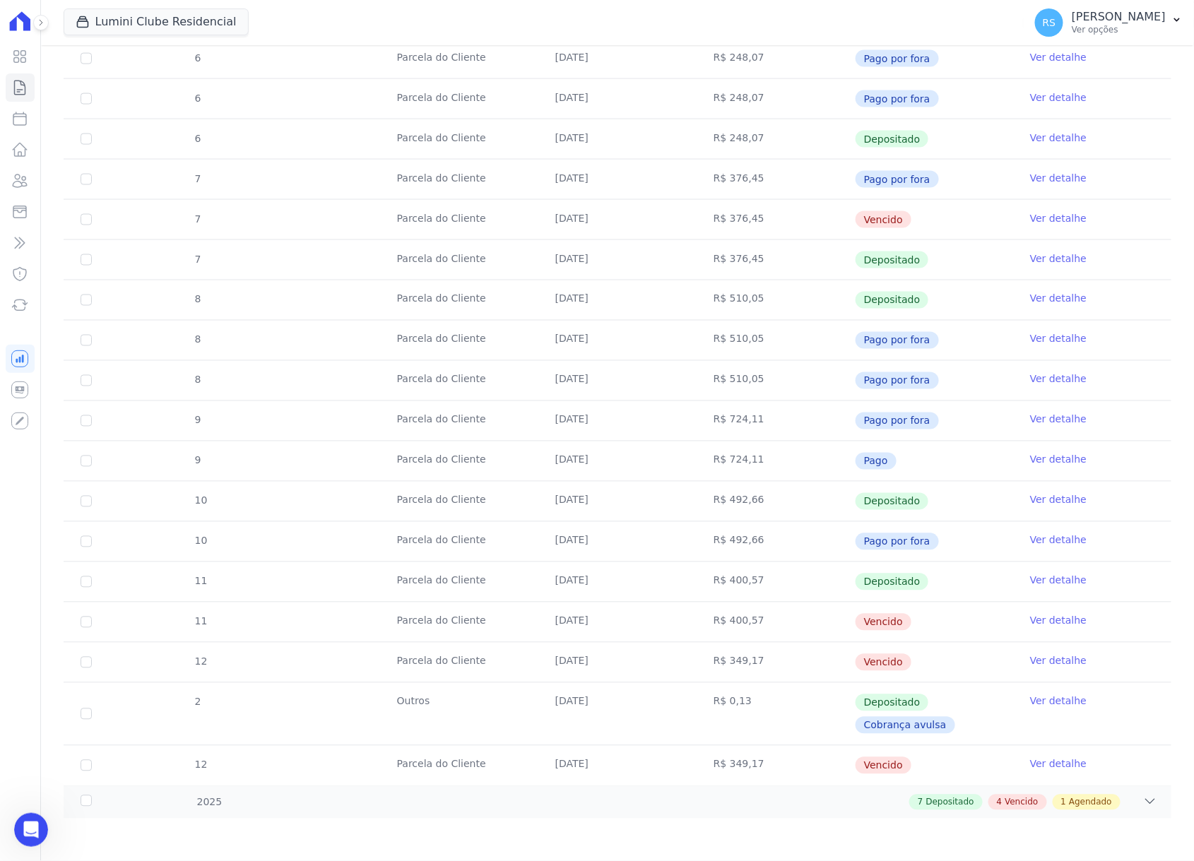
click at [732, 498] on td "R$ 400,57" at bounding box center [776, 623] width 158 height 40
click at [741, 498] on td "R$ 349,17" at bounding box center [776, 663] width 158 height 40
click at [746, 498] on td "R$ 349,17" at bounding box center [776, 766] width 158 height 40
click at [722, 498] on td "R$ 349,17" at bounding box center [776, 663] width 158 height 40
click at [1037, 498] on link "Ver detalhe" at bounding box center [1058, 661] width 57 height 14
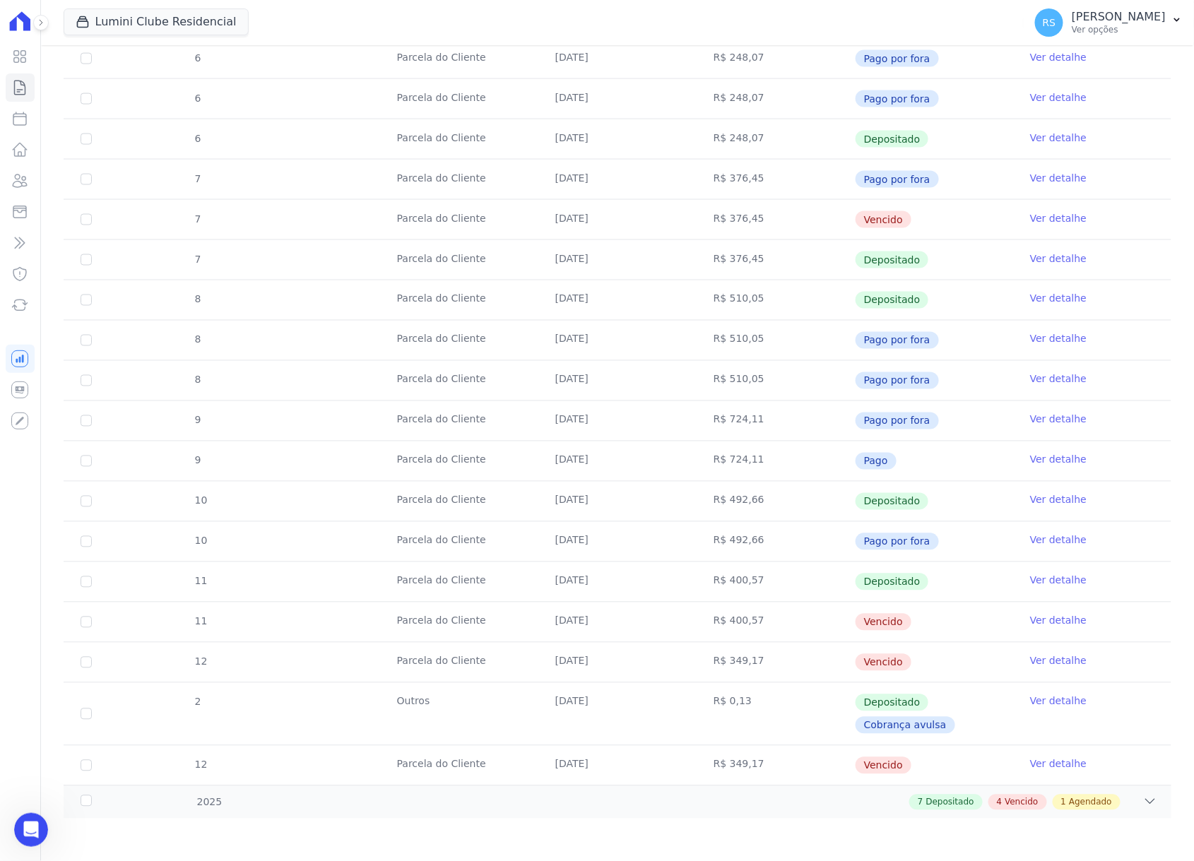
select select
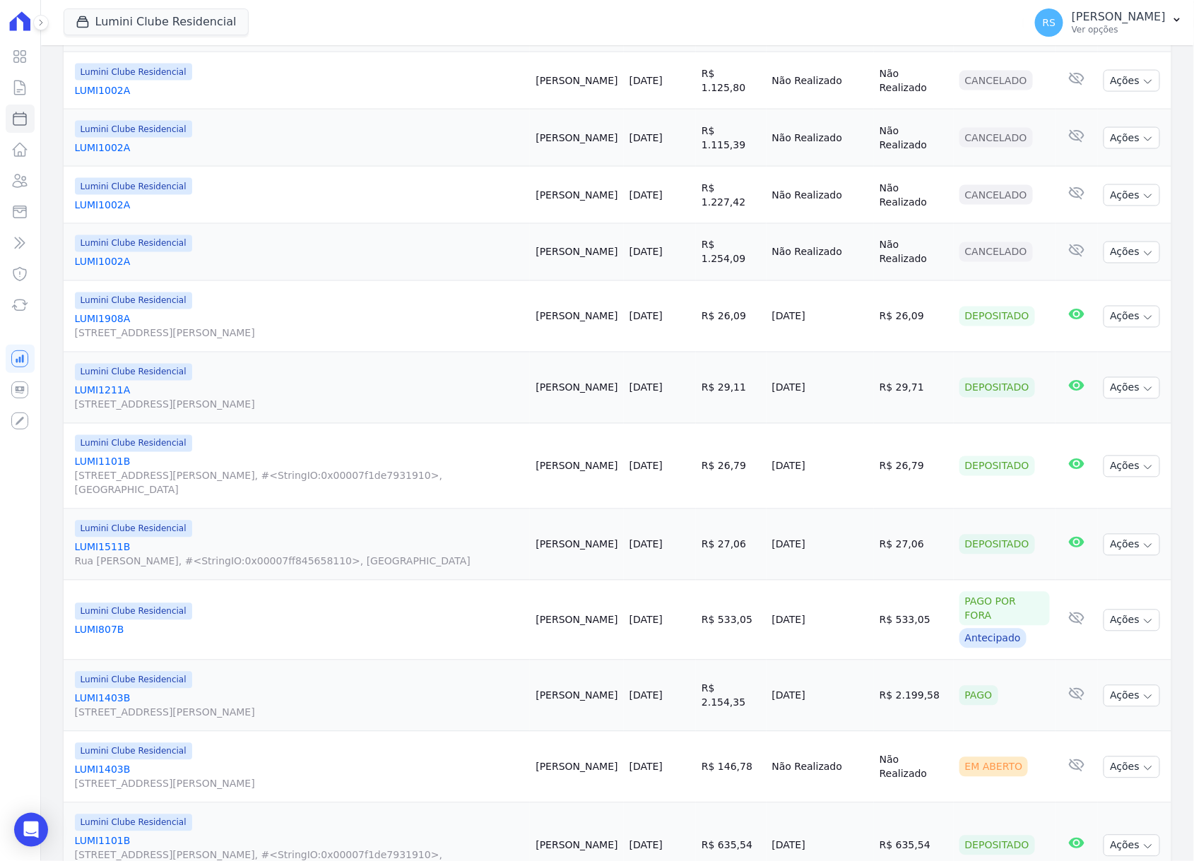
scroll to position [942, 0]
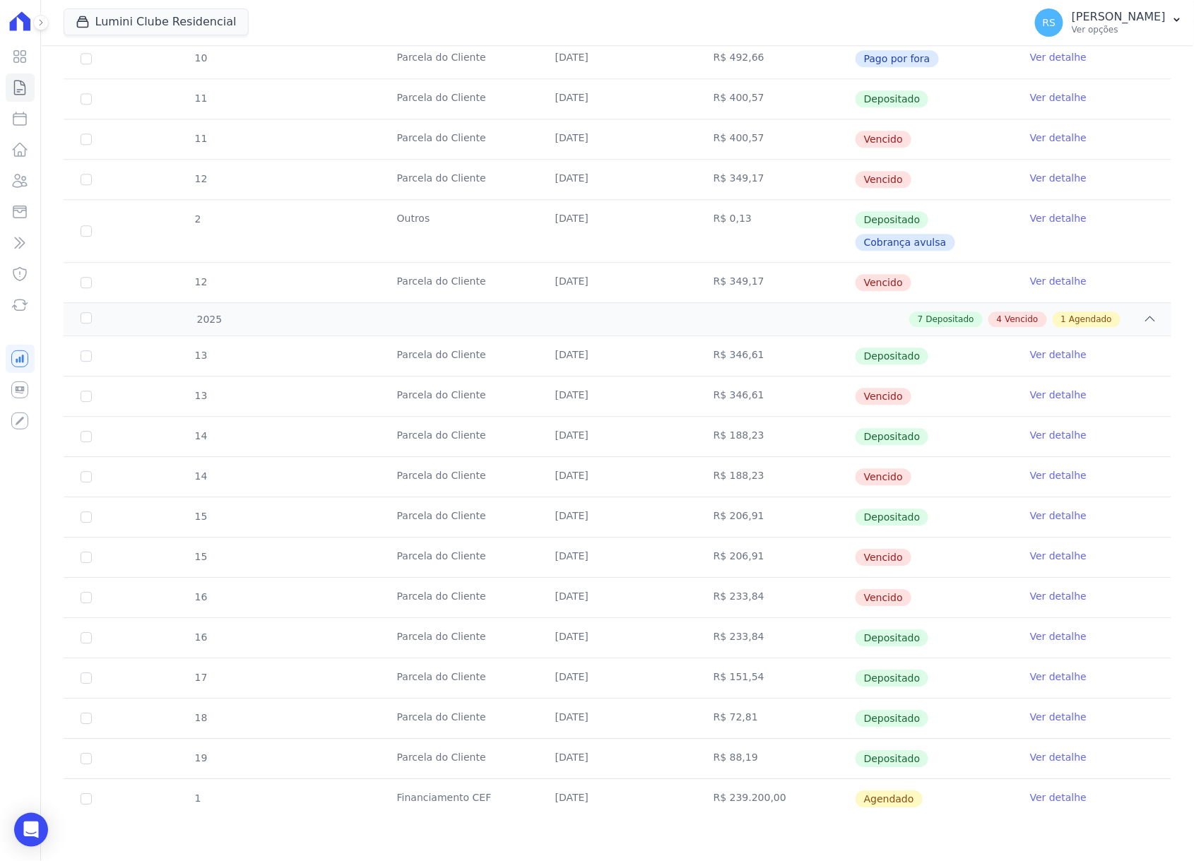
scroll to position [1045, 0]
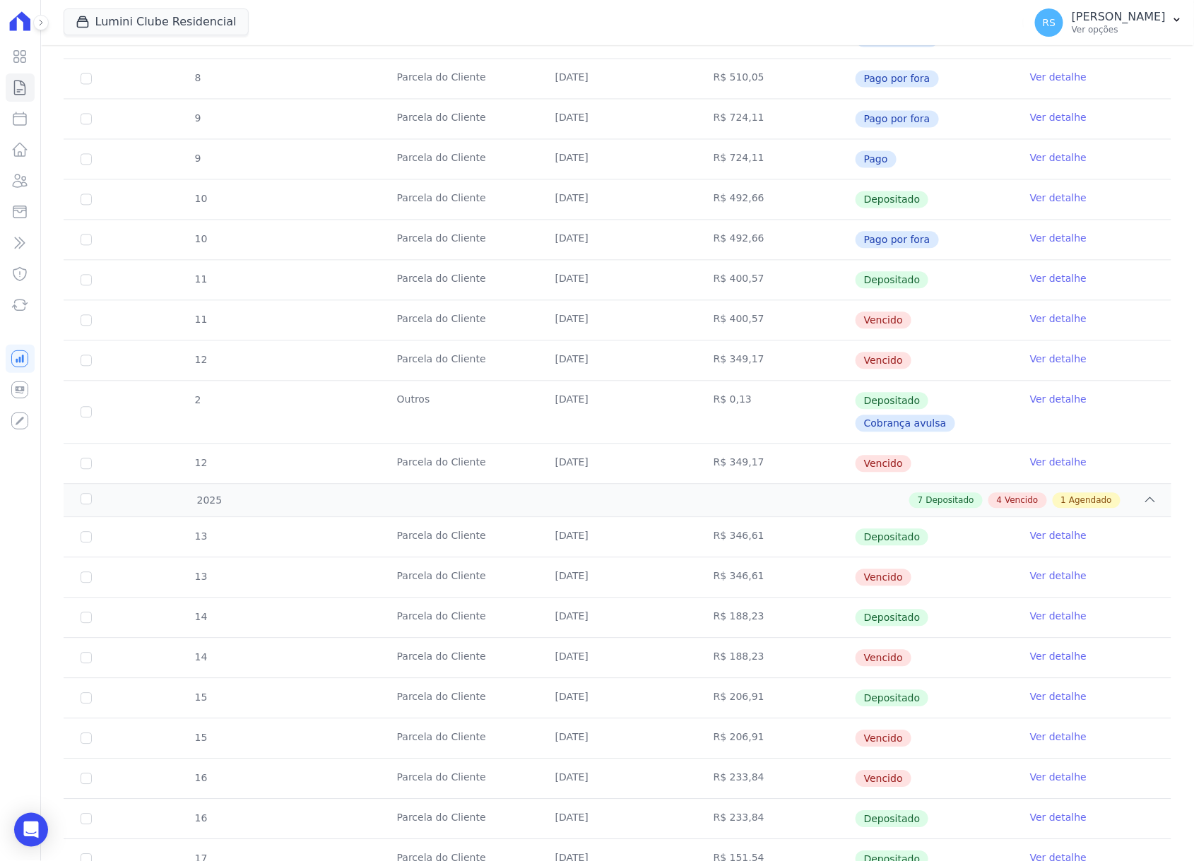
click at [1054, 363] on link "Ver detalhe" at bounding box center [1058, 359] width 57 height 14
select select
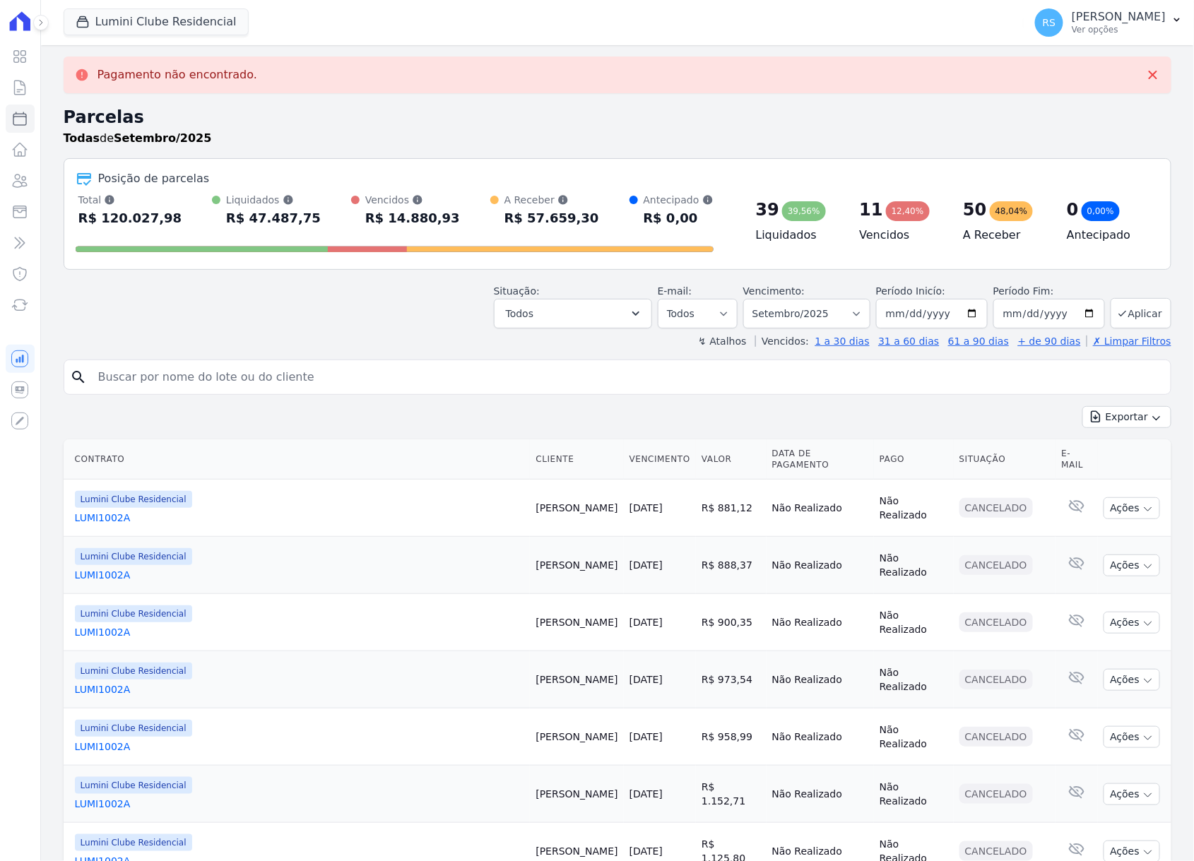
select select
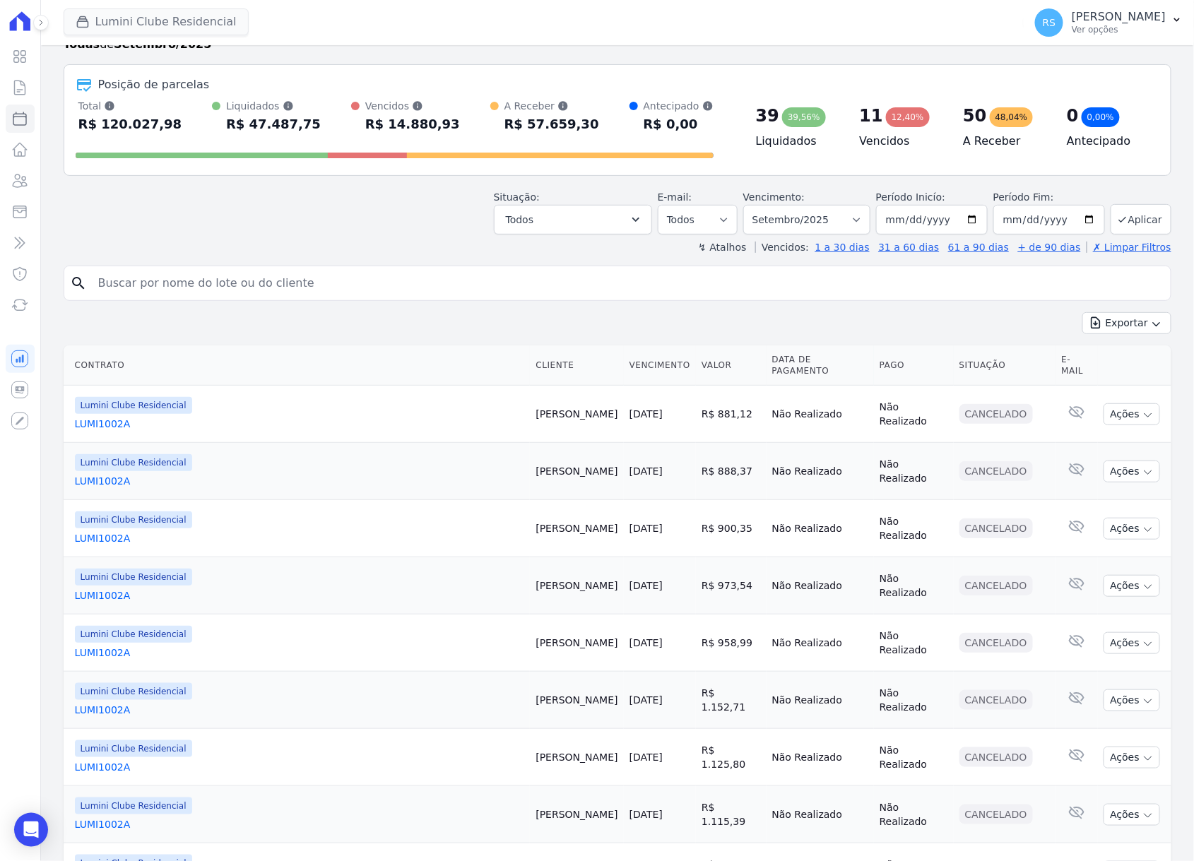
scroll to position [188, 0]
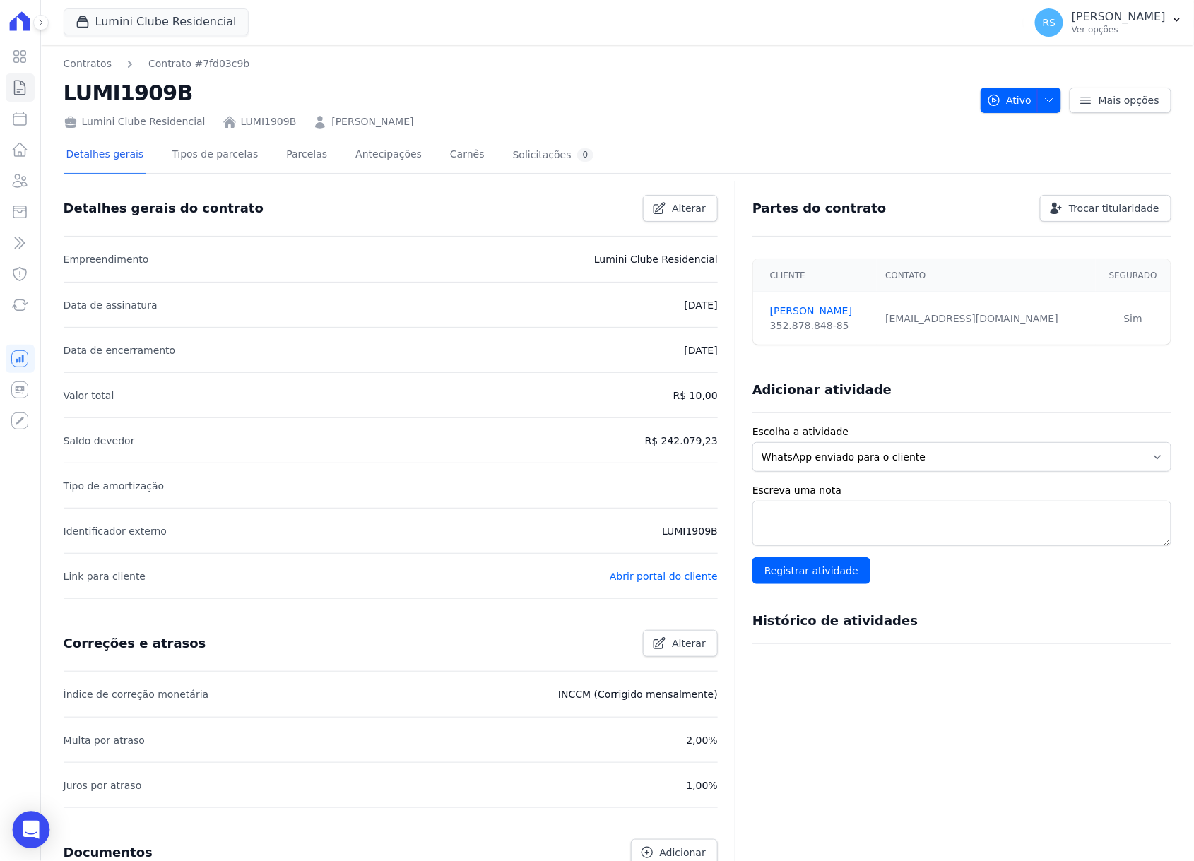
click at [17, 498] on div "Open Intercom Messenger" at bounding box center [31, 830] width 37 height 37
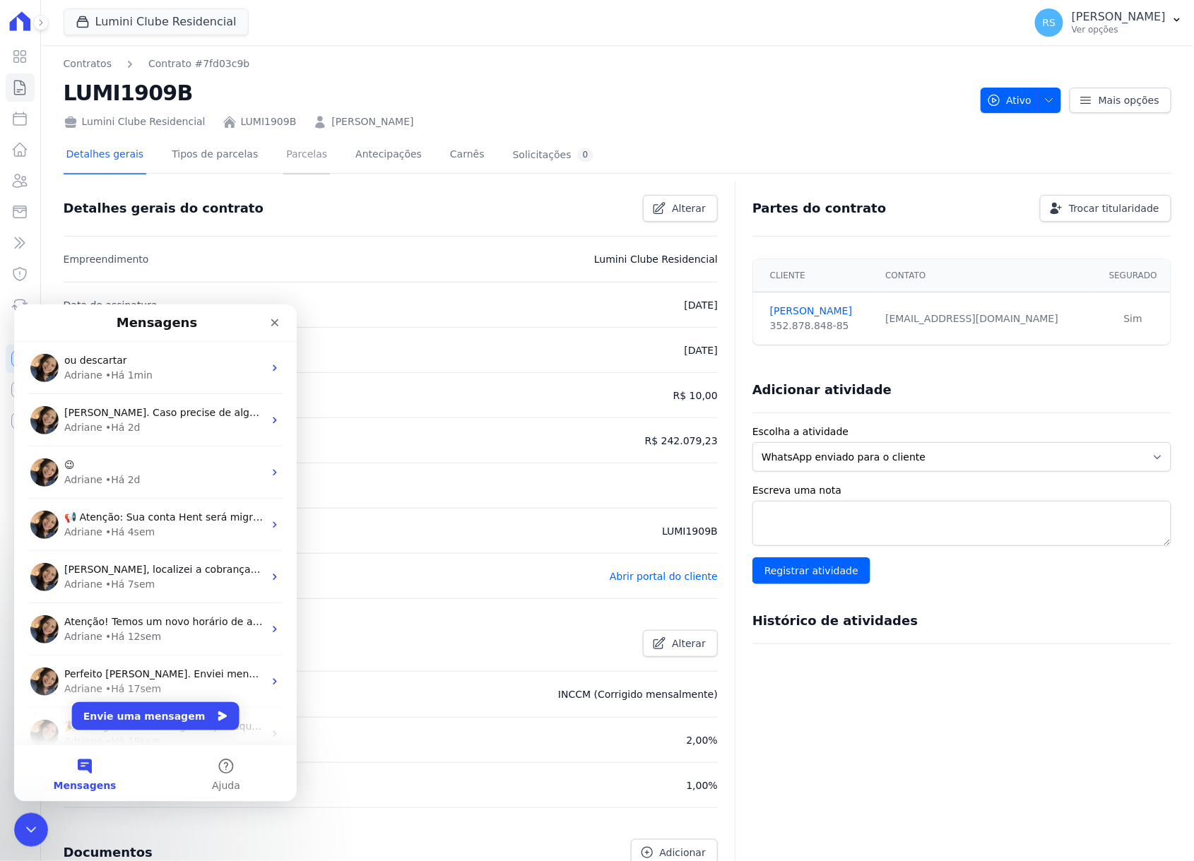
click at [300, 152] on link "Parcelas" at bounding box center [306, 155] width 47 height 37
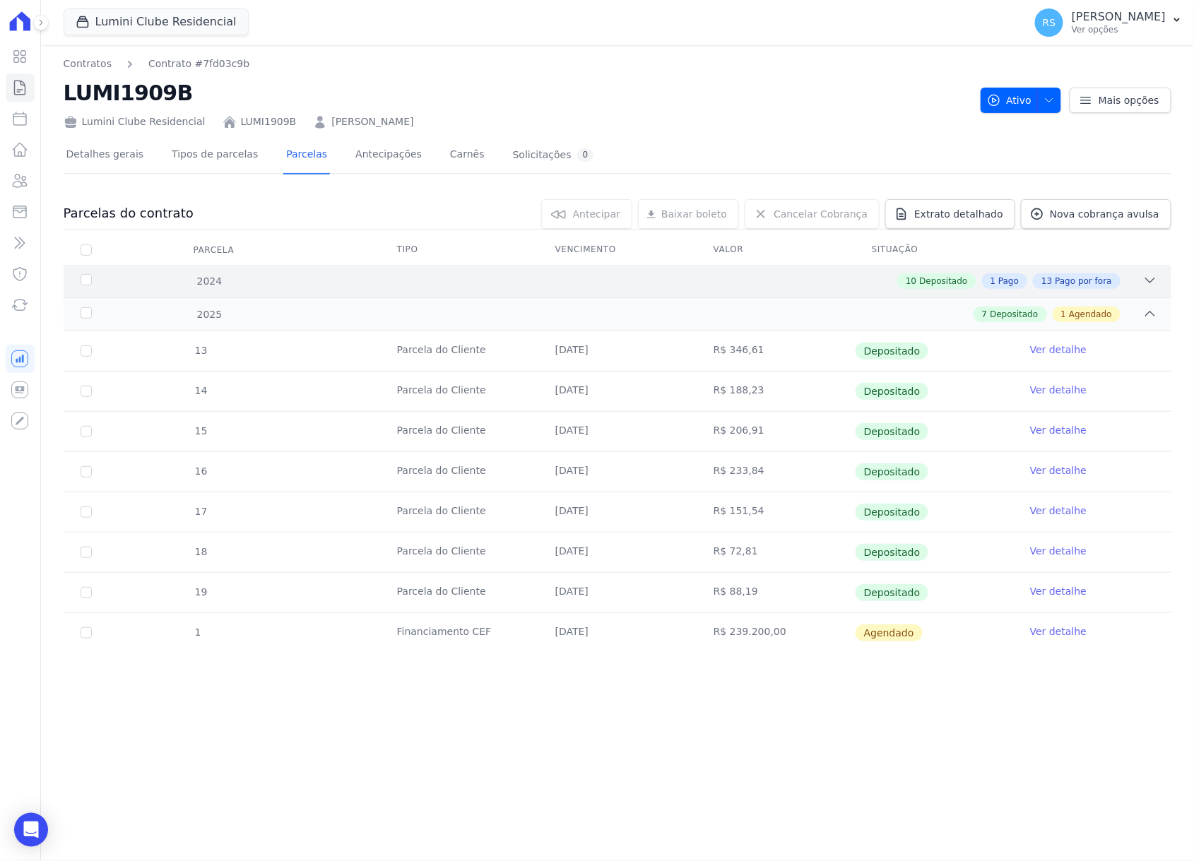
click at [1054, 283] on icon at bounding box center [1150, 280] width 14 height 14
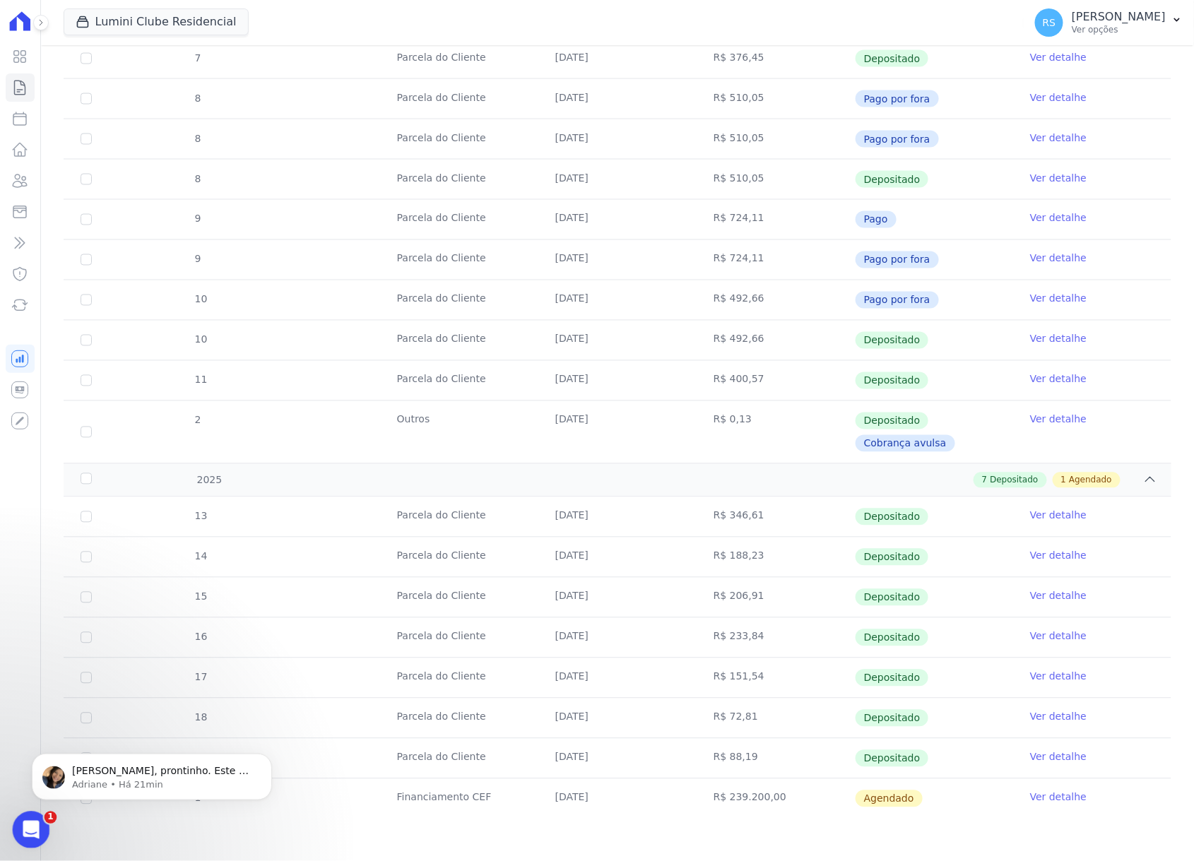
click at [23, 498] on div "Abertura do Messenger da Intercom" at bounding box center [29, 828] width 47 height 47
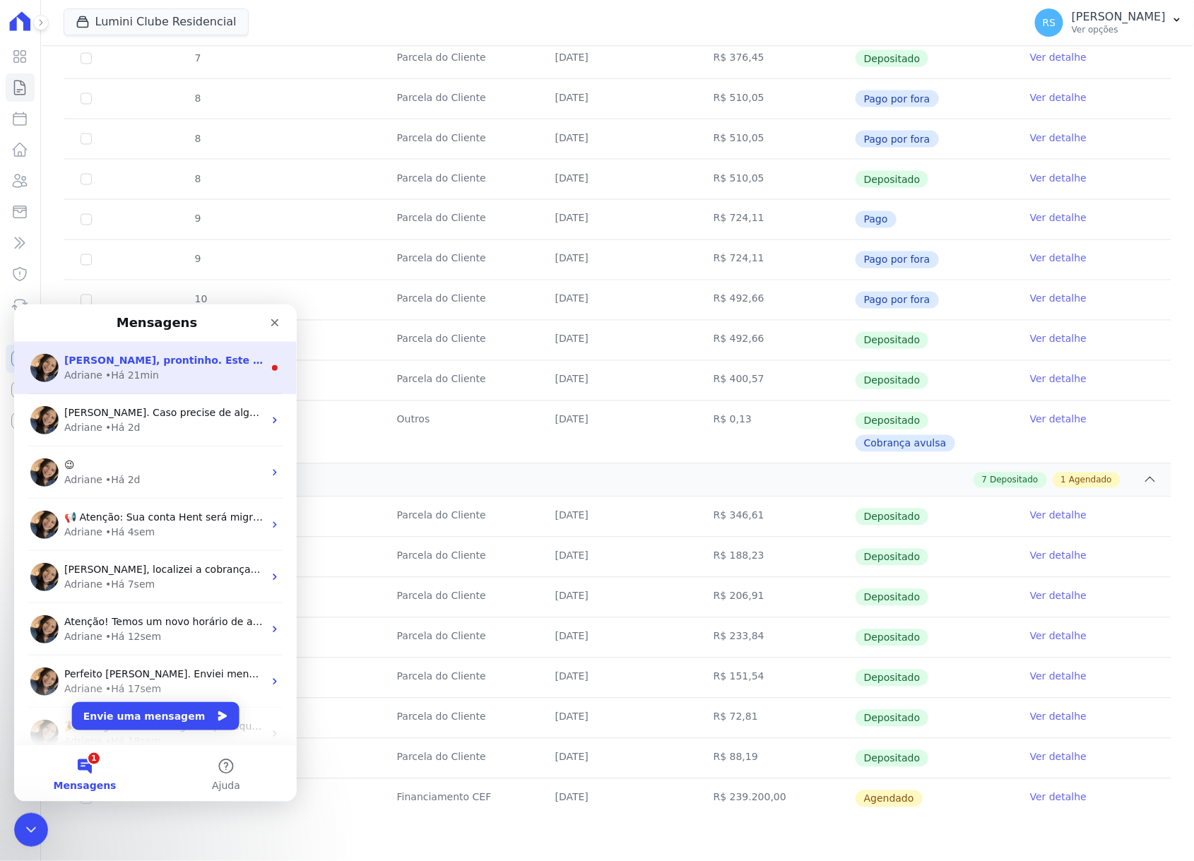
click at [176, 369] on div "Adriane • Há 21min" at bounding box center [163, 374] width 199 height 15
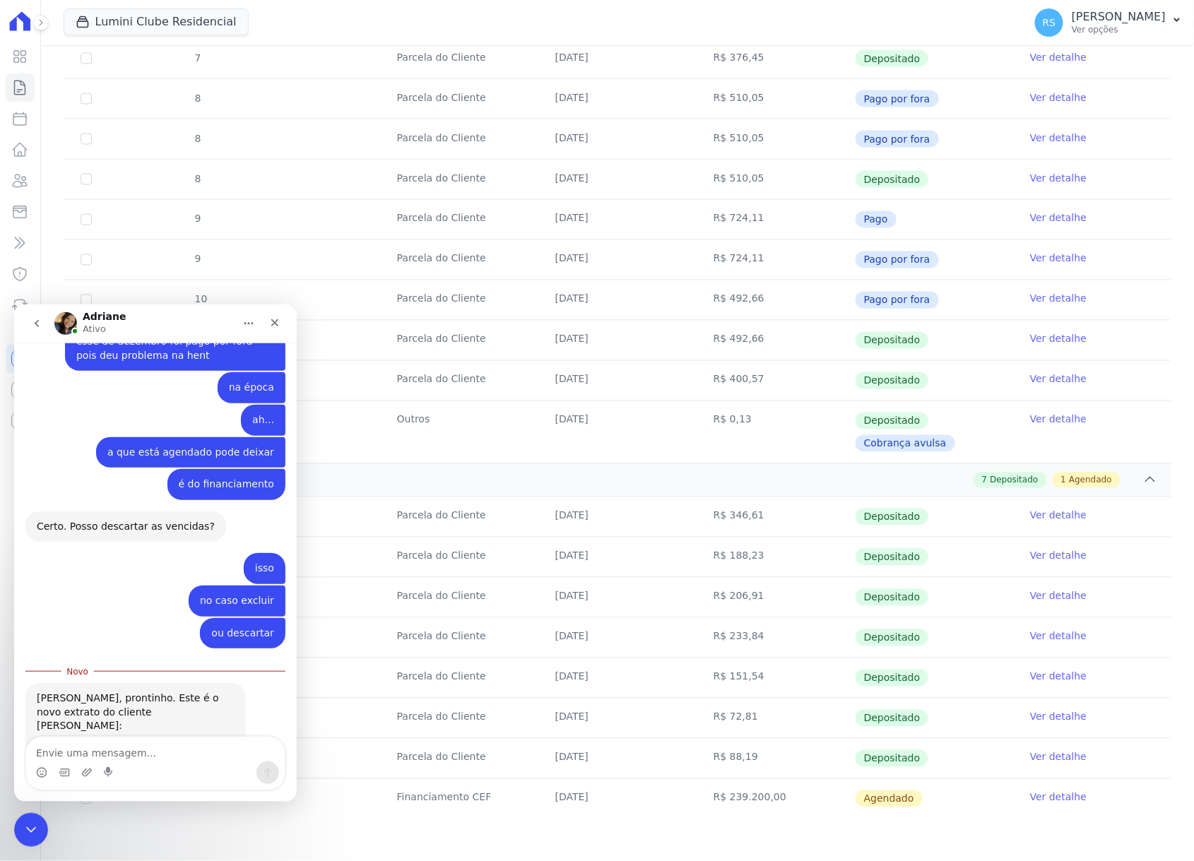
scroll to position [872, 0]
click at [118, 498] on div "Messenger da Intercom" at bounding box center [155, 772] width 259 height 23
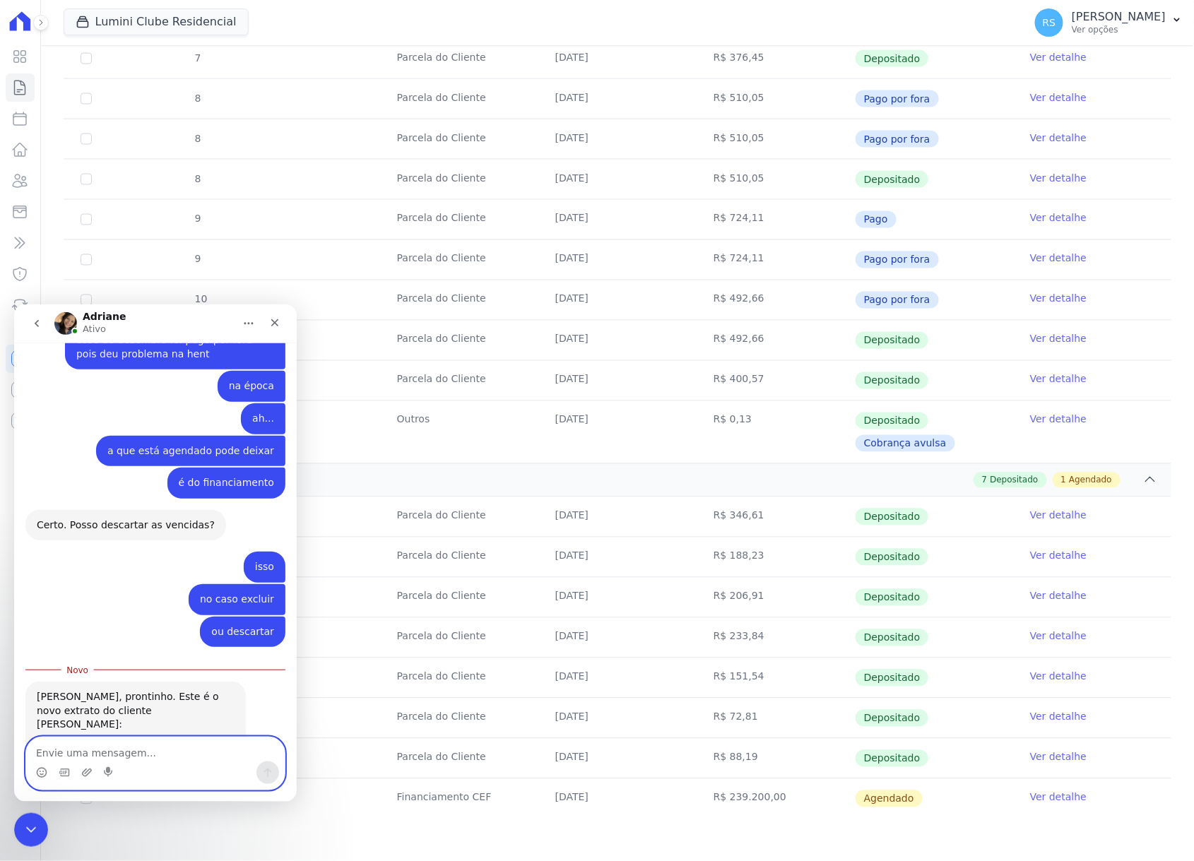
click at [109, 498] on textarea "Envie uma mensagem..." at bounding box center [155, 749] width 259 height 24
type textarea "ok!"
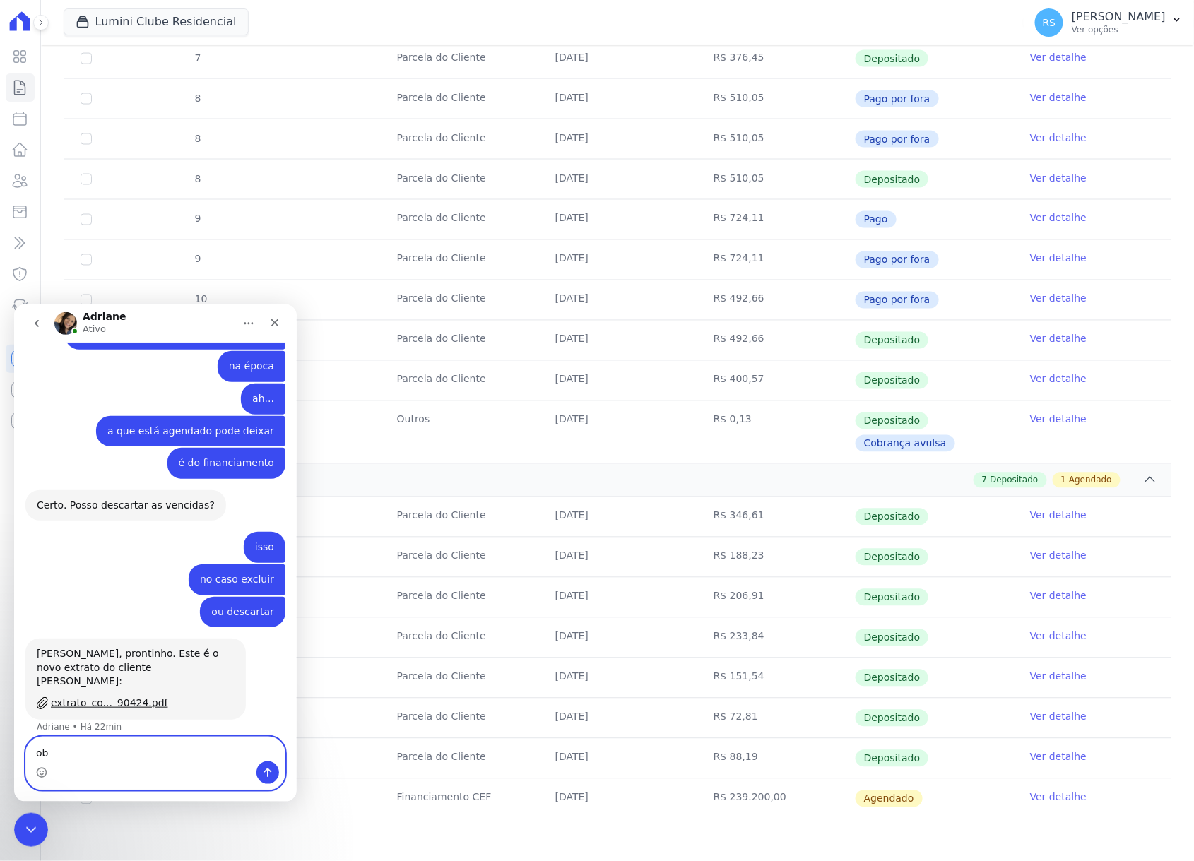
scroll to position [890, 0]
type textarea "obrigado!"
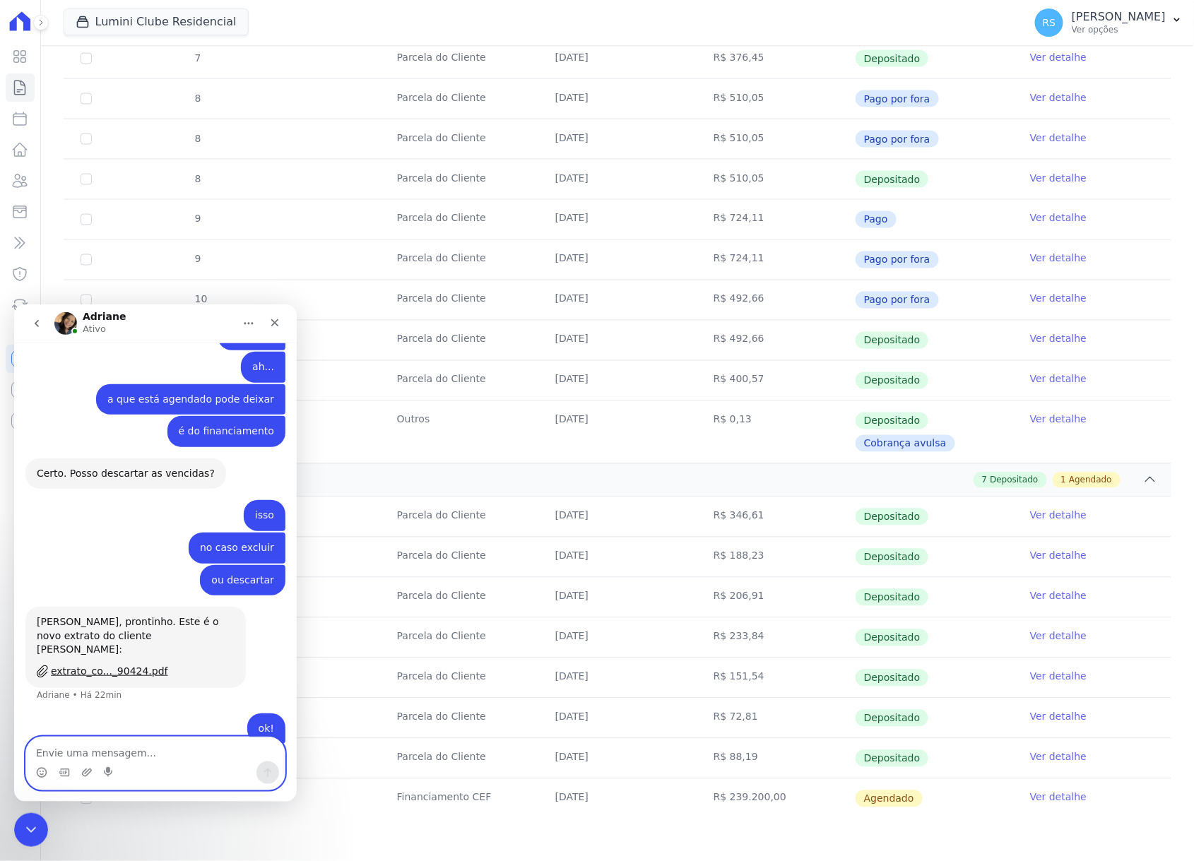
scroll to position [923, 0]
drag, startPoint x: 30, startPoint y: 823, endPoint x: 38, endPoint y: 1665, distance: 841.7
click at [30, 498] on icon "Encerramento do Messenger da Intercom" at bounding box center [28, 828] width 17 height 17
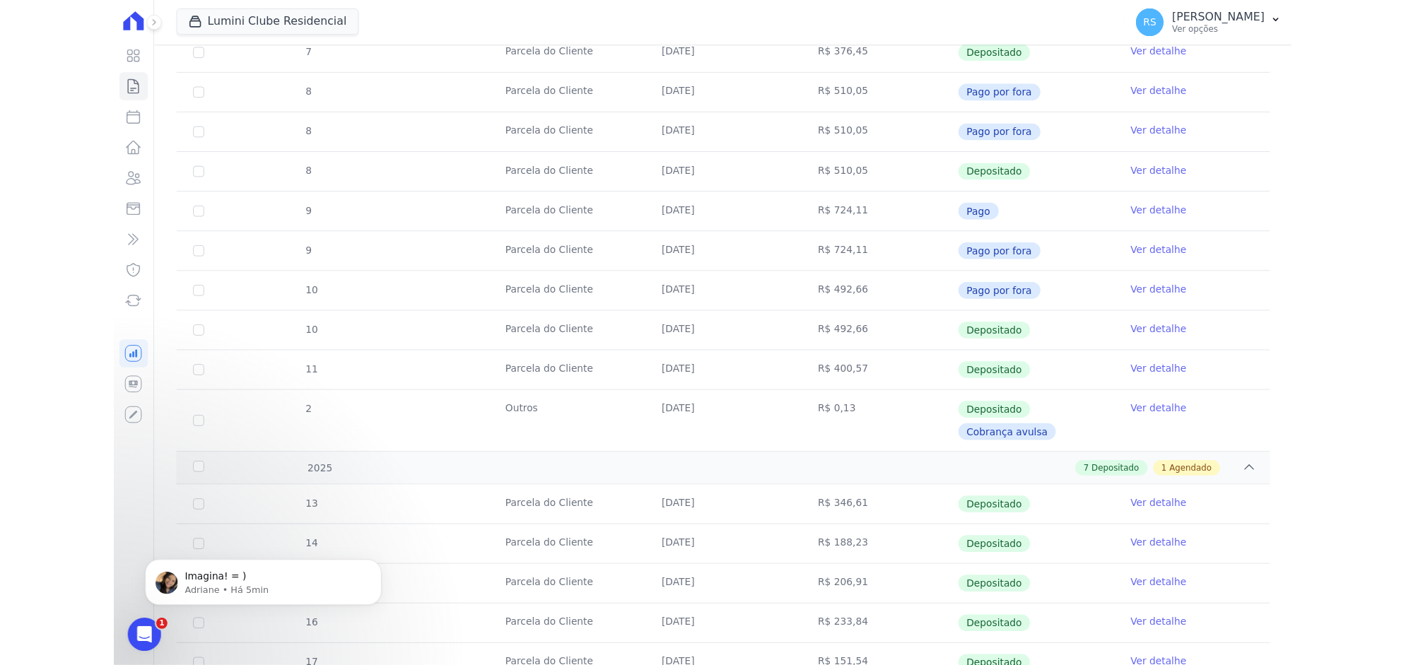
scroll to position [965, 0]
